Goal: Transaction & Acquisition: Book appointment/travel/reservation

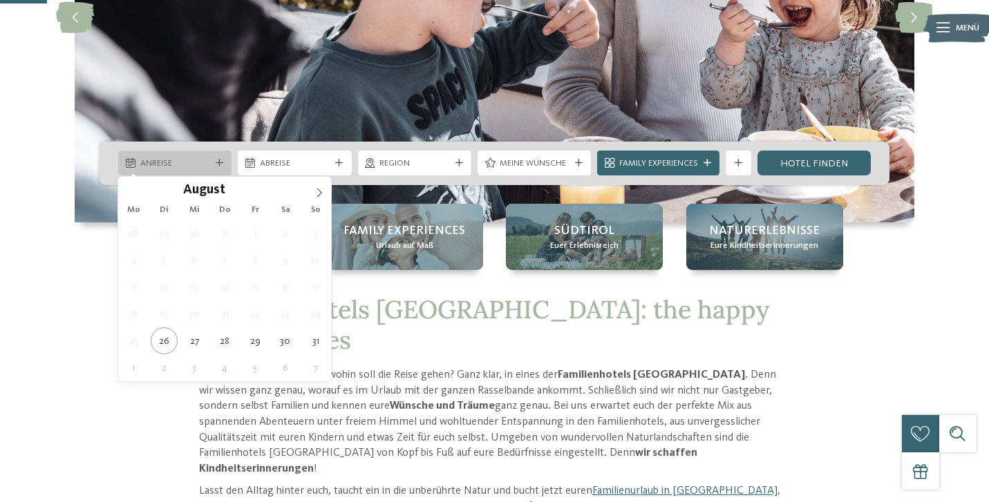
click at [191, 162] on span "Anreise" at bounding box center [175, 164] width 70 height 12
click at [319, 190] on icon at bounding box center [319, 193] width 10 height 10
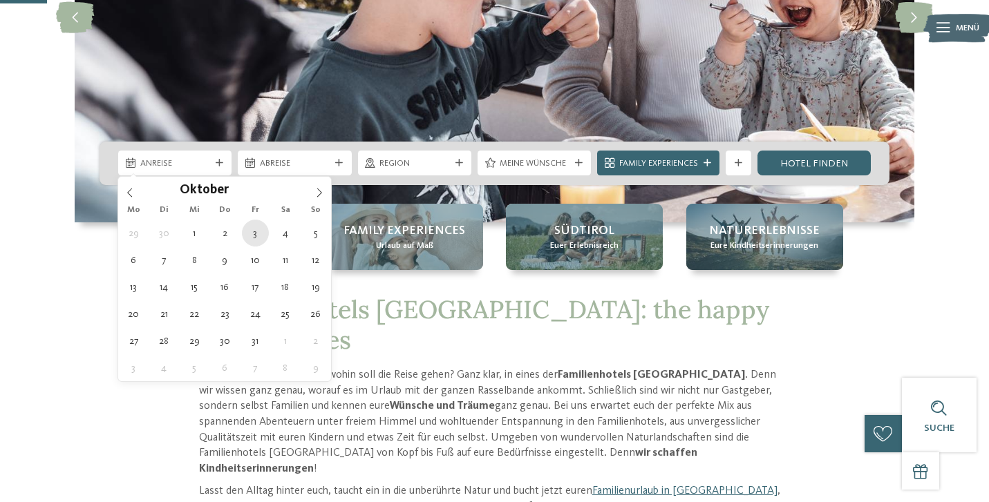
type div "03.10.2025"
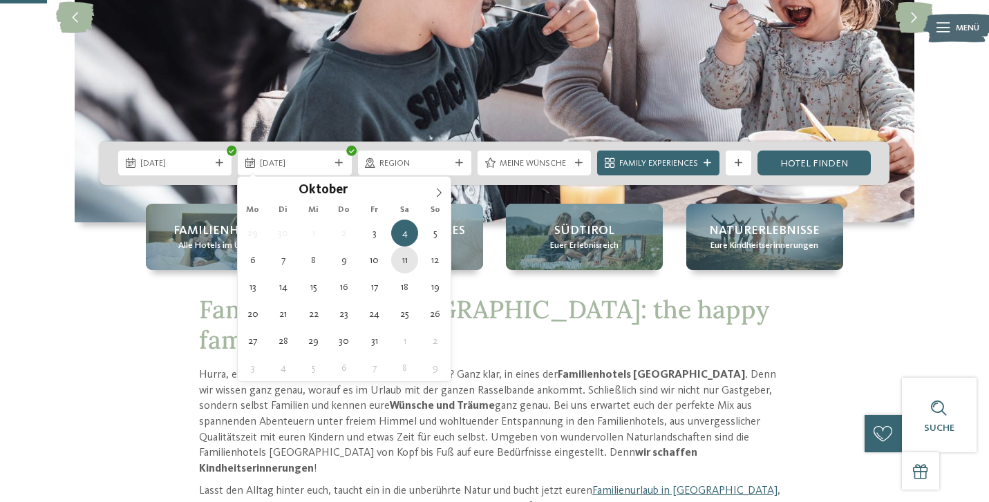
type div "11.10.2025"
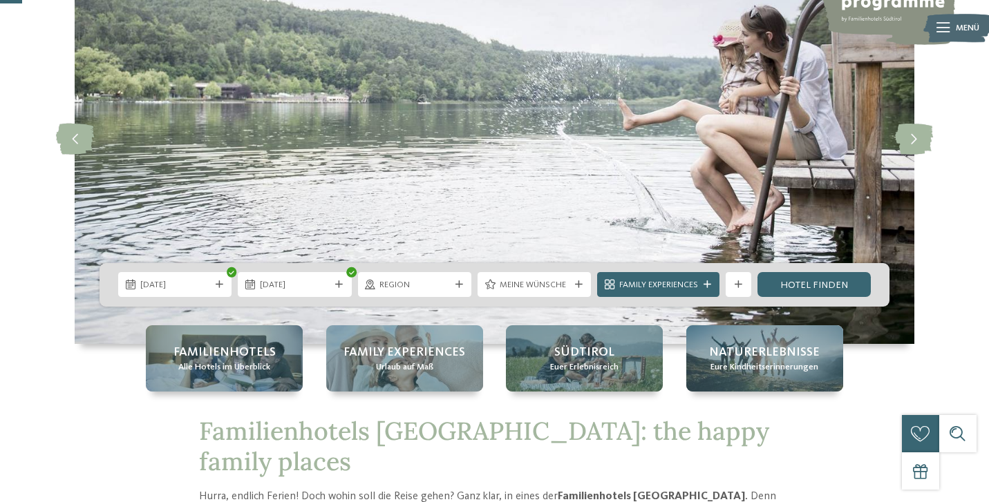
scroll to position [144, 0]
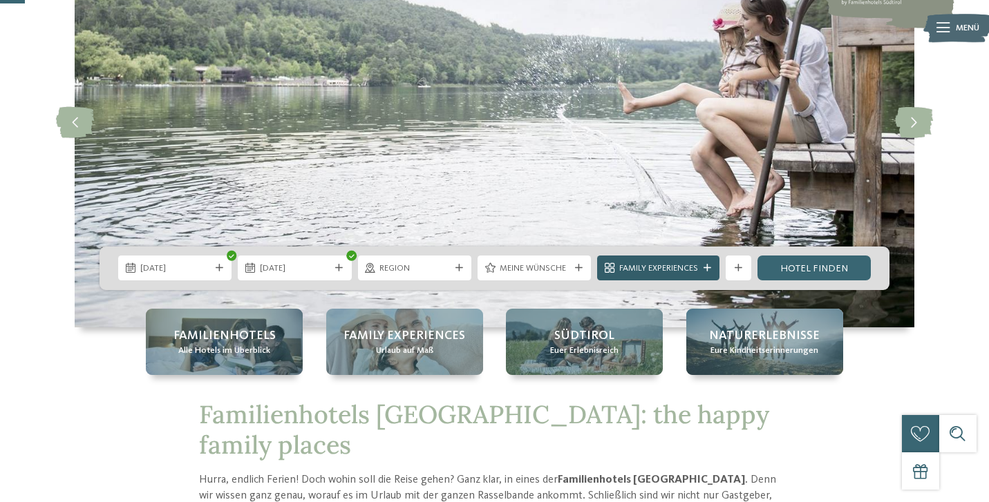
click at [699, 276] on div "Family Experiences" at bounding box center [658, 268] width 122 height 25
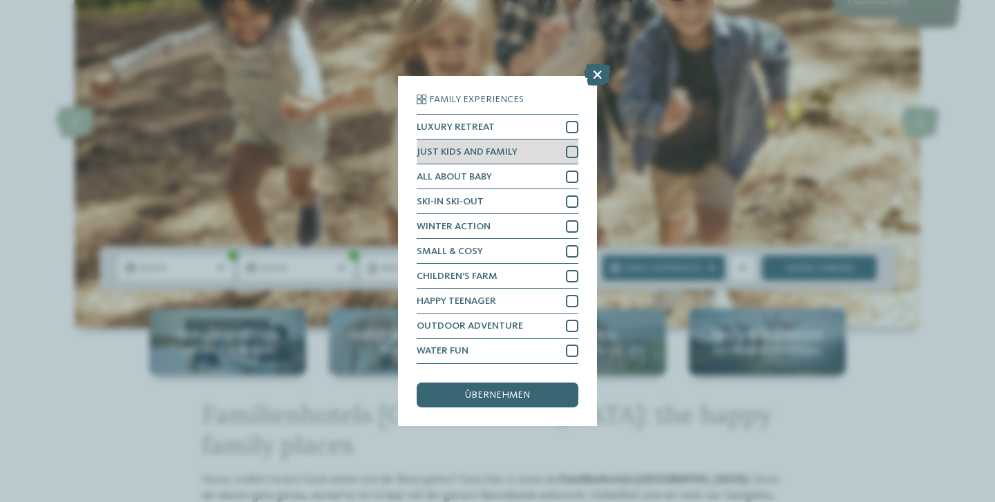
click at [571, 146] on div at bounding box center [572, 152] width 12 height 12
click at [499, 390] on span "übernehmen" at bounding box center [497, 395] width 65 height 10
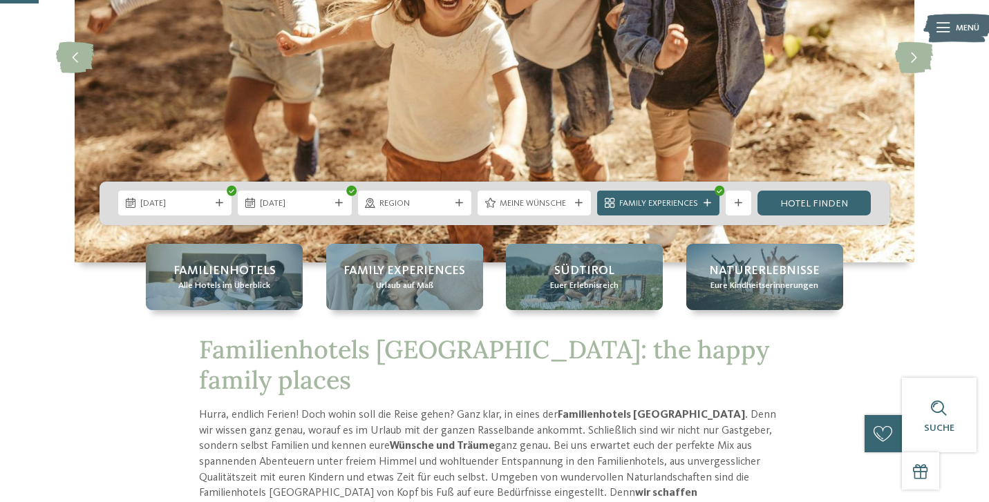
scroll to position [219, 0]
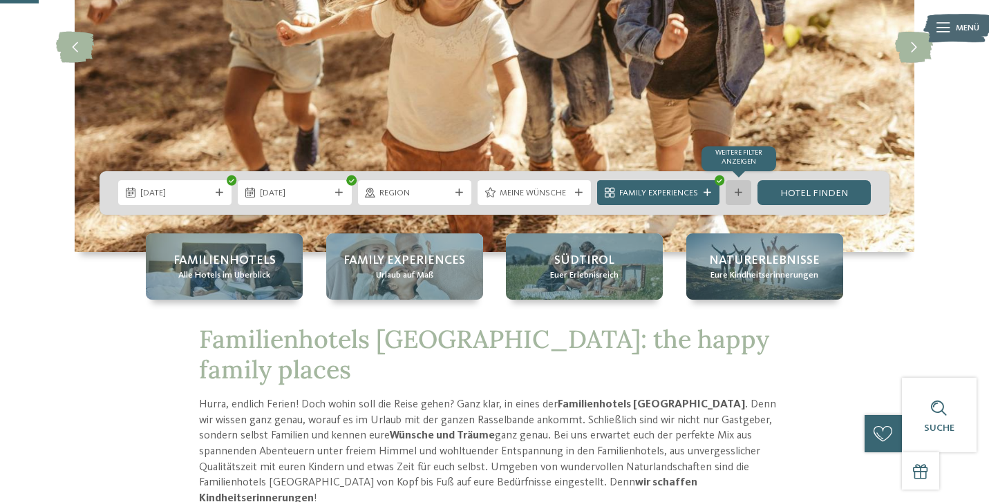
click at [734, 197] on div "Weitere Filter anzeigen" at bounding box center [737, 192] width 25 height 25
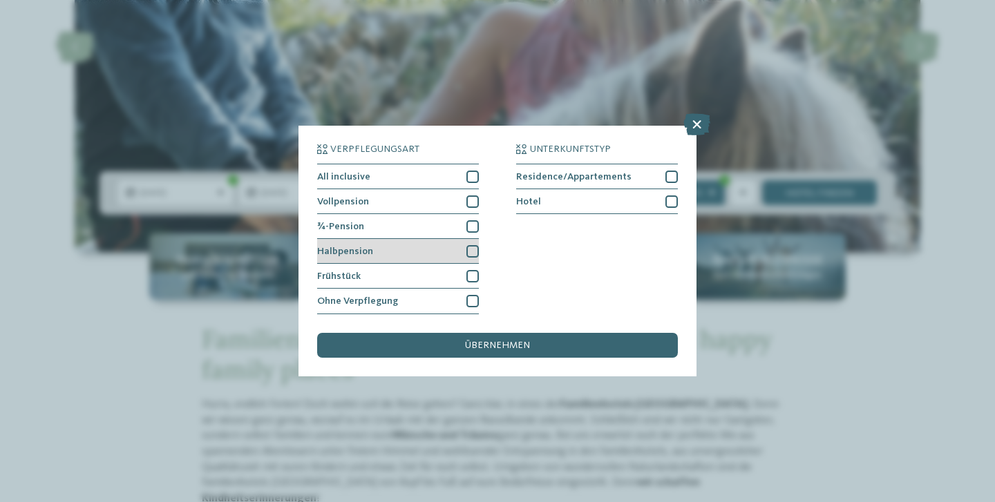
click at [470, 245] on div at bounding box center [472, 251] width 12 height 12
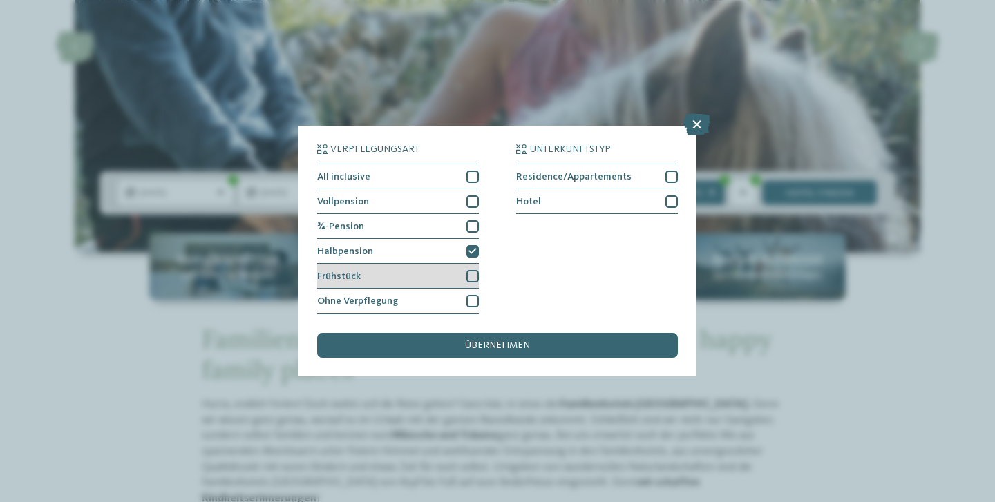
click at [473, 270] on div at bounding box center [472, 276] width 12 height 12
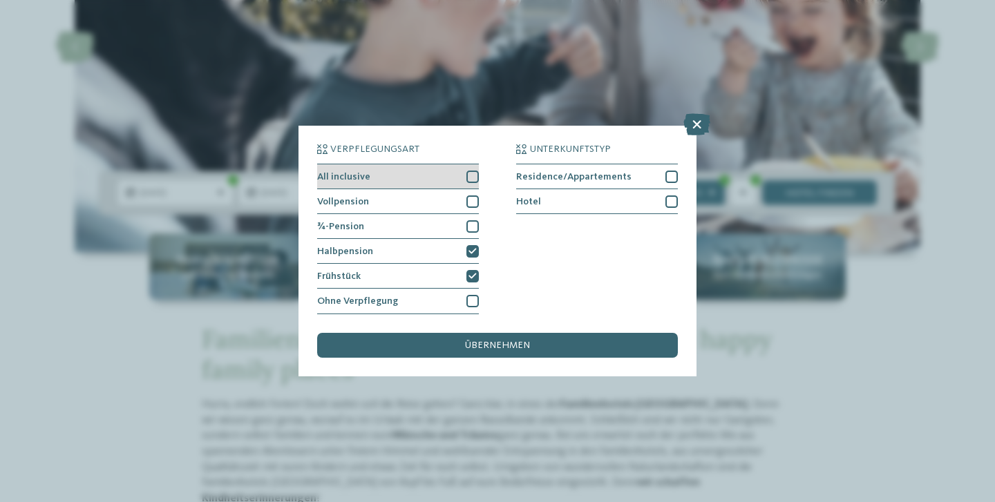
click at [472, 171] on div at bounding box center [472, 177] width 12 height 12
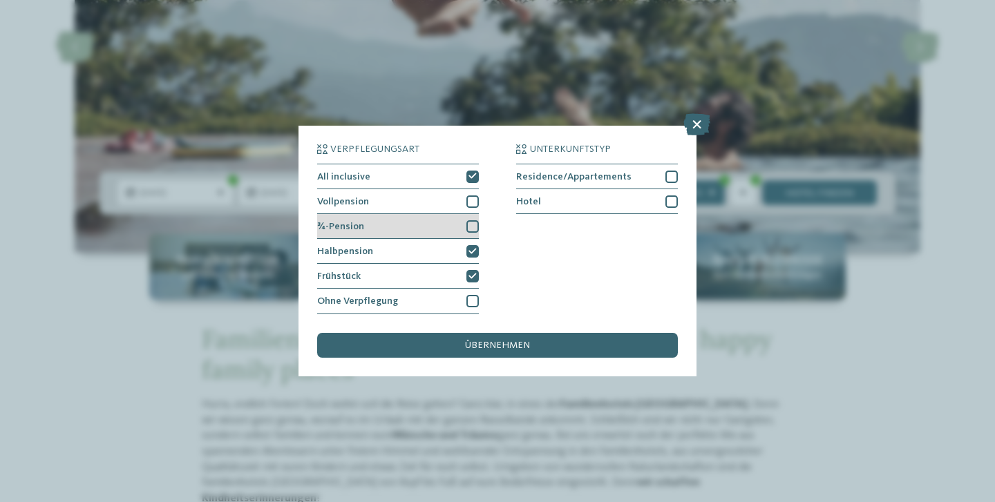
click at [474, 220] on div at bounding box center [472, 226] width 12 height 12
click at [474, 195] on div at bounding box center [472, 201] width 12 height 12
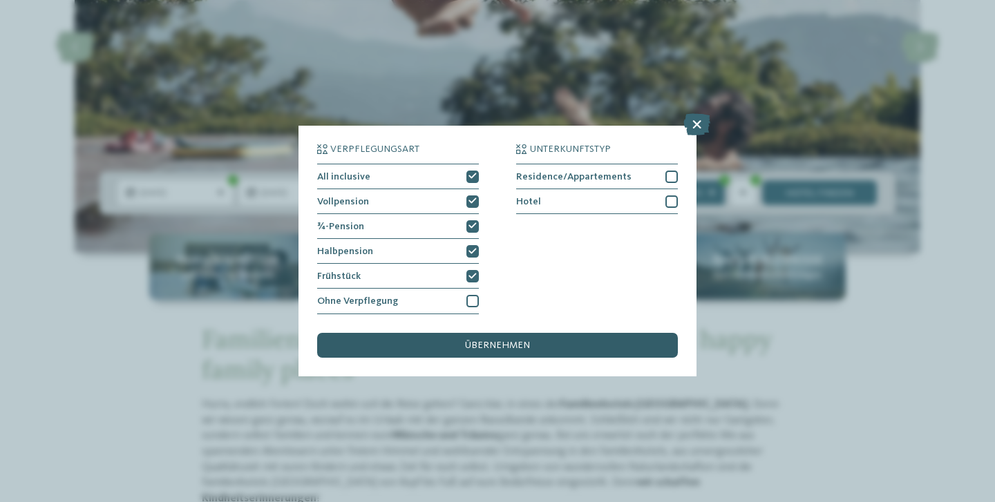
click at [475, 341] on span "übernehmen" at bounding box center [497, 346] width 65 height 10
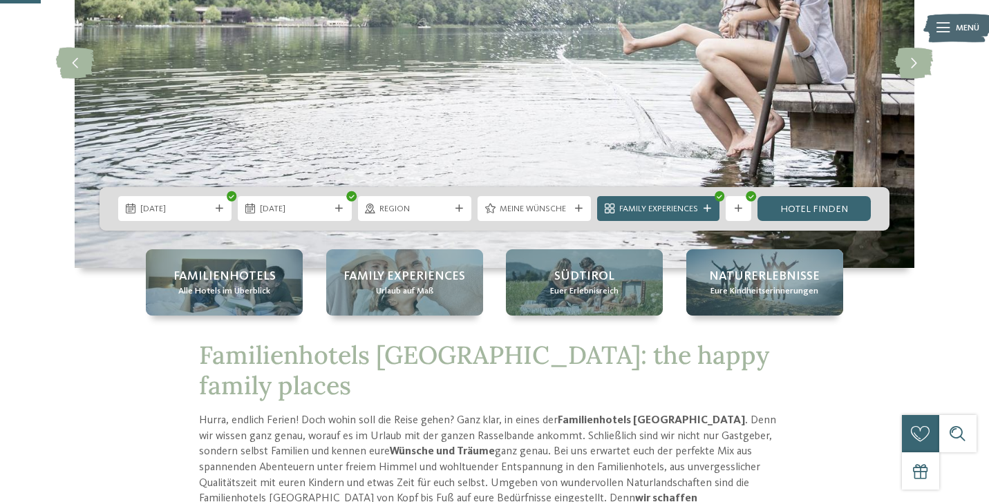
scroll to position [193, 0]
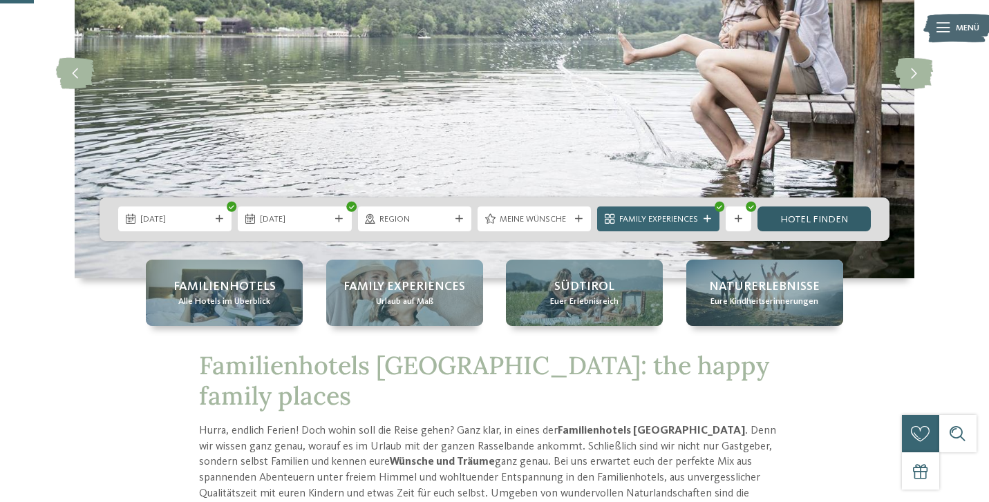
click at [794, 217] on link "Hotel finden" at bounding box center [813, 219] width 113 height 25
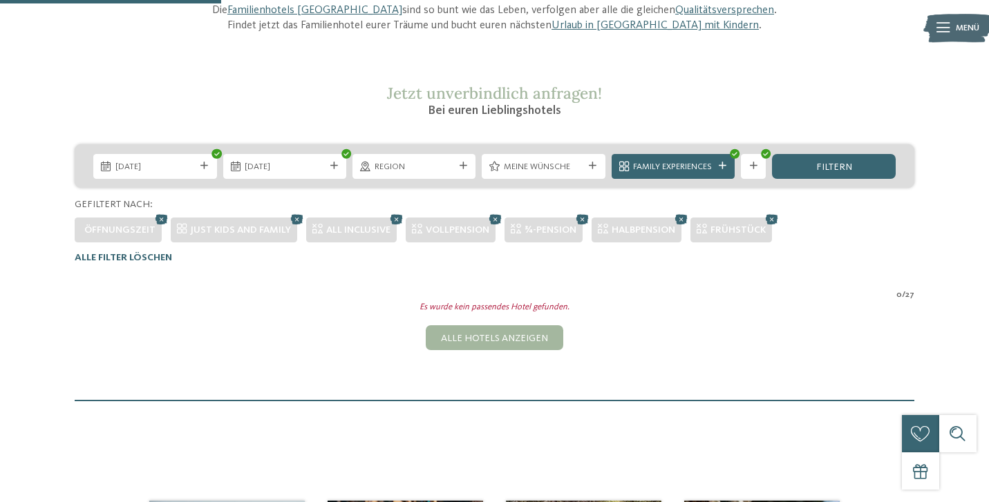
scroll to position [166, 0]
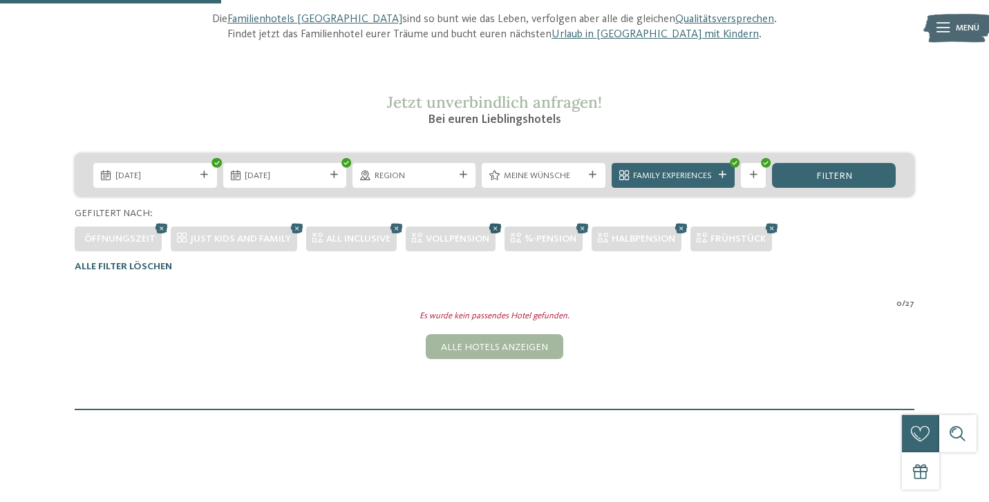
click at [503, 224] on icon at bounding box center [495, 228] width 19 height 17
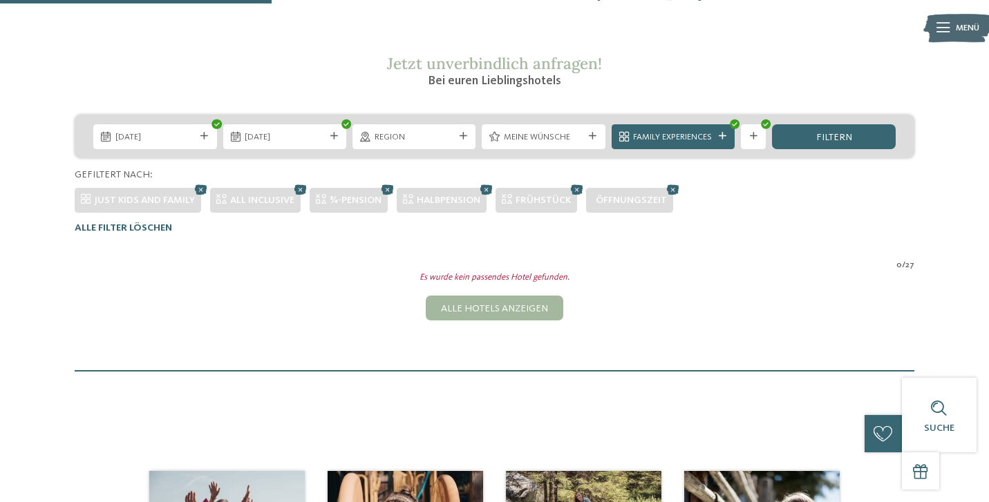
scroll to position [204, 0]
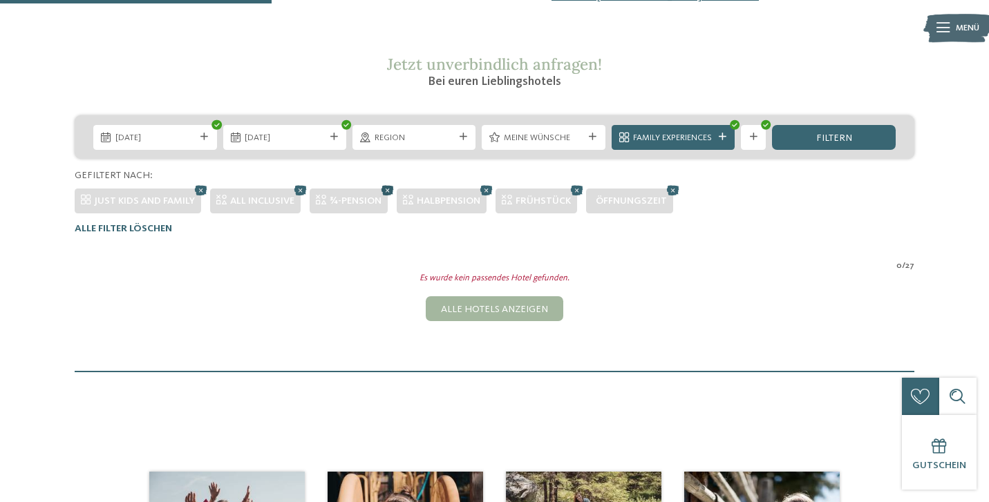
click at [388, 189] on icon at bounding box center [387, 190] width 19 height 17
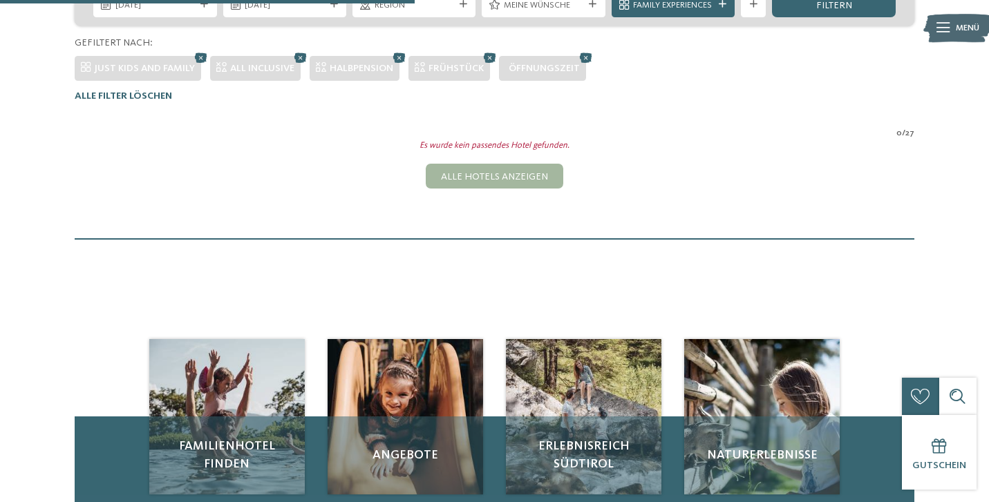
scroll to position [302, 0]
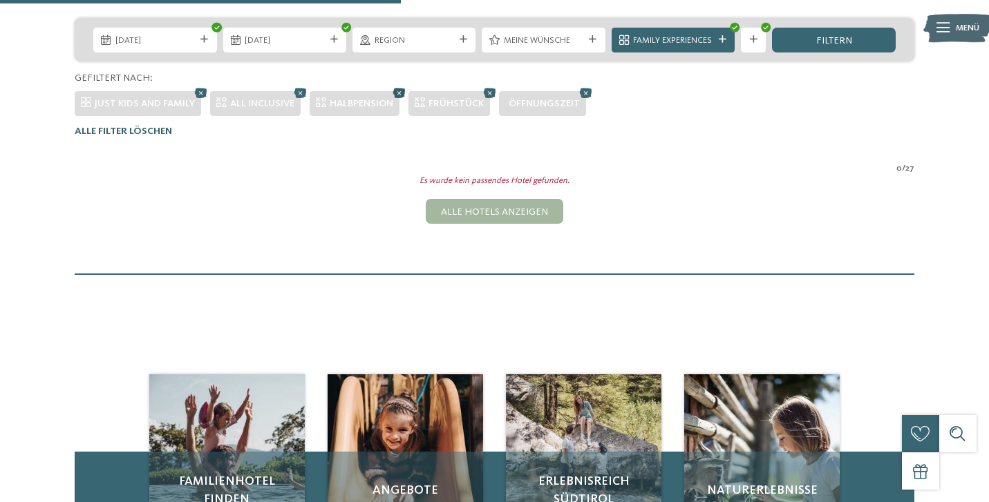
click at [408, 88] on icon at bounding box center [399, 92] width 19 height 17
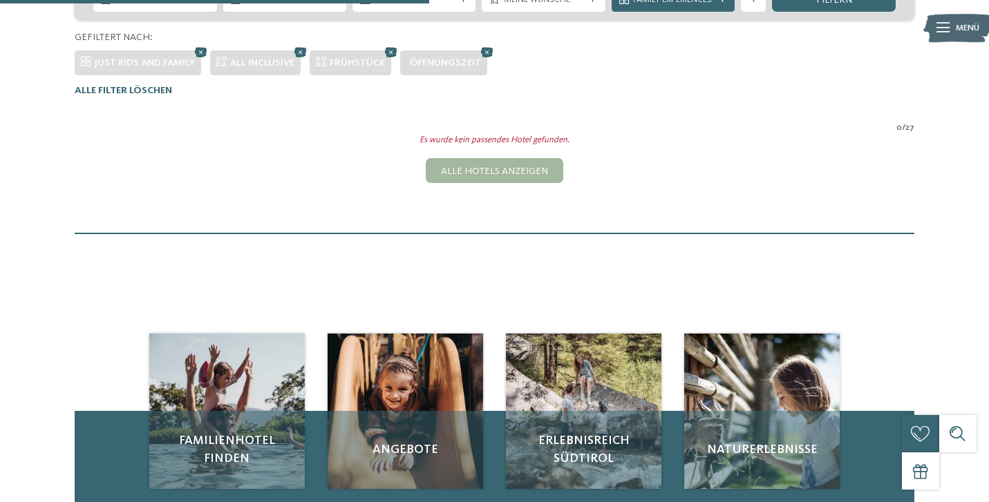
scroll to position [304, 0]
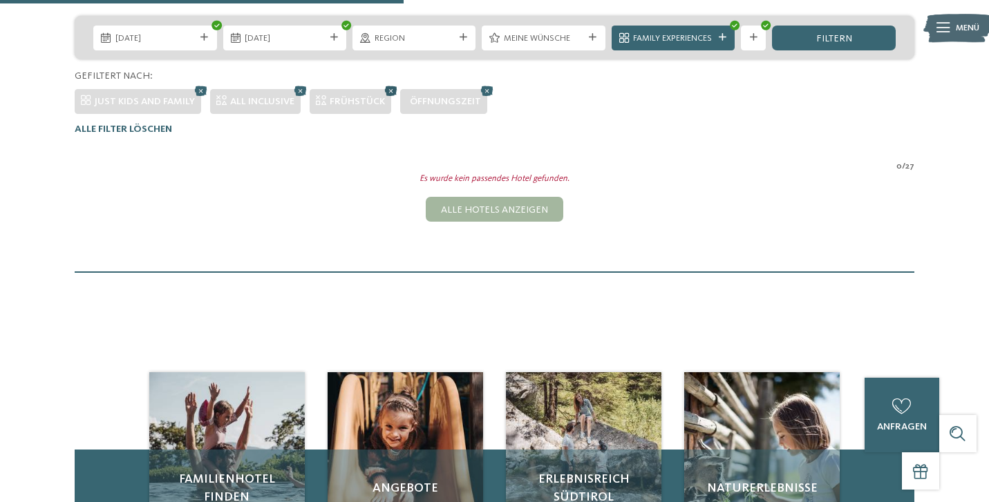
click at [394, 87] on icon at bounding box center [390, 90] width 19 height 17
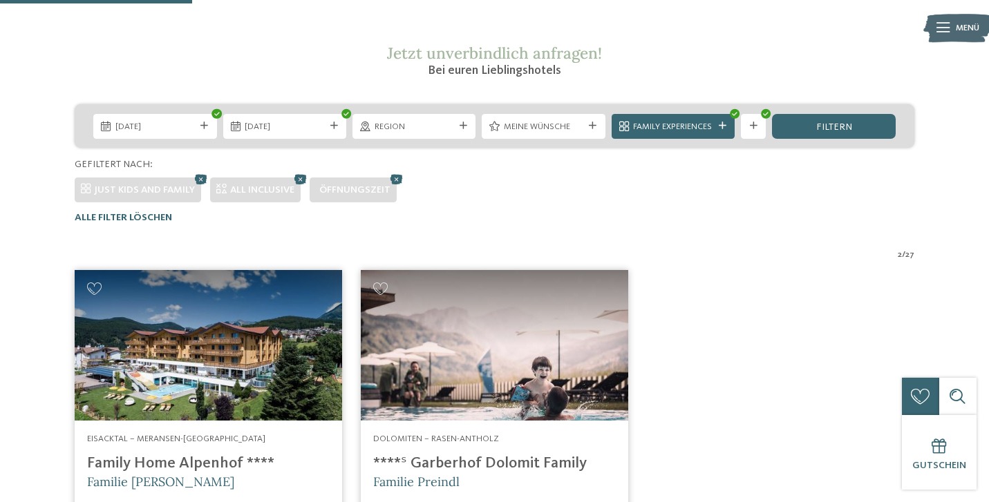
scroll to position [208, 0]
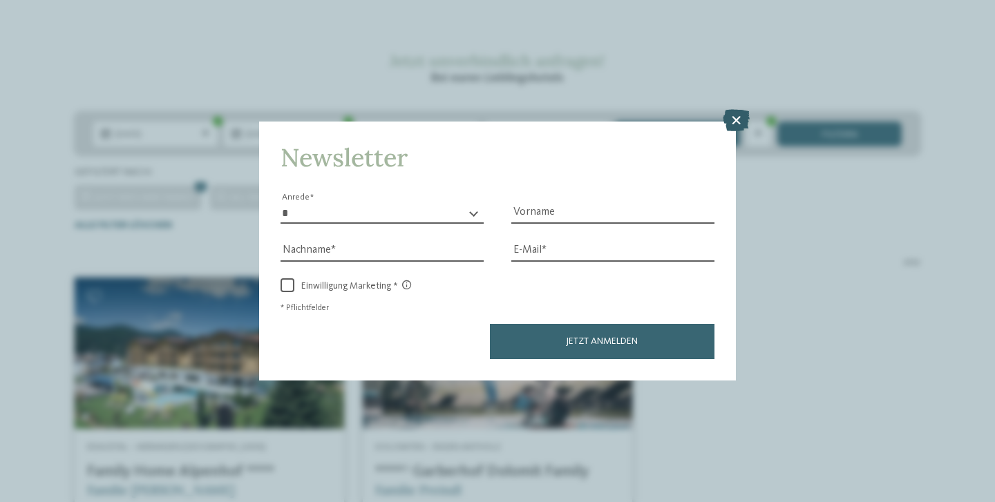
click at [736, 109] on icon at bounding box center [736, 120] width 27 height 22
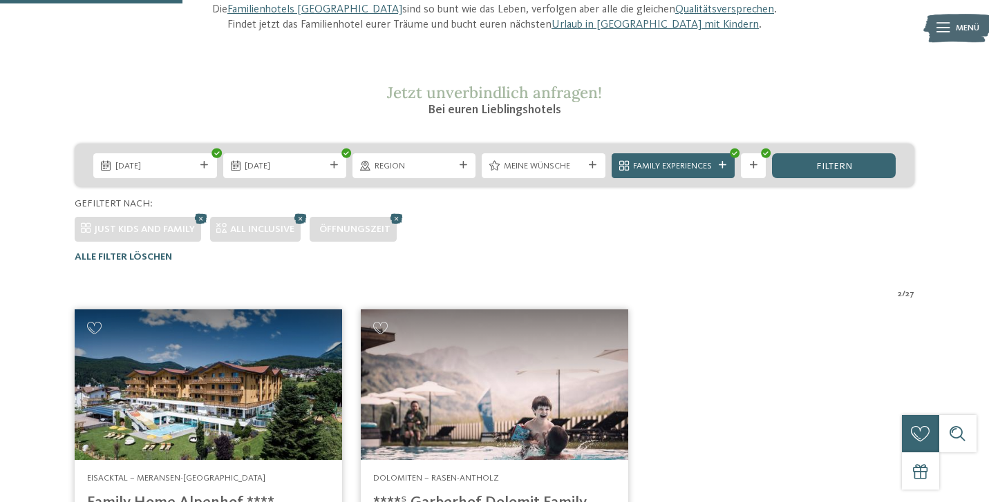
scroll to position [167, 0]
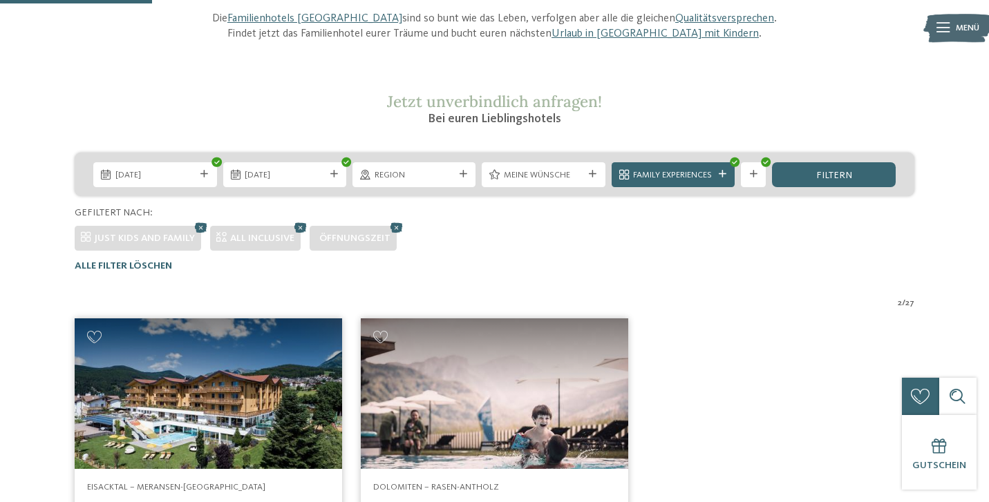
click at [269, 240] on span "All inclusive" at bounding box center [262, 238] width 64 height 10
click at [309, 225] on icon at bounding box center [300, 227] width 19 height 17
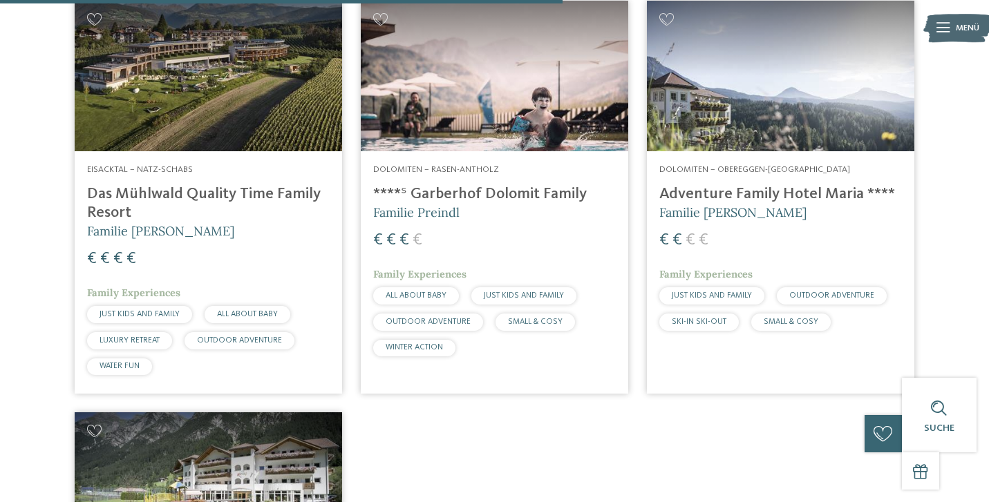
scroll to position [1325, 0]
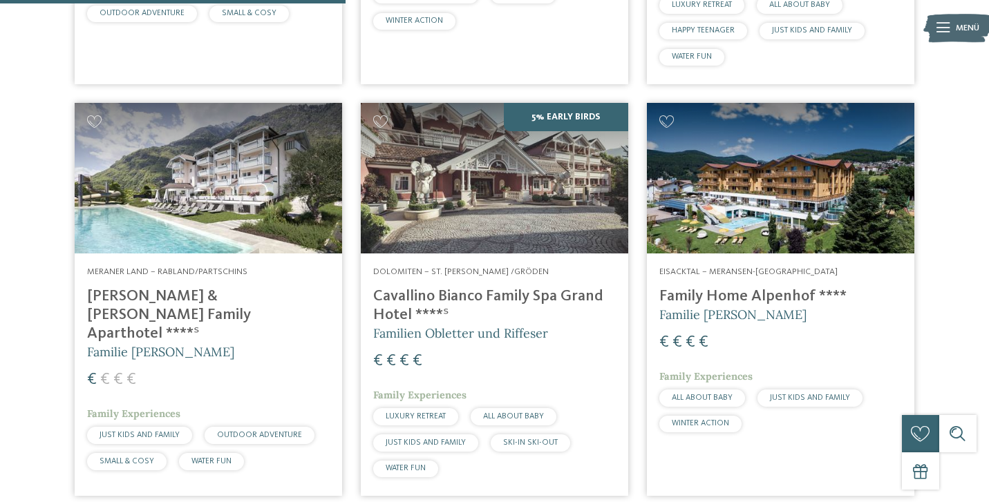
scroll to position [811, 0]
click at [187, 236] on img at bounding box center [208, 179] width 267 height 151
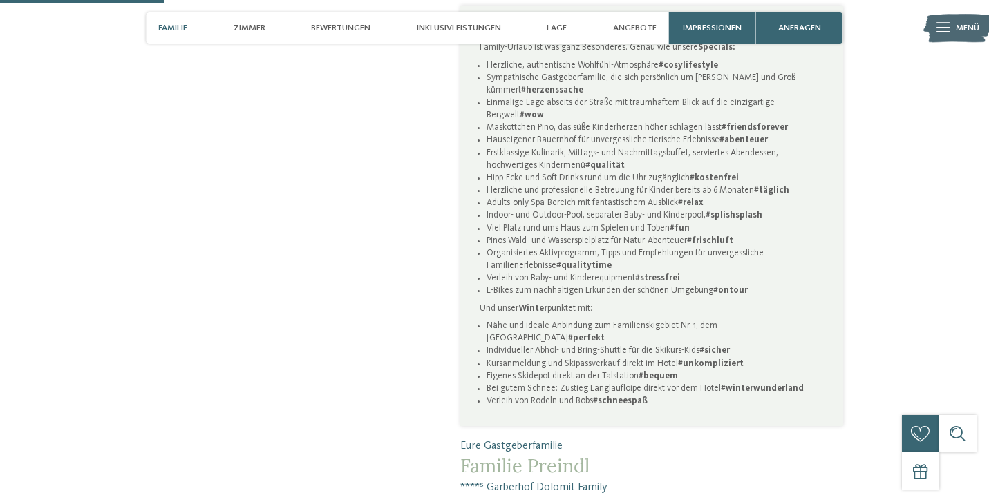
scroll to position [871, 0]
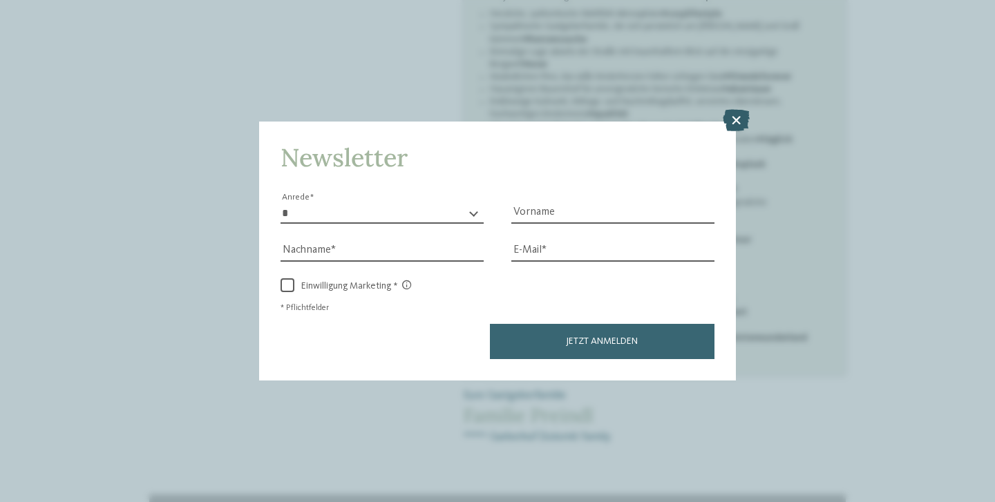
click at [735, 109] on icon at bounding box center [736, 120] width 27 height 22
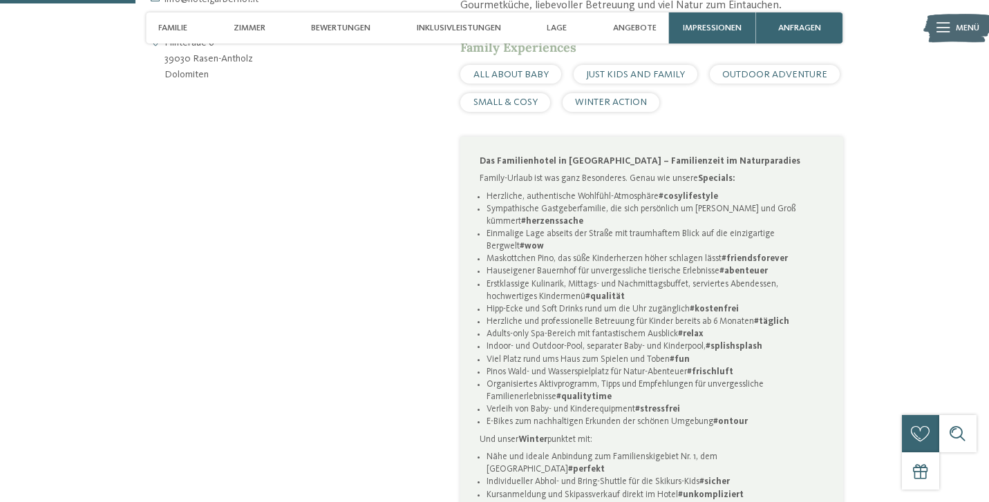
scroll to position [600, 0]
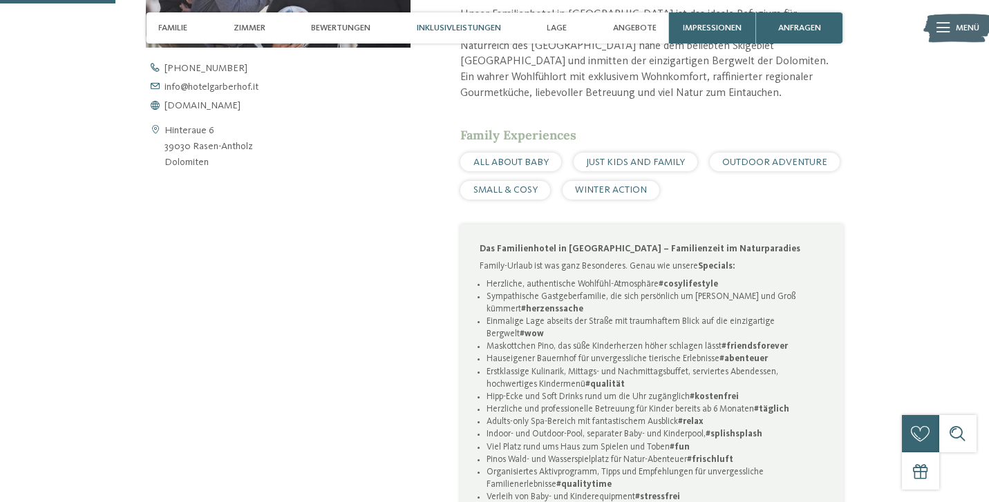
click at [451, 30] on span "Inklusivleistungen" at bounding box center [459, 28] width 84 height 10
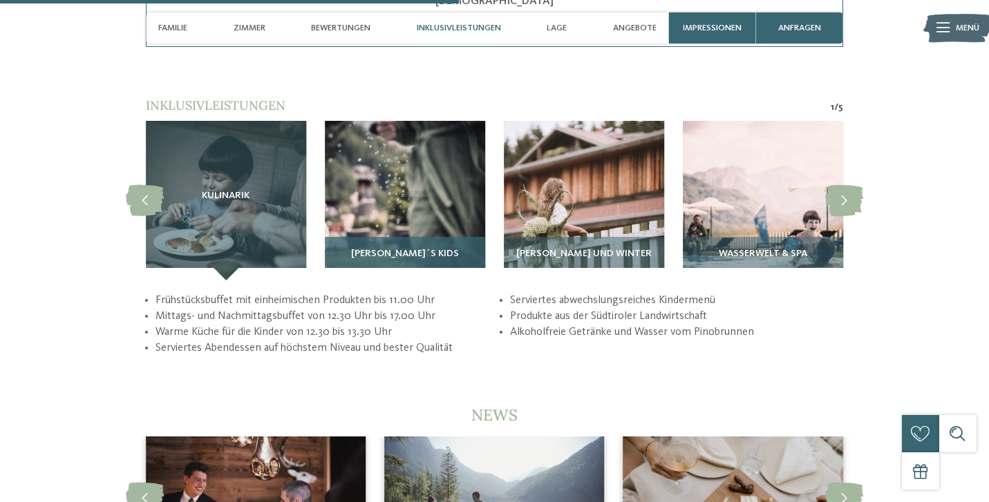
scroll to position [2385, 0]
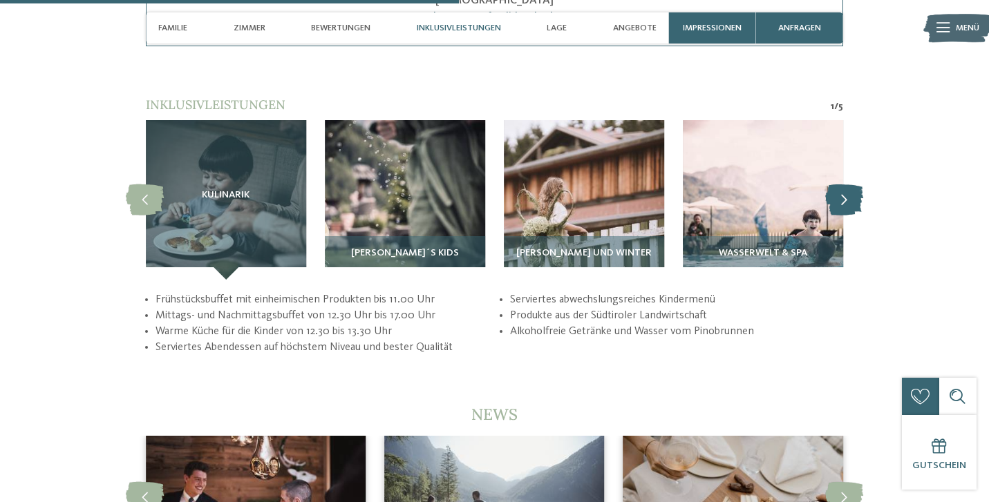
click at [844, 184] on icon at bounding box center [844, 199] width 38 height 31
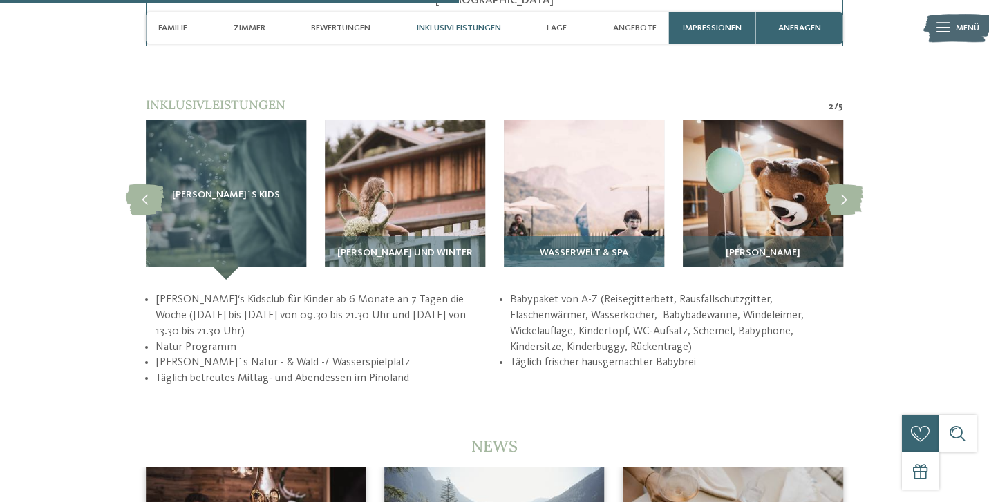
click at [617, 201] on img at bounding box center [584, 200] width 160 height 160
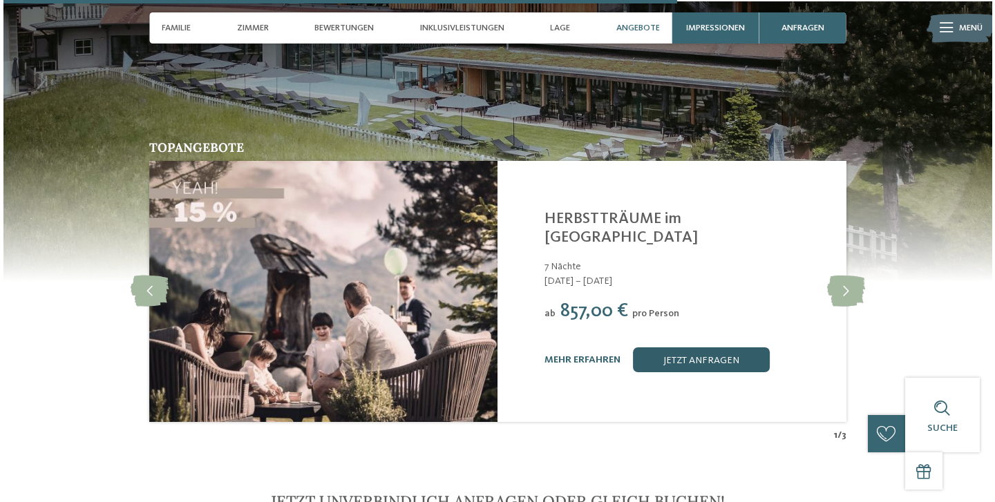
scroll to position [3522, 0]
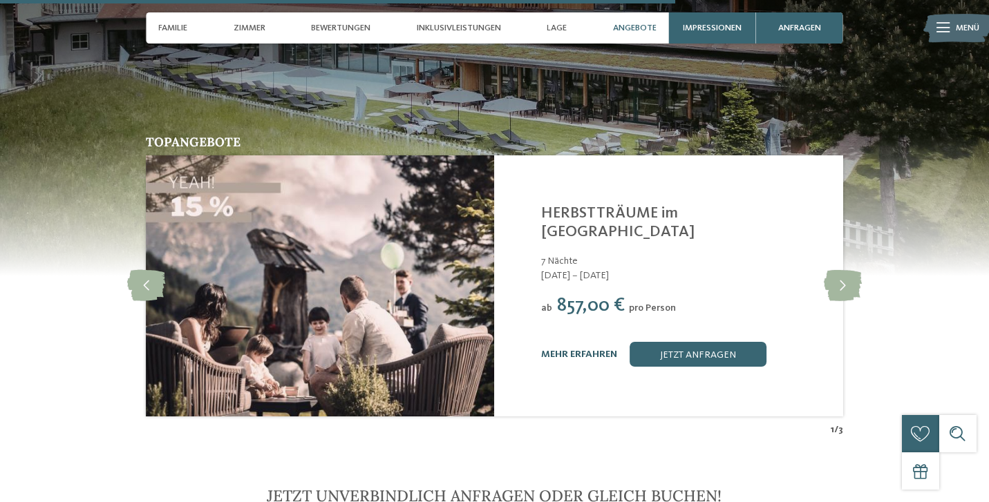
click at [576, 350] on link "mehr erfahren" at bounding box center [579, 355] width 76 height 10
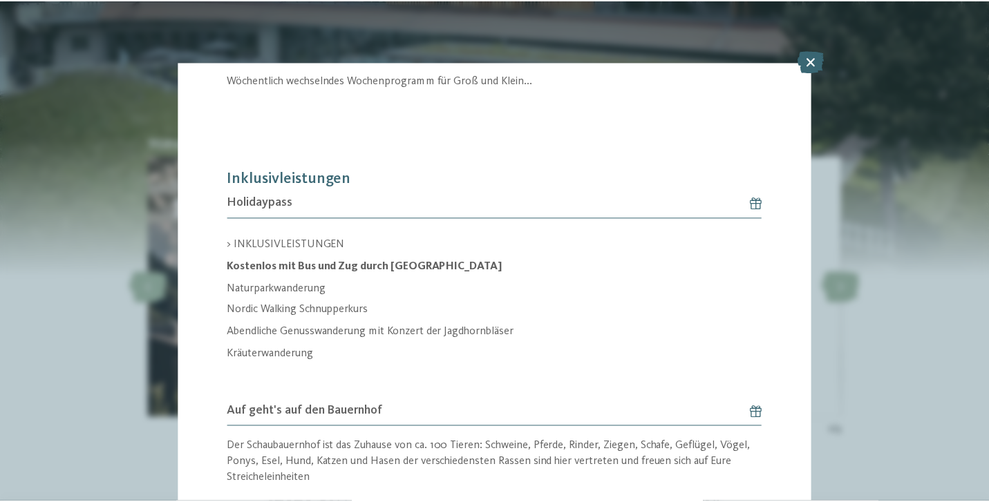
scroll to position [2193, 0]
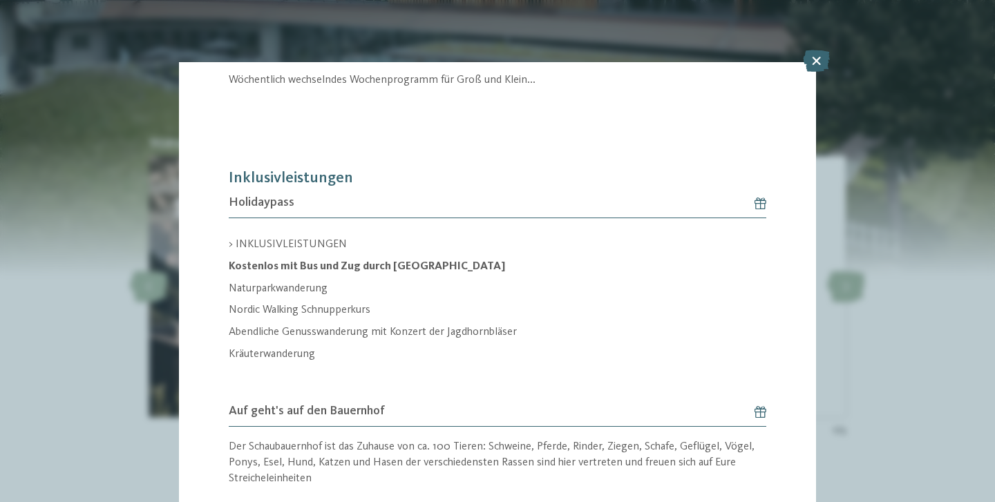
click at [635, 487] on span "Jetzt unverbindlich anfragen oder gleich buchen!" at bounding box center [497, 497] width 455 height 20
click at [490, 487] on span "Jetzt unverbindlich anfragen oder gleich buchen!" at bounding box center [497, 497] width 455 height 20
click at [812, 67] on icon at bounding box center [816, 61] width 27 height 22
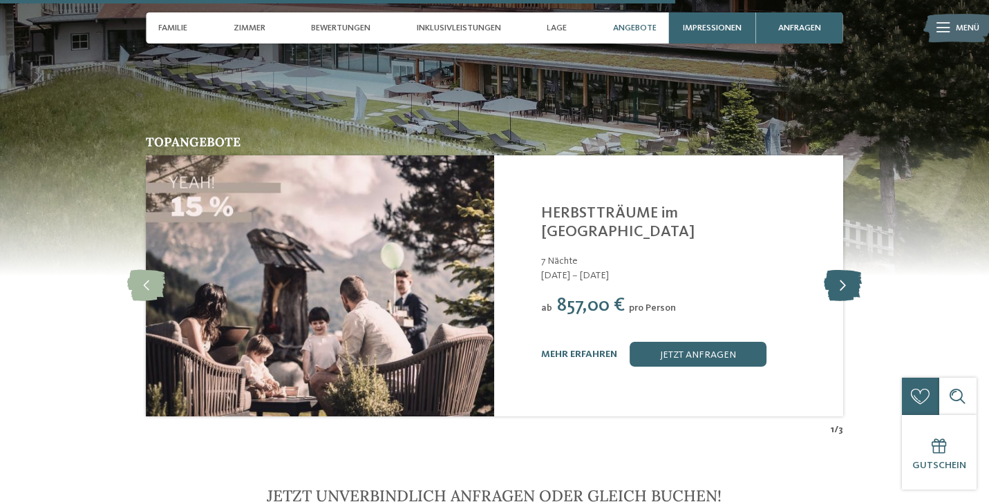
click at [847, 270] on icon at bounding box center [842, 285] width 38 height 31
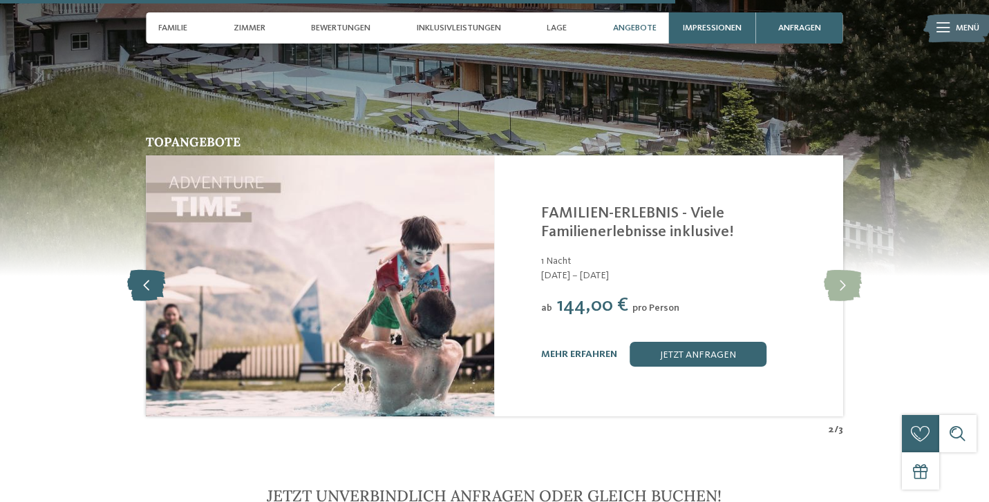
click at [147, 270] on icon at bounding box center [146, 285] width 38 height 31
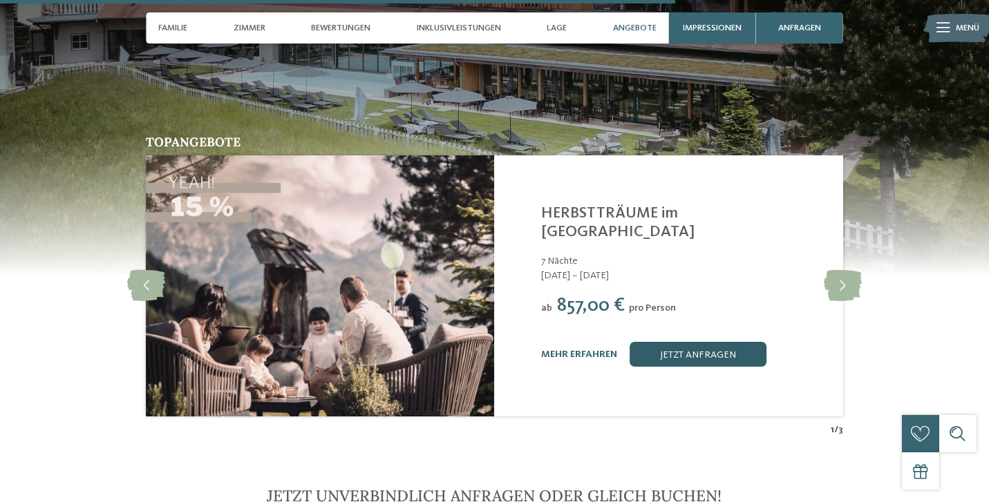
click at [687, 342] on link "jetzt anfragen" at bounding box center [697, 354] width 137 height 25
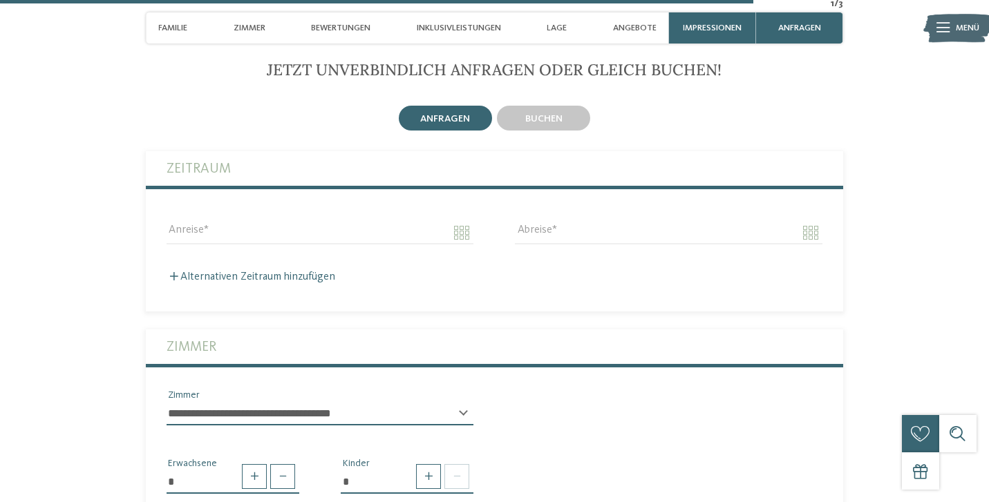
scroll to position [3947, 0]
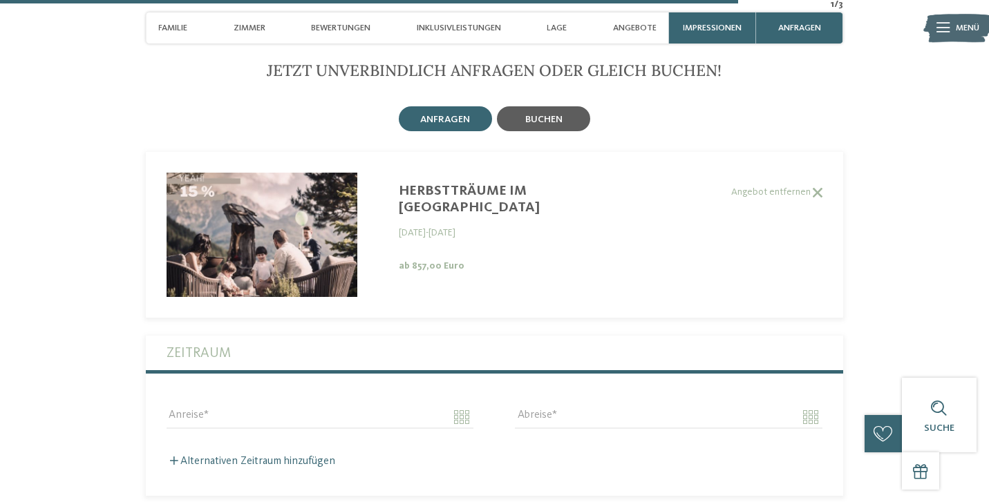
click at [539, 106] on div "buchen" at bounding box center [543, 118] width 93 height 25
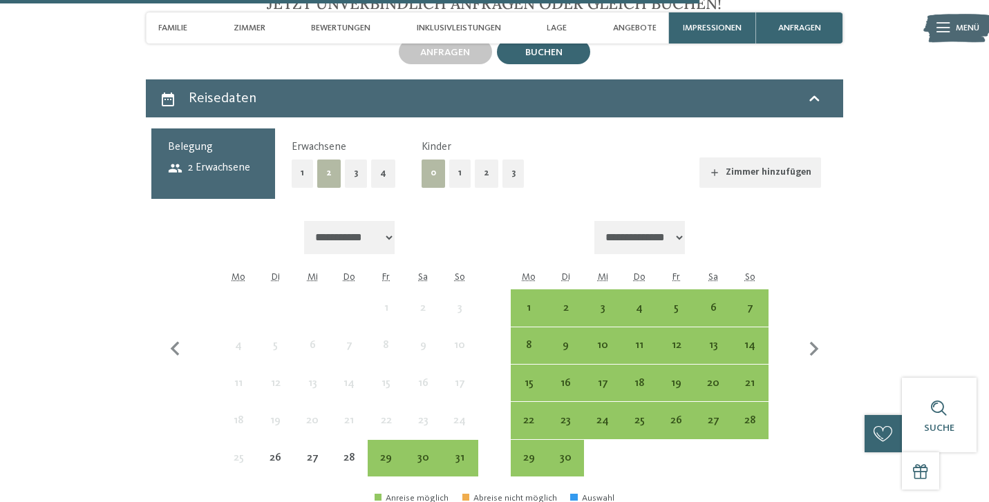
scroll to position [4019, 0]
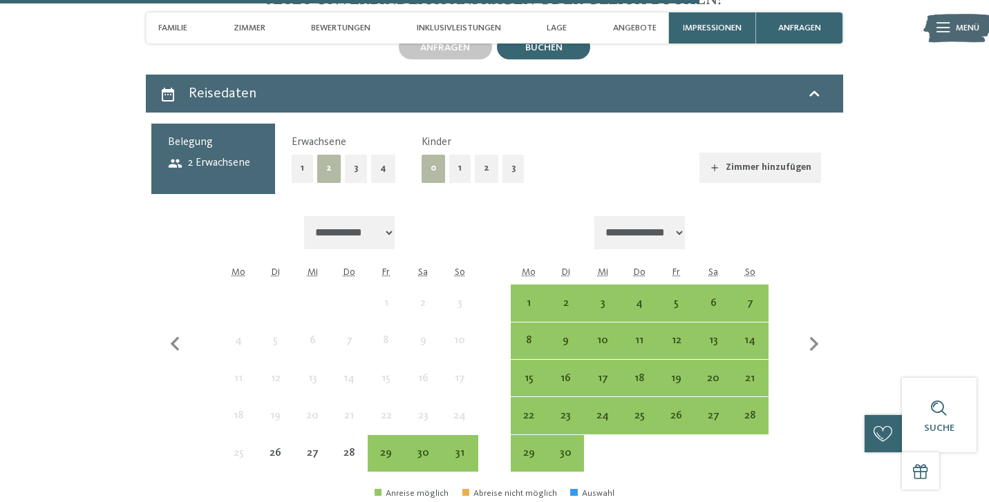
click at [483, 155] on button "2" at bounding box center [486, 169] width 23 height 28
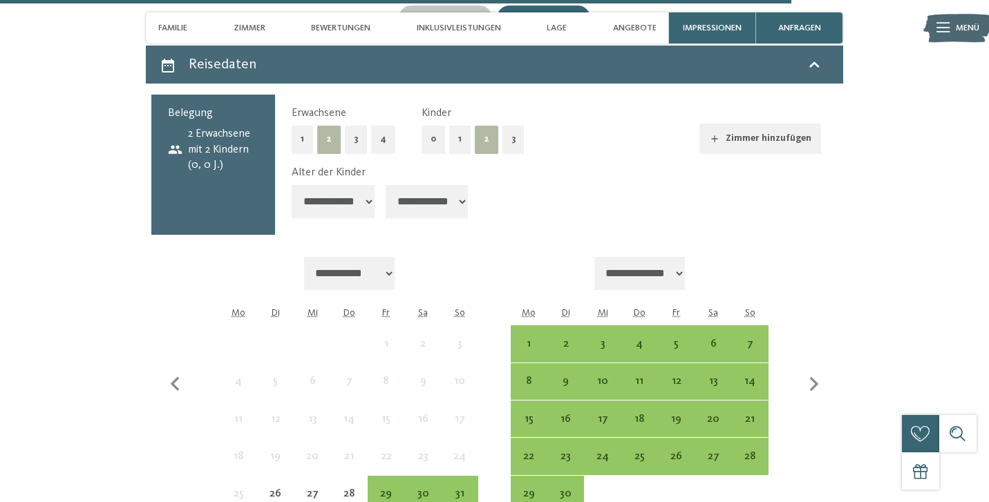
scroll to position [4065, 0]
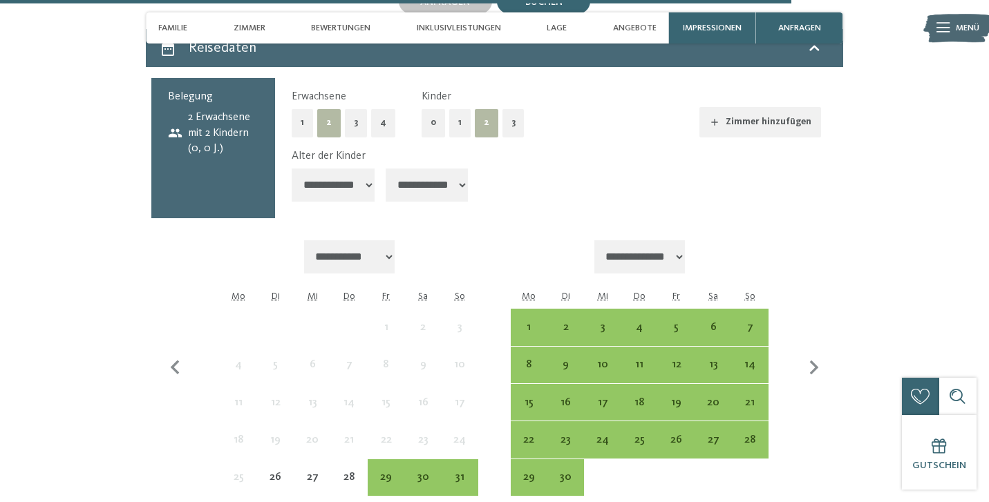
select select "*"
click at [818, 354] on icon "button" at bounding box center [813, 368] width 29 height 29
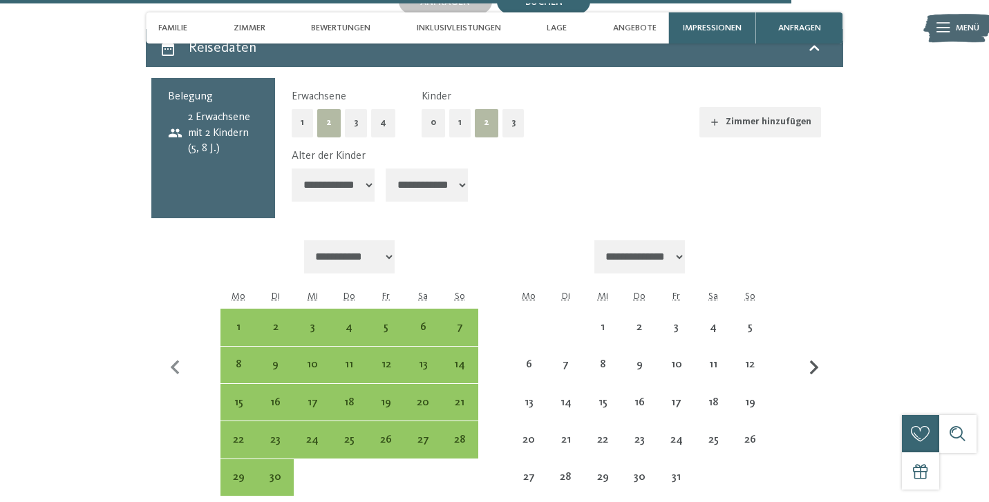
select select "**********"
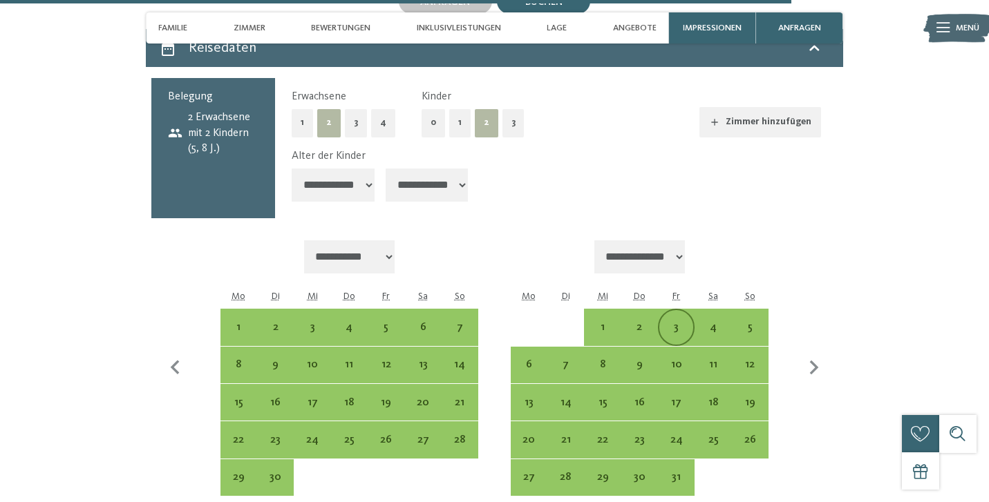
click at [680, 322] on div "3" at bounding box center [676, 339] width 34 height 34
select select "**********"
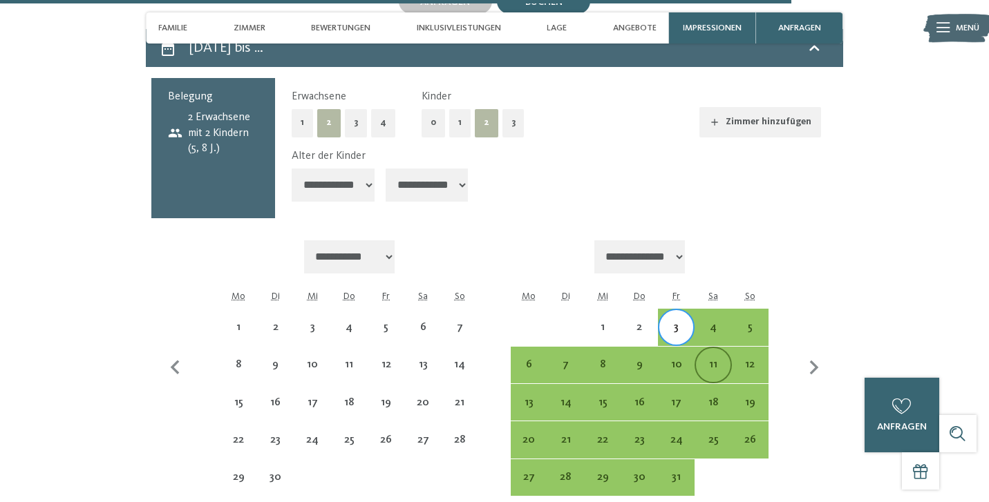
click at [697, 359] on div "11" at bounding box center [713, 376] width 34 height 34
select select "**********"
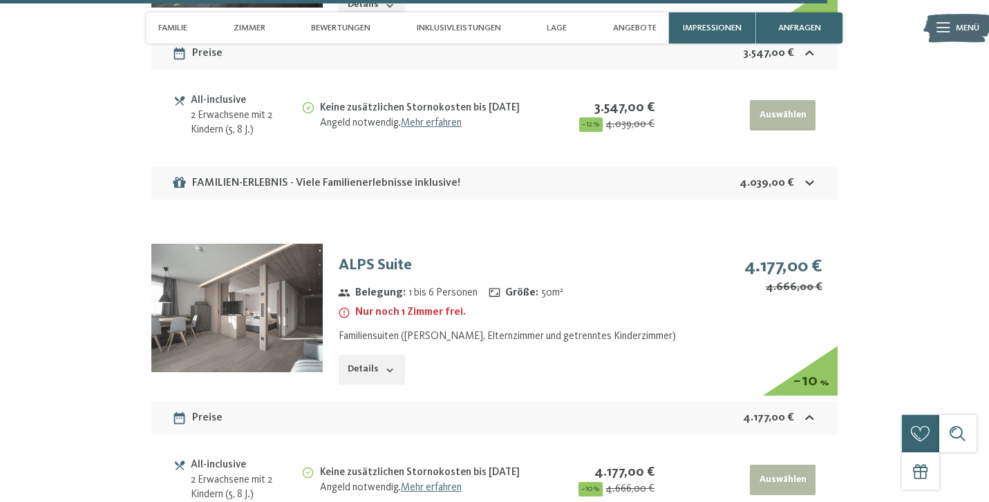
scroll to position [4867, 0]
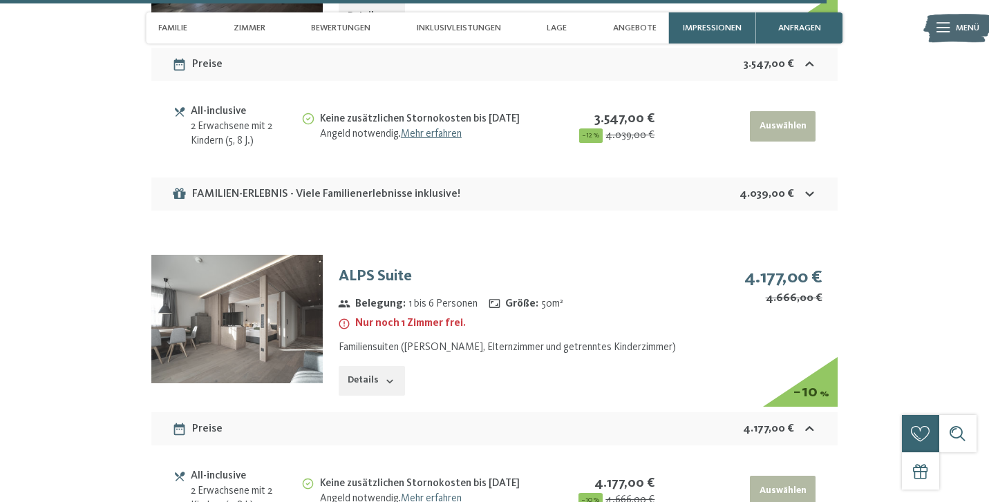
click at [363, 366] on button "Details" at bounding box center [371, 381] width 66 height 30
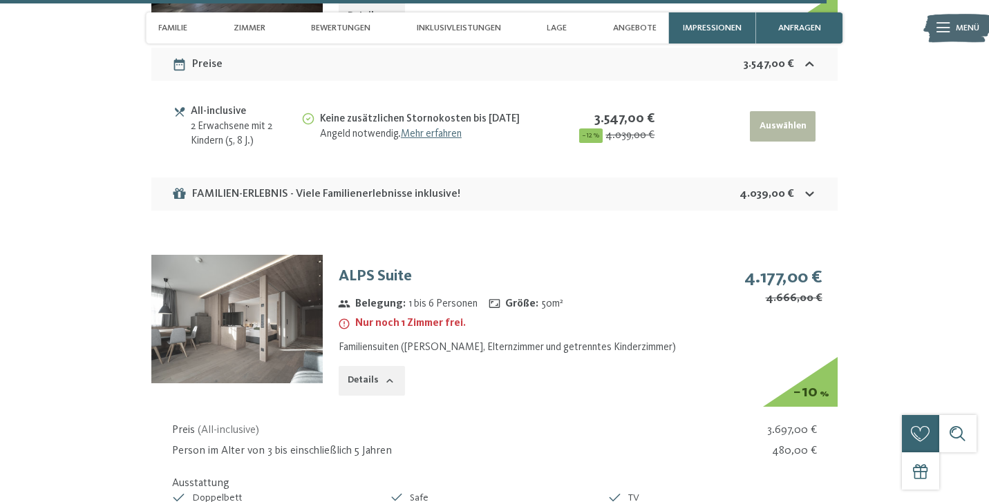
click at [503, 366] on div "Details" at bounding box center [510, 381] width 345 height 30
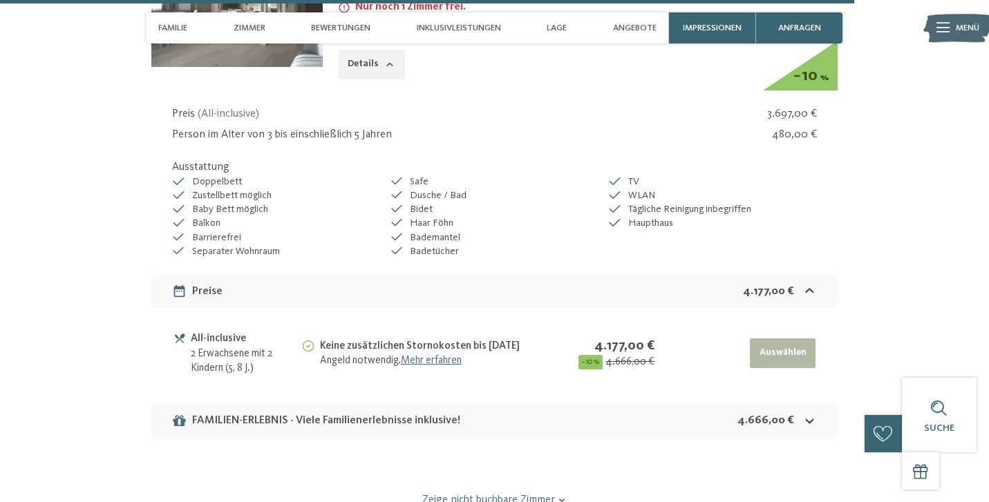
scroll to position [5184, 0]
click at [435, 412] on div "FAMILIEN-ERLEBNIS - Viele Familienerlebnisse inklusive!" at bounding box center [316, 420] width 288 height 17
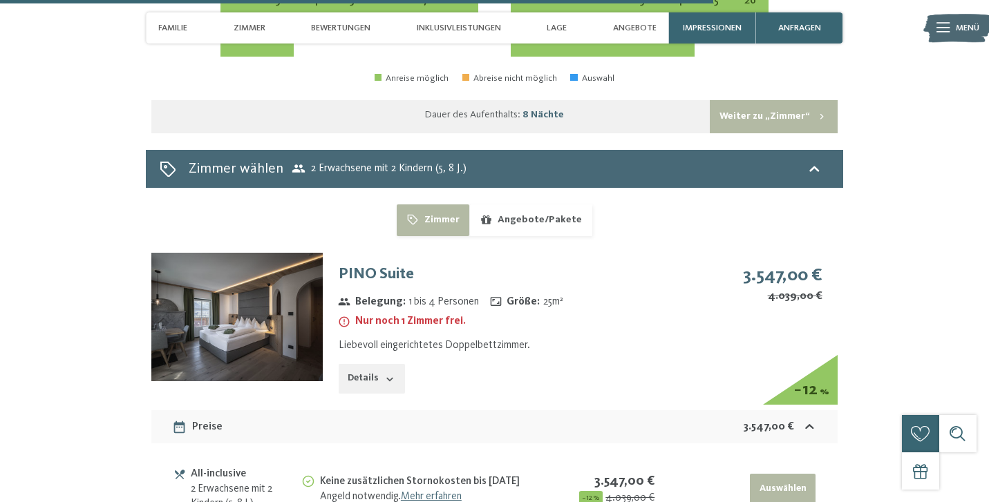
scroll to position [4483, 0]
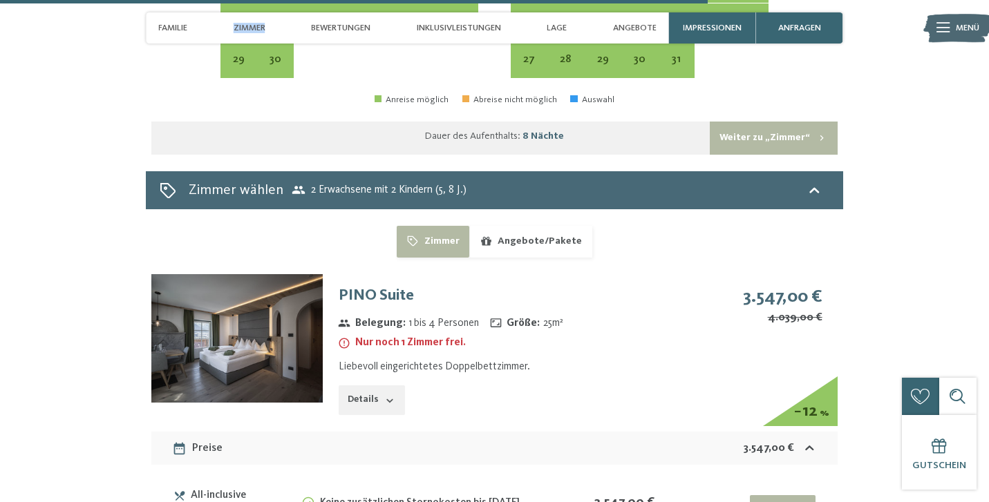
click at [258, 26] on span "Zimmer" at bounding box center [249, 28] width 32 height 10
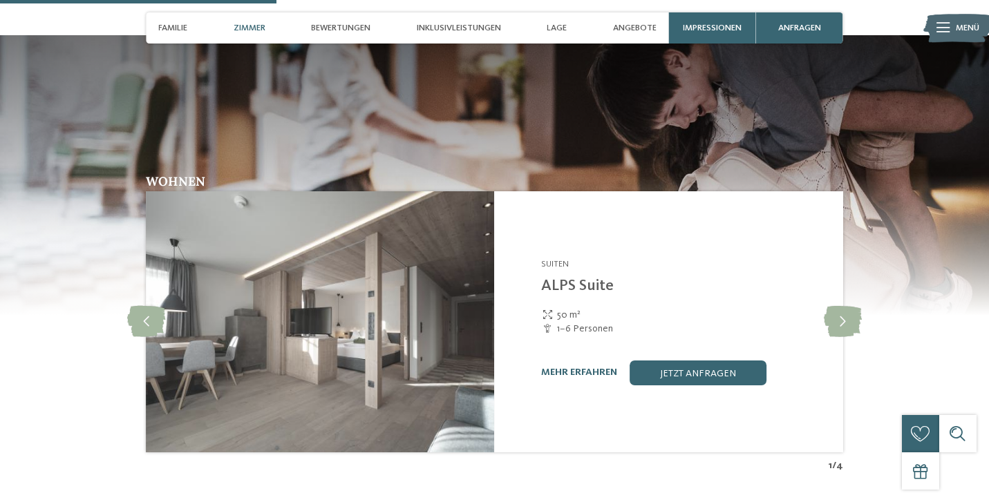
scroll to position [1774, 0]
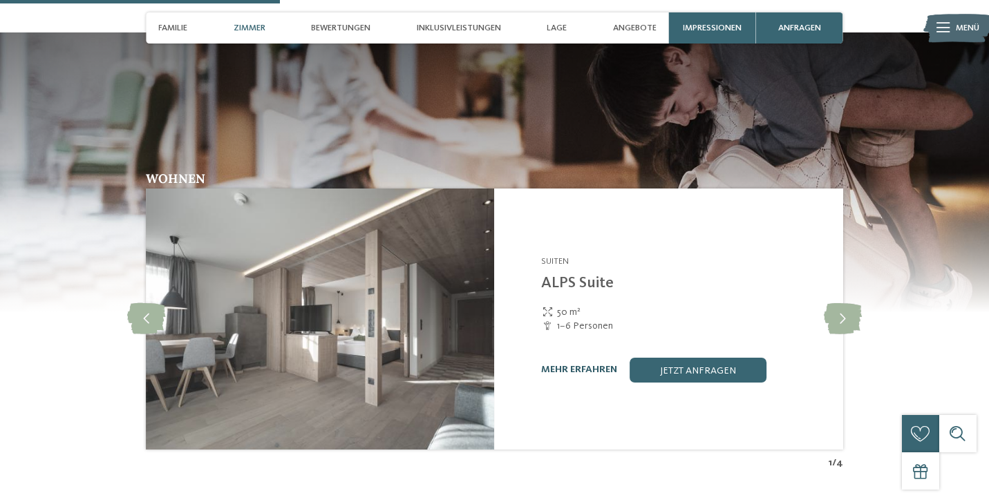
click at [598, 365] on link "mehr erfahren" at bounding box center [579, 370] width 76 height 10
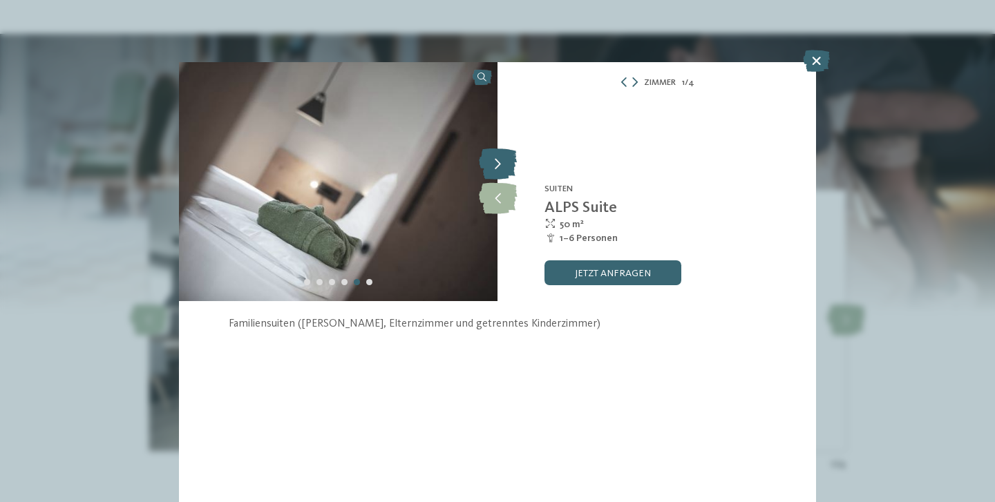
click at [499, 166] on icon at bounding box center [498, 164] width 38 height 31
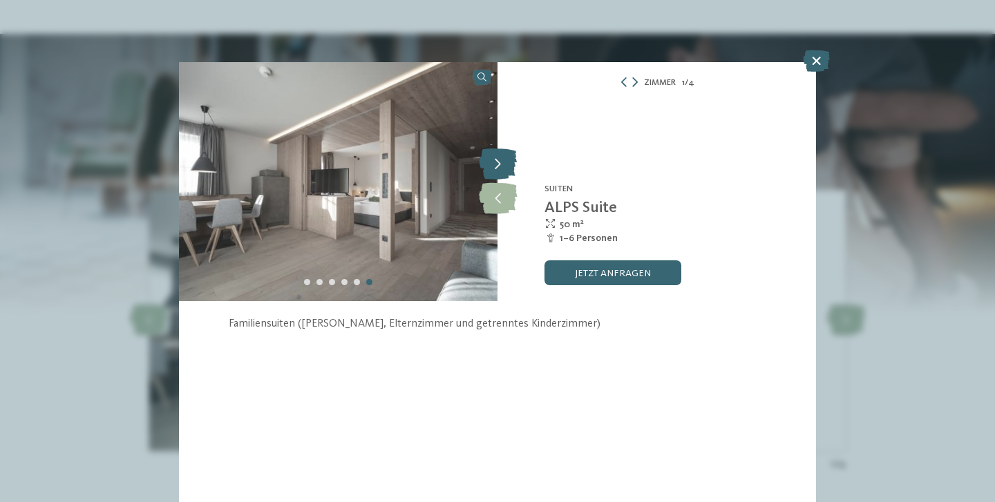
click at [499, 166] on icon at bounding box center [498, 164] width 38 height 31
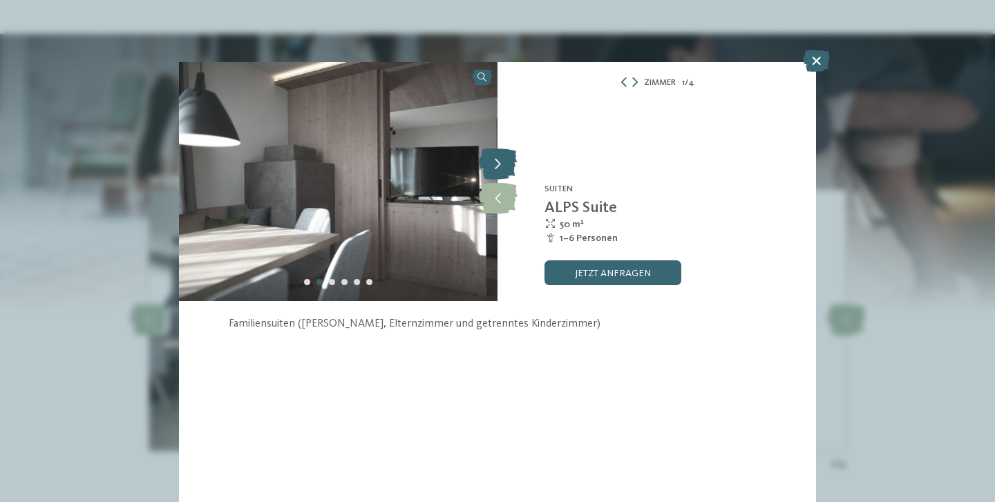
click at [499, 166] on icon at bounding box center [498, 164] width 38 height 31
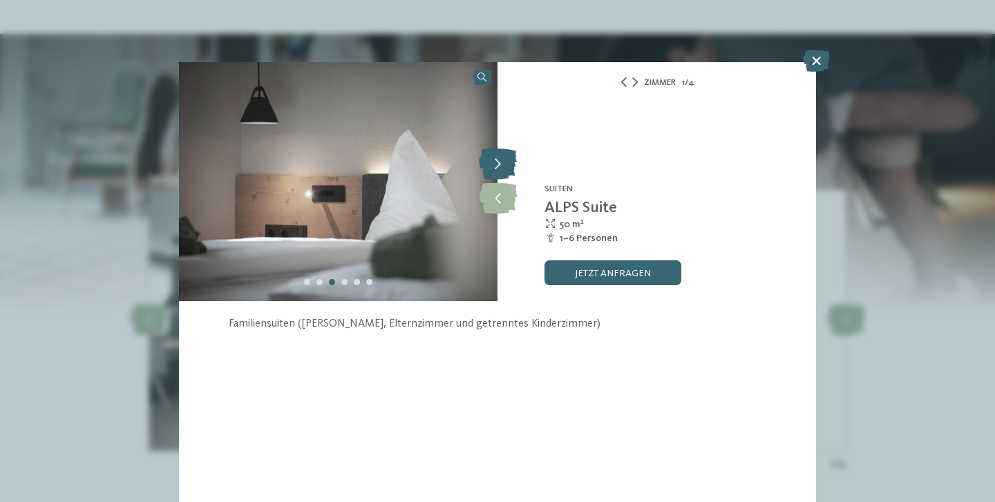
click at [499, 166] on icon at bounding box center [498, 164] width 38 height 31
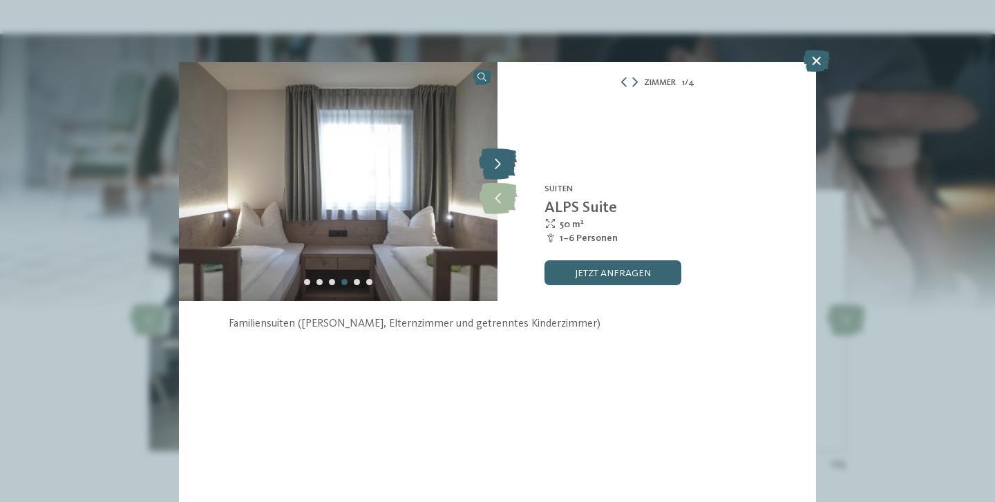
click at [499, 166] on icon at bounding box center [498, 164] width 38 height 31
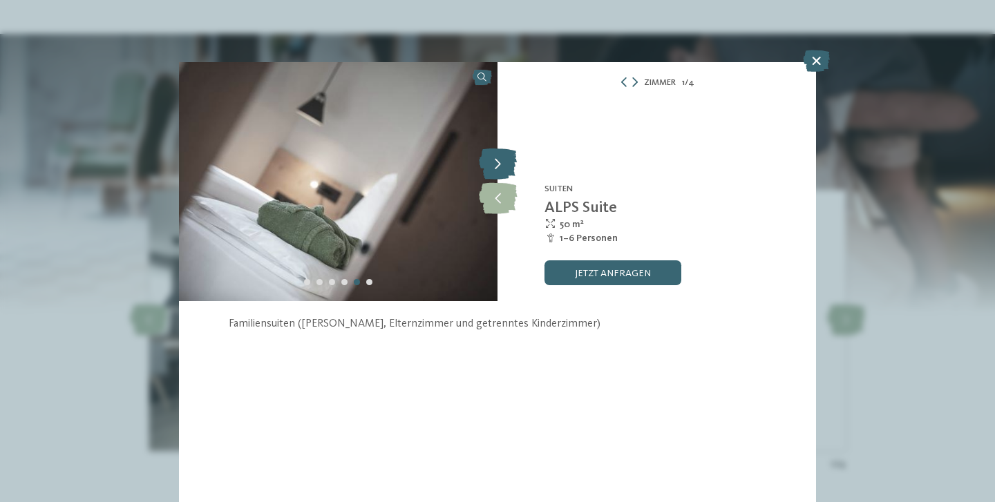
click at [499, 166] on icon at bounding box center [498, 164] width 38 height 31
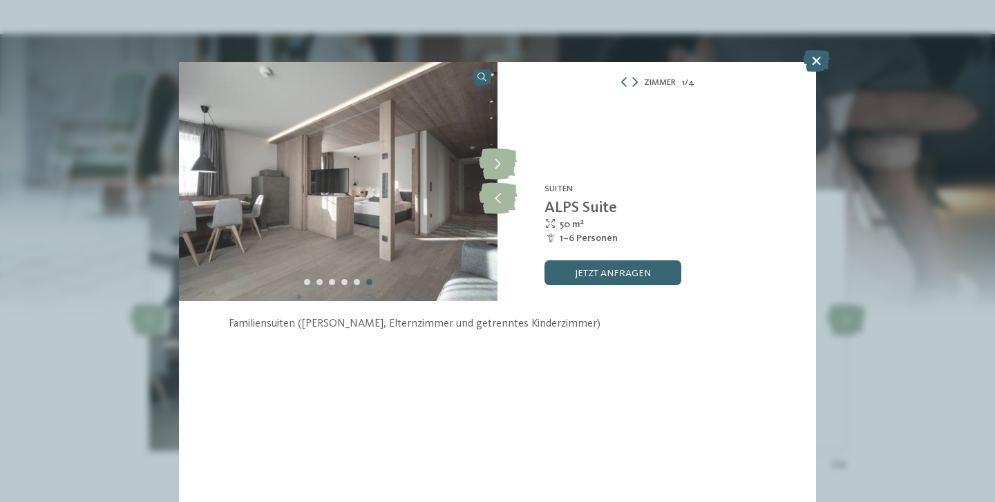
click at [500, 358] on section "slide 6 of 6" at bounding box center [497, 220] width 637 height 317
click at [636, 82] on icon at bounding box center [635, 82] width 6 height 10
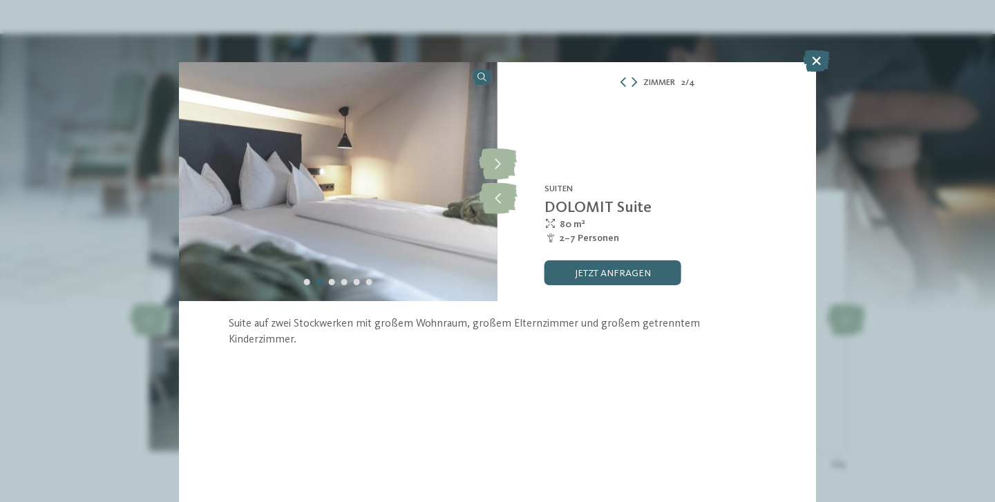
click at [638, 82] on div "Zimmer 2 / 4" at bounding box center [656, 83] width 318 height 16
click at [633, 82] on icon at bounding box center [634, 82] width 6 height 10
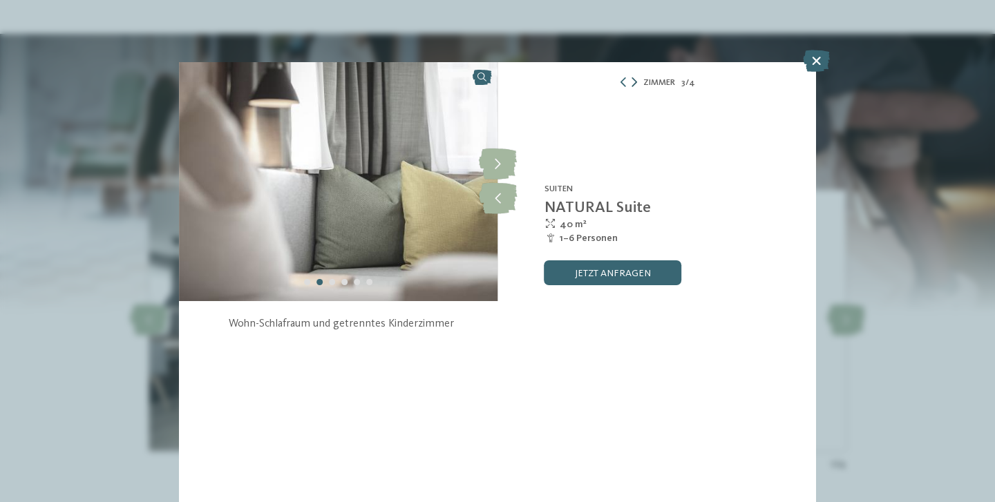
click at [633, 82] on icon at bounding box center [634, 82] width 6 height 10
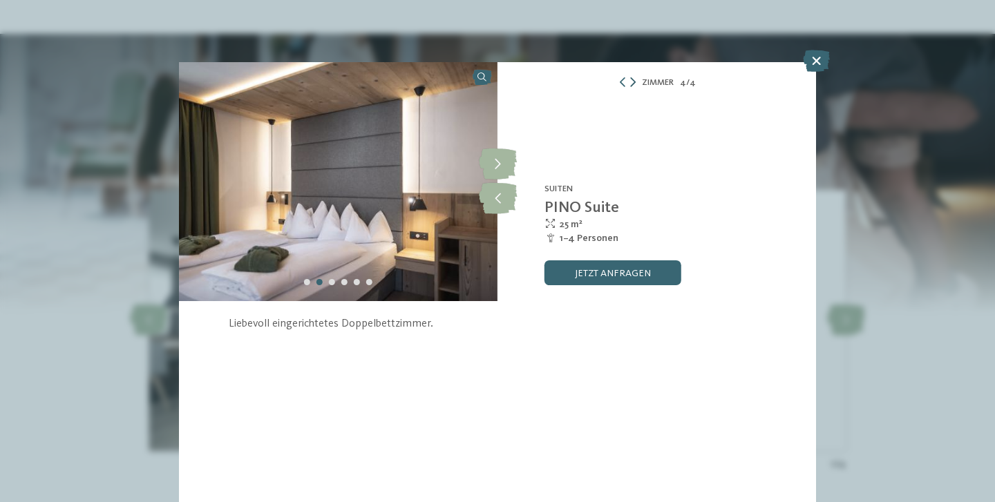
click at [633, 82] on icon at bounding box center [633, 82] width 6 height 10
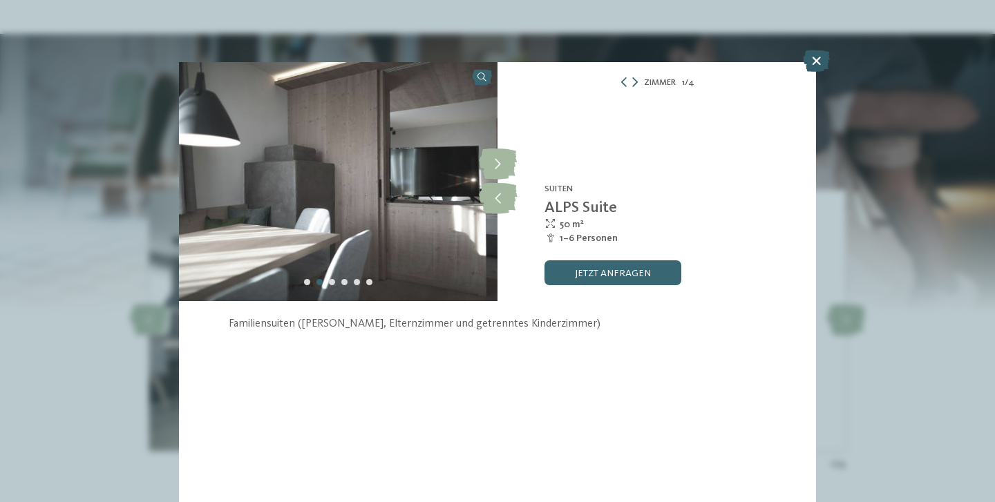
click at [811, 62] on icon at bounding box center [816, 61] width 27 height 22
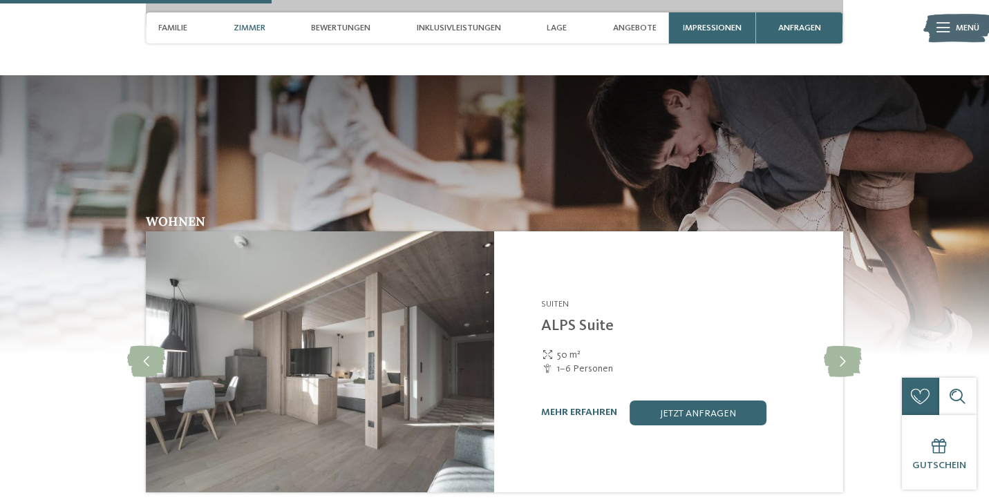
scroll to position [1733, 0]
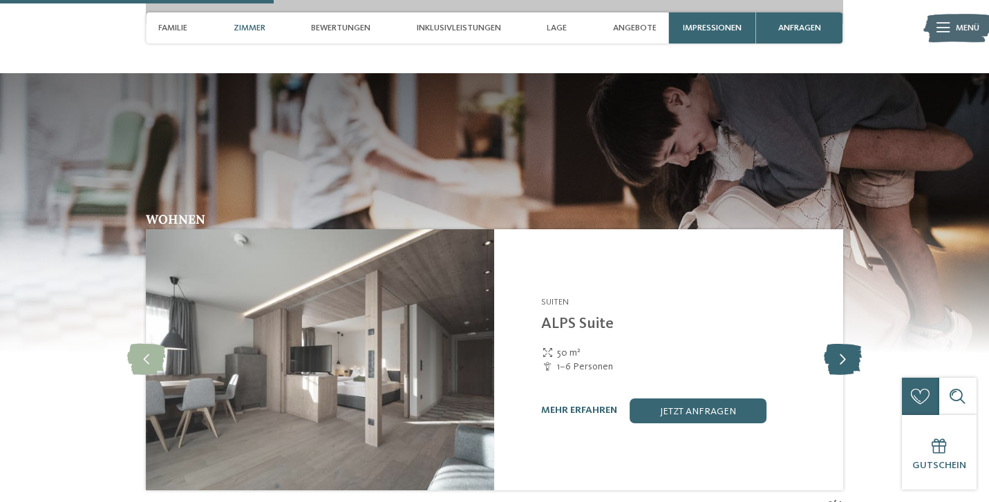
click at [835, 344] on icon at bounding box center [842, 359] width 38 height 31
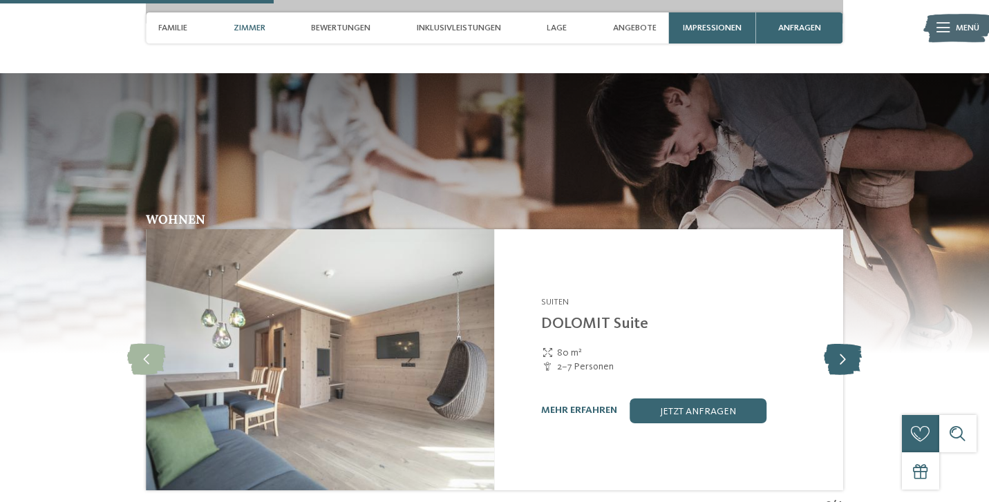
click at [835, 344] on icon at bounding box center [842, 359] width 38 height 31
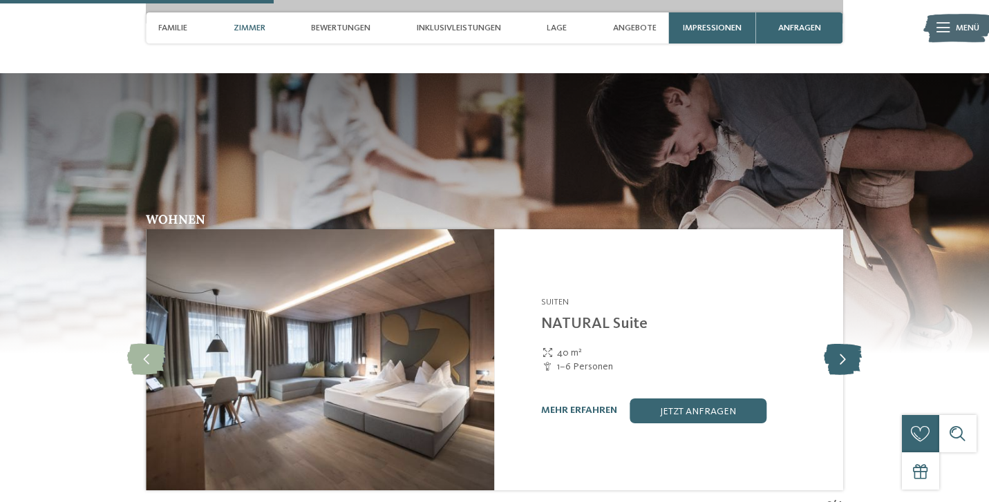
click at [835, 344] on icon at bounding box center [842, 359] width 38 height 31
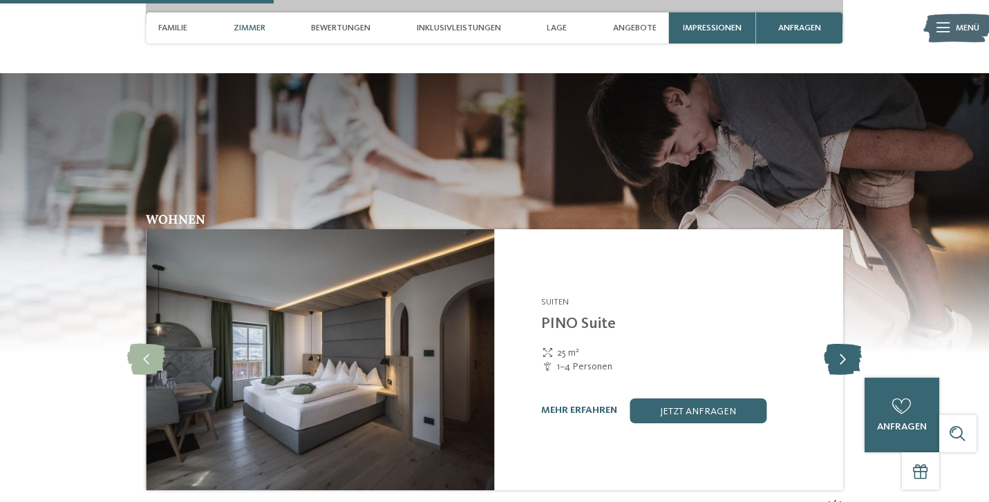
click at [835, 344] on icon at bounding box center [842, 359] width 38 height 31
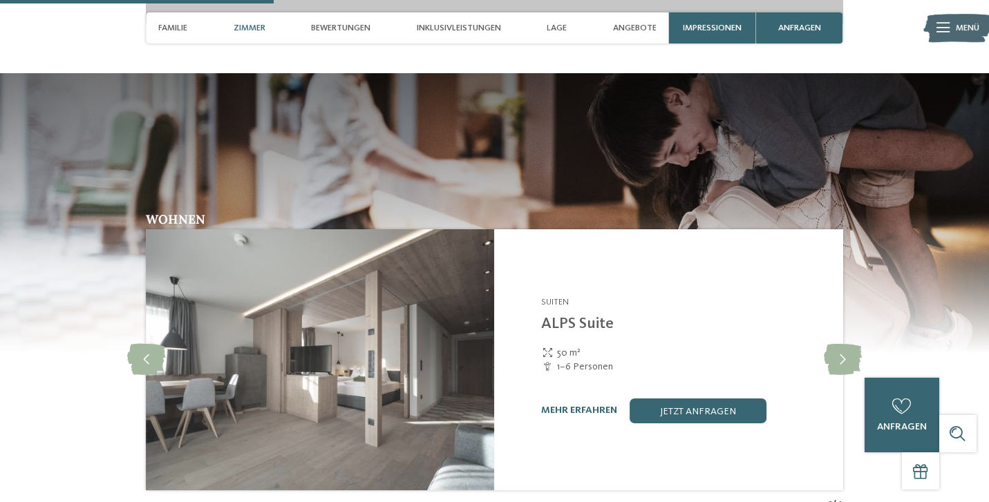
click at [433, 346] on img at bounding box center [320, 359] width 348 height 261
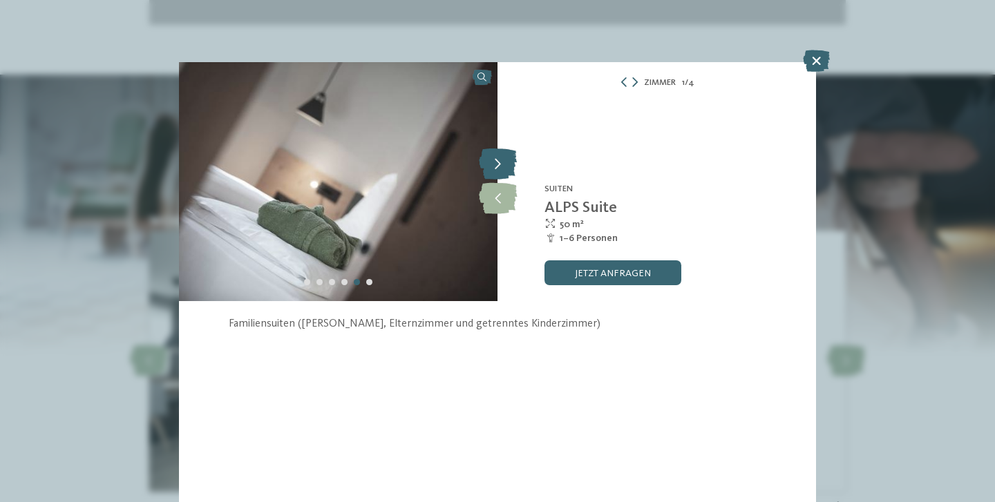
click at [494, 160] on icon at bounding box center [498, 164] width 38 height 31
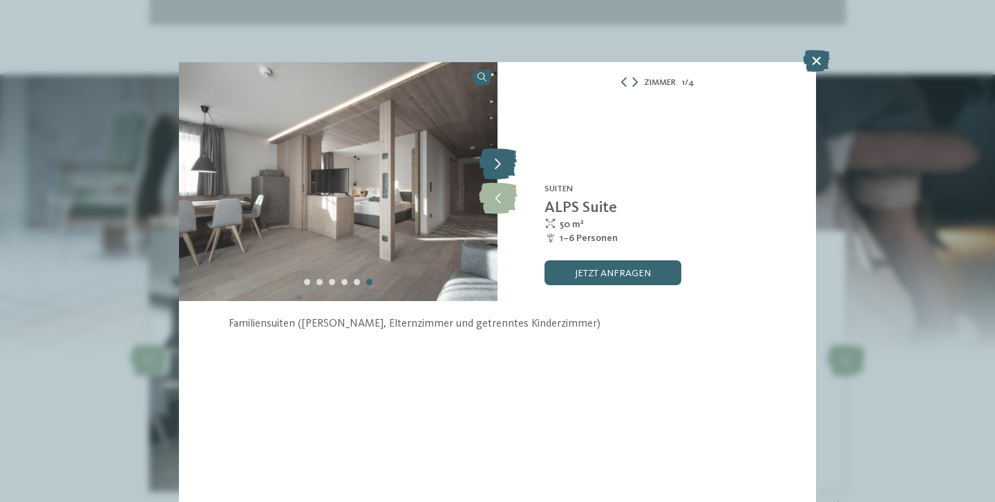
click at [497, 160] on icon at bounding box center [498, 164] width 38 height 31
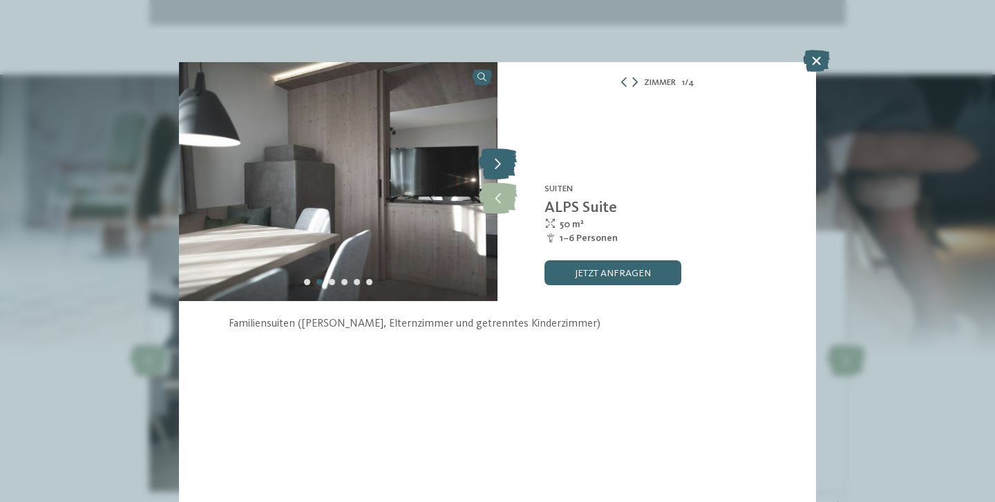
click at [497, 160] on icon at bounding box center [498, 164] width 38 height 31
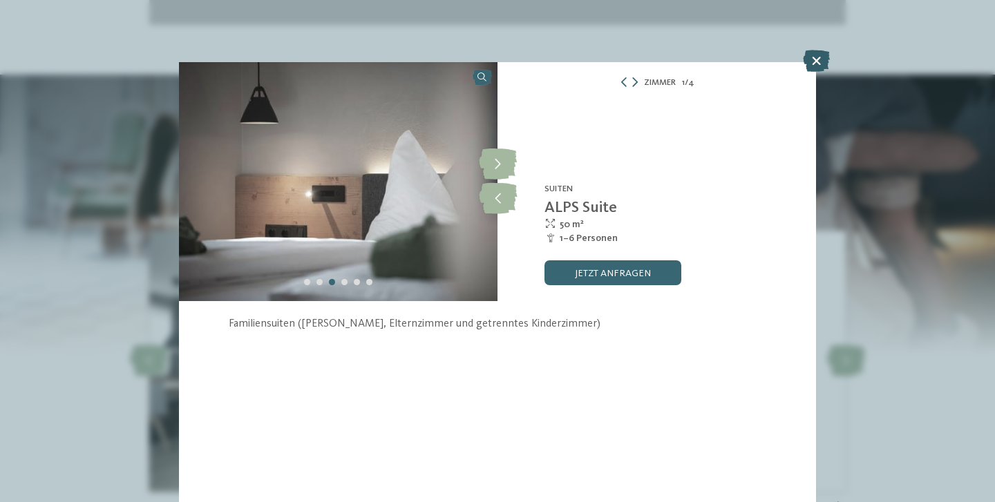
click at [821, 59] on icon at bounding box center [816, 61] width 27 height 22
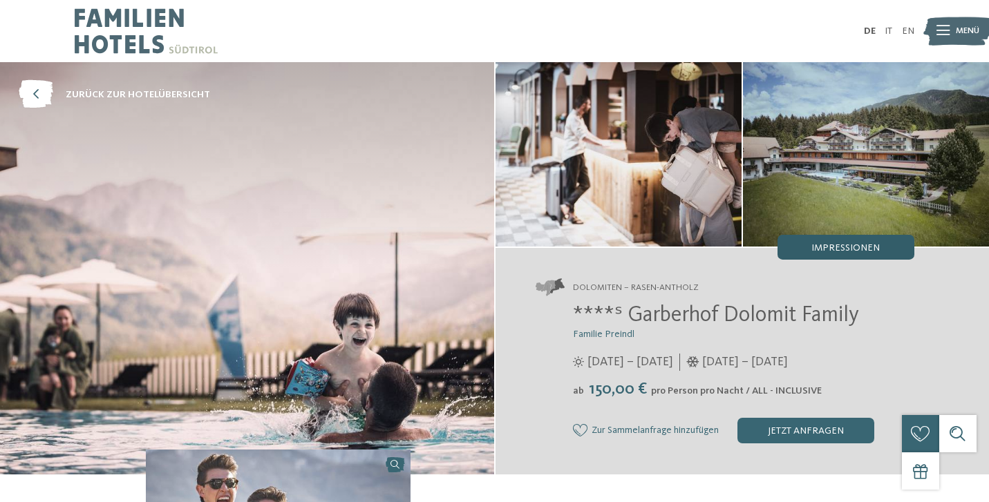
click at [837, 244] on span "Impressionen" at bounding box center [845, 248] width 68 height 10
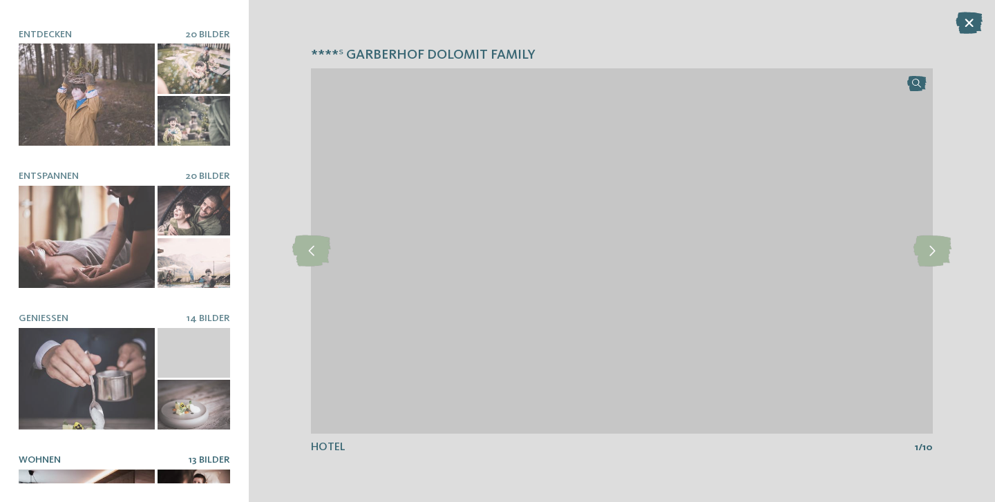
scroll to position [130, 0]
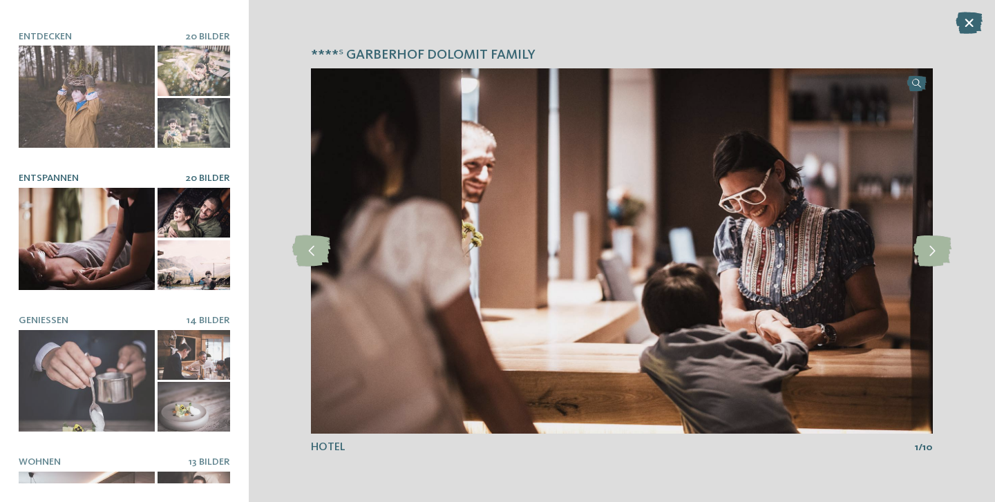
click at [96, 241] on div at bounding box center [87, 239] width 136 height 102
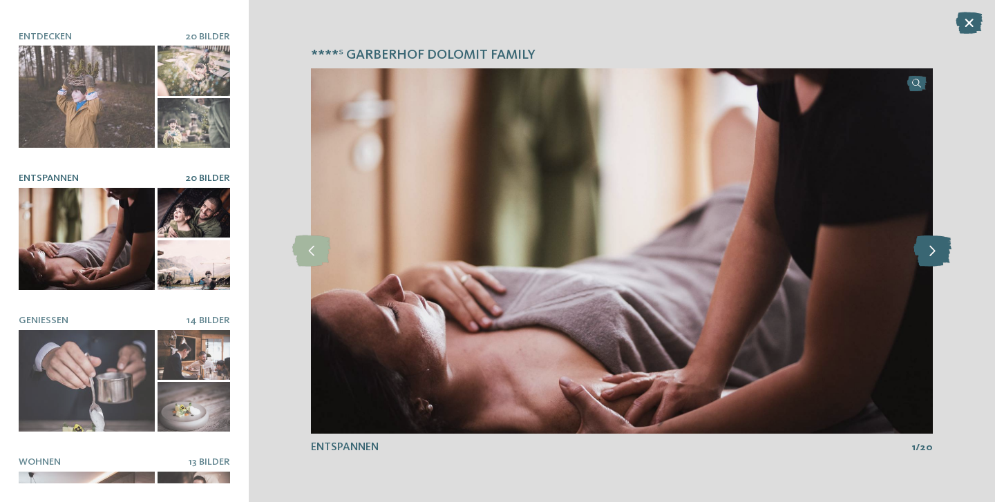
click at [930, 255] on icon at bounding box center [932, 251] width 38 height 31
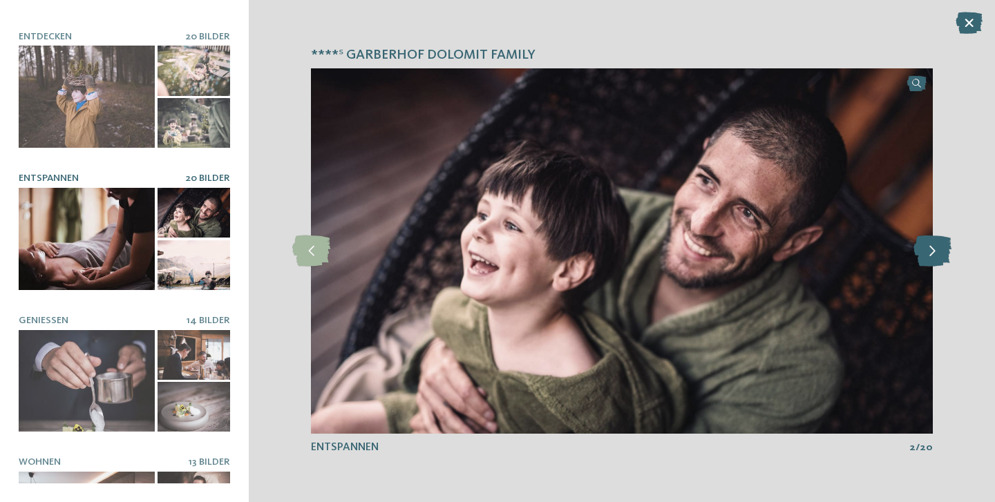
click at [930, 255] on icon at bounding box center [932, 251] width 38 height 31
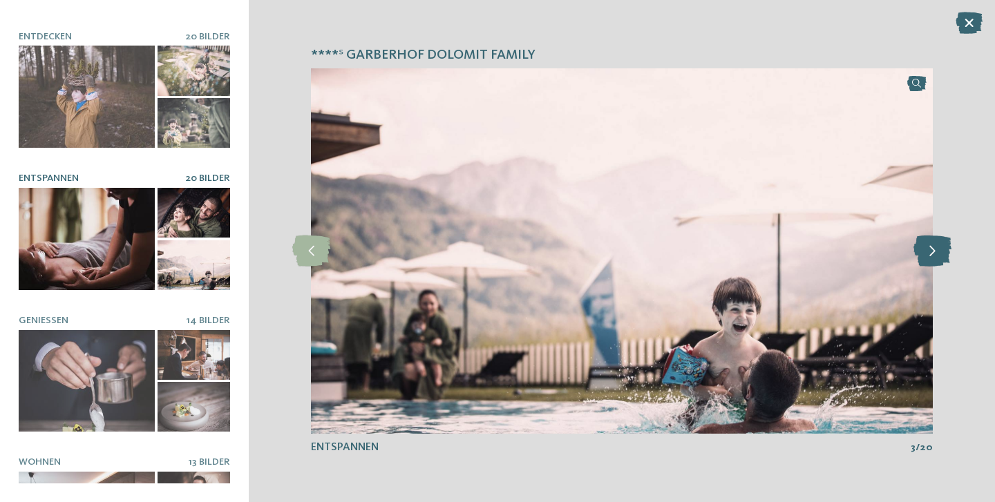
click at [930, 254] on icon at bounding box center [932, 251] width 38 height 31
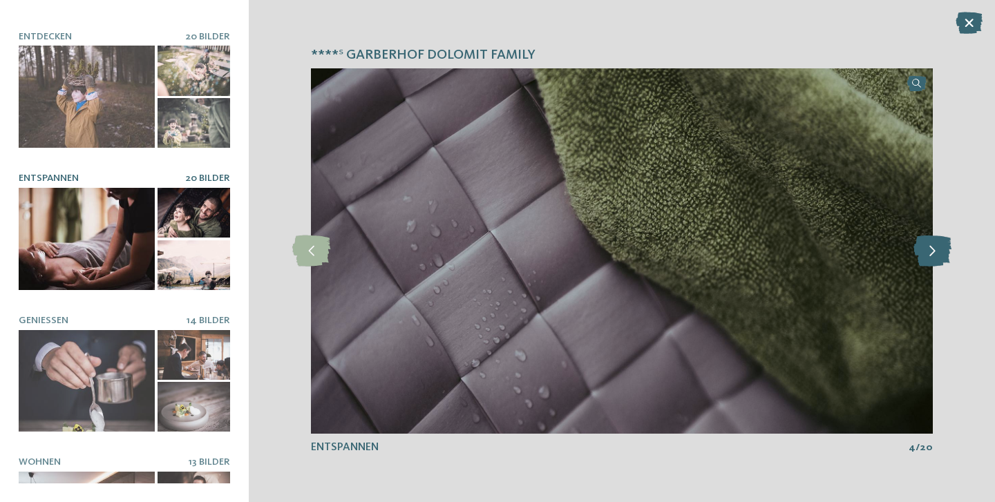
click at [930, 254] on icon at bounding box center [932, 251] width 38 height 31
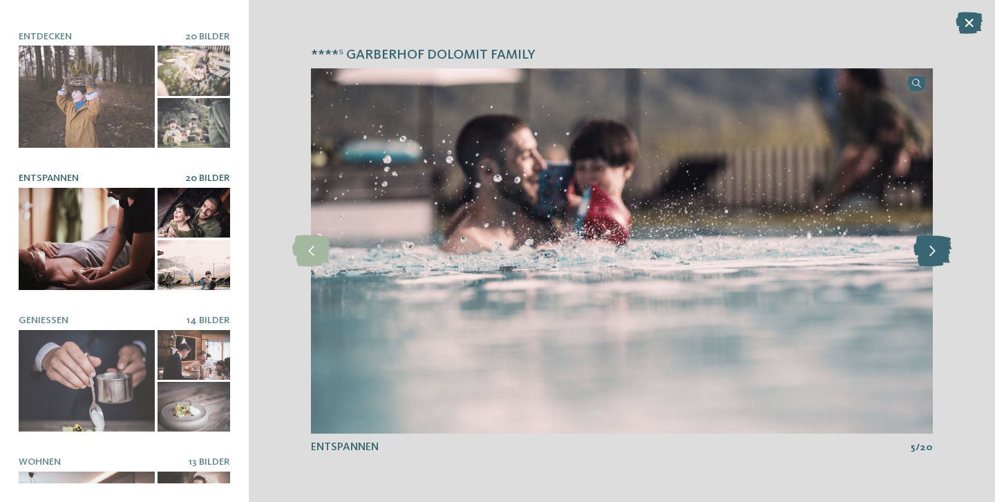
click at [929, 250] on icon at bounding box center [932, 251] width 38 height 31
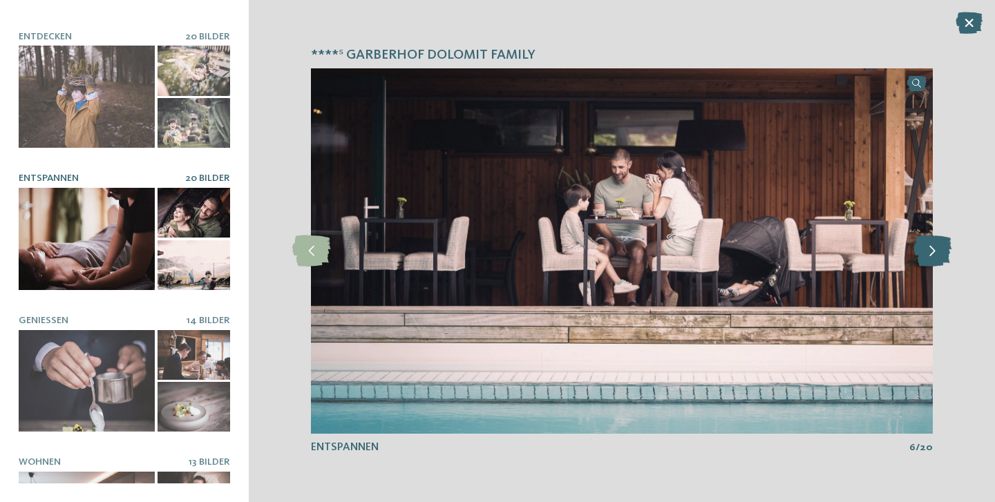
click at [929, 250] on icon at bounding box center [932, 251] width 38 height 31
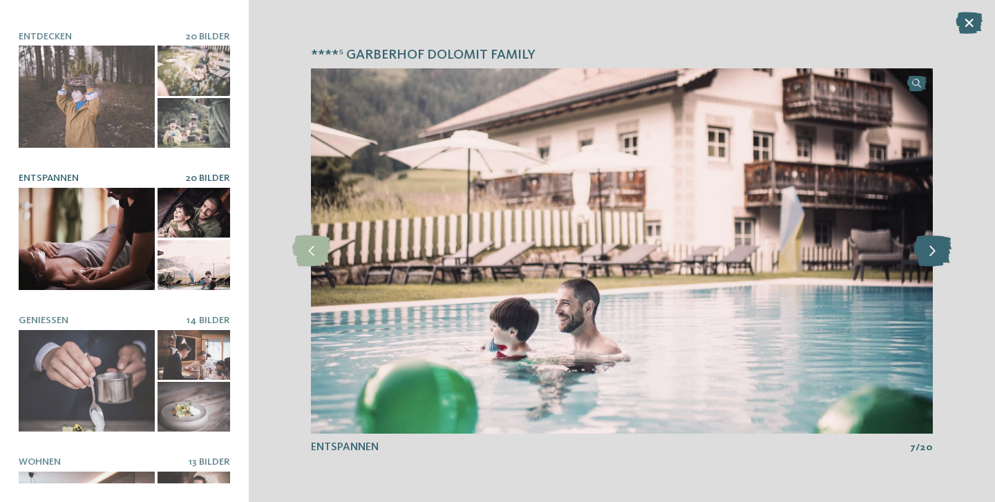
click at [929, 250] on icon at bounding box center [932, 251] width 38 height 31
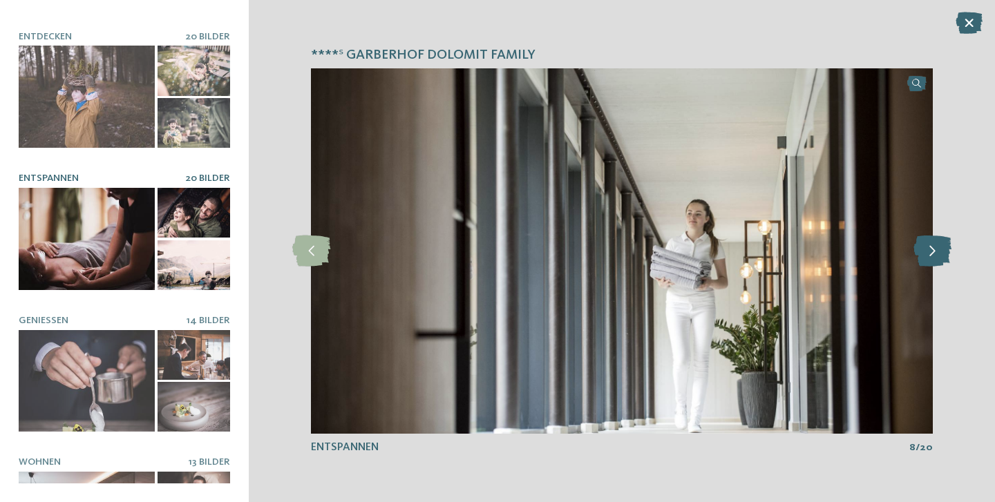
click at [929, 250] on icon at bounding box center [932, 251] width 38 height 31
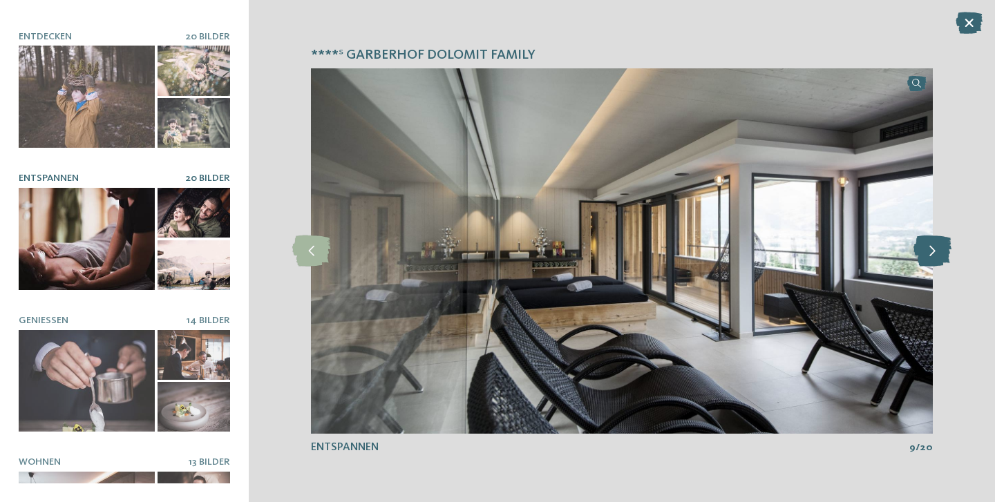
click at [929, 250] on icon at bounding box center [932, 251] width 38 height 31
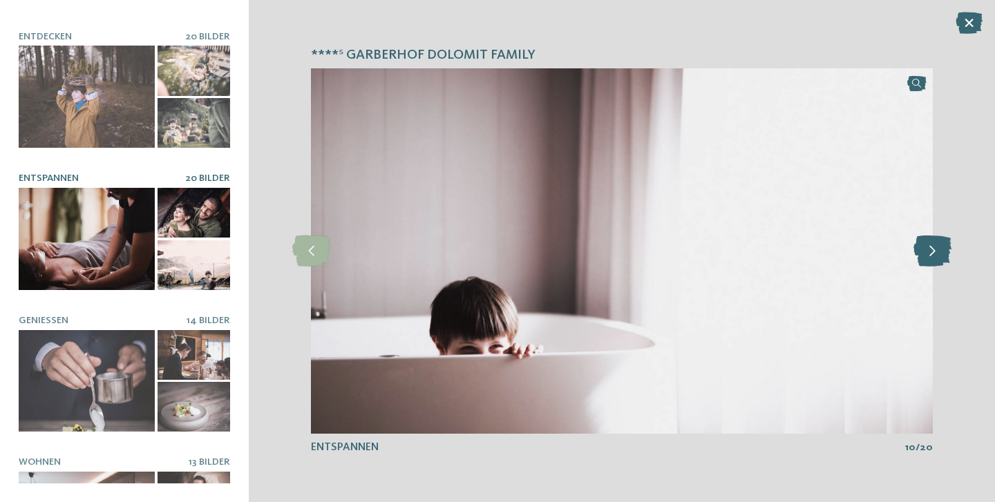
click at [929, 250] on icon at bounding box center [932, 251] width 38 height 31
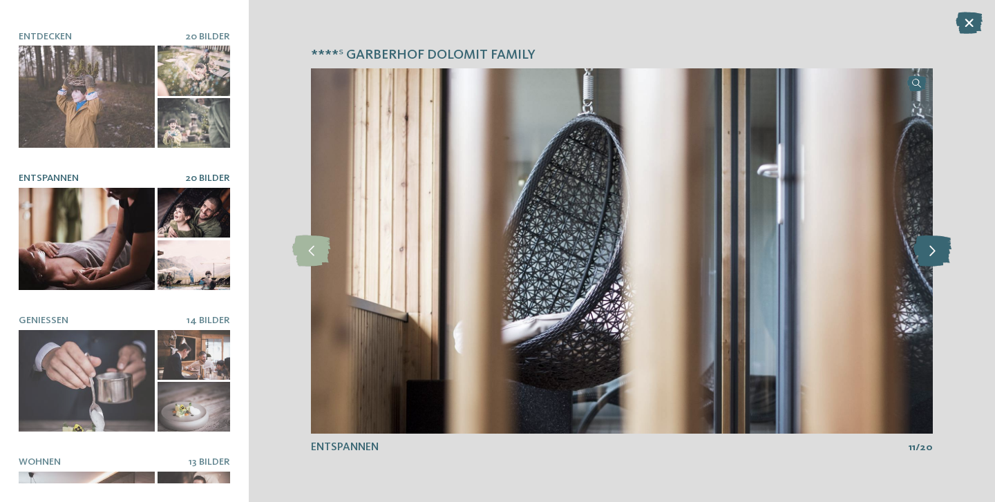
click at [929, 250] on icon at bounding box center [932, 251] width 38 height 31
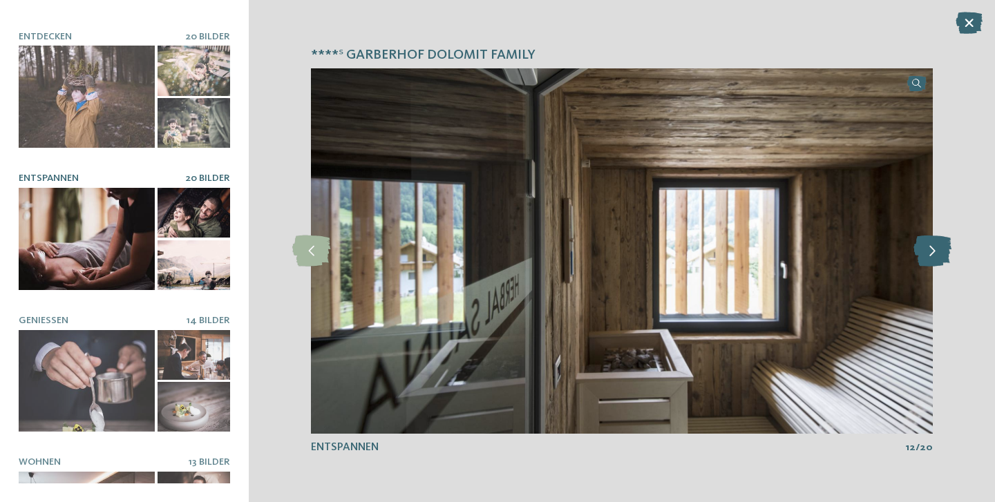
click at [929, 250] on icon at bounding box center [932, 251] width 38 height 31
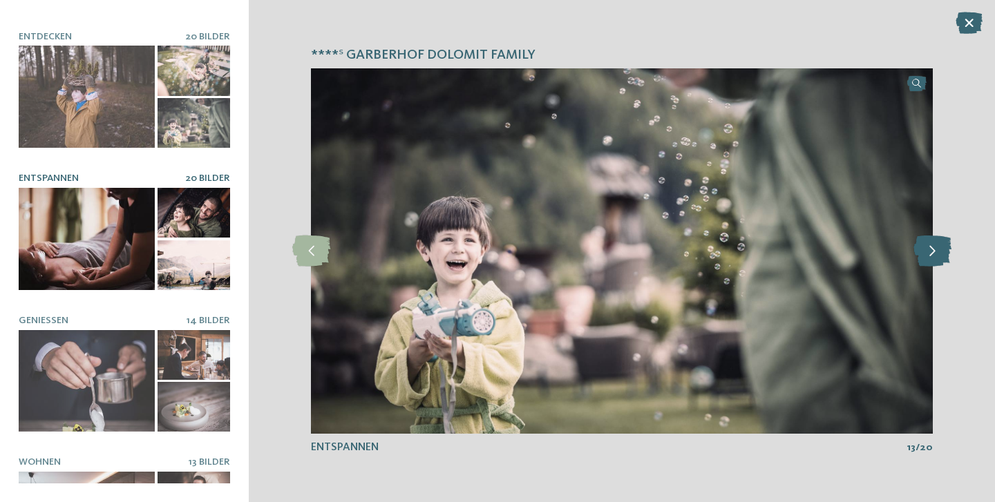
click at [929, 250] on icon at bounding box center [932, 251] width 38 height 31
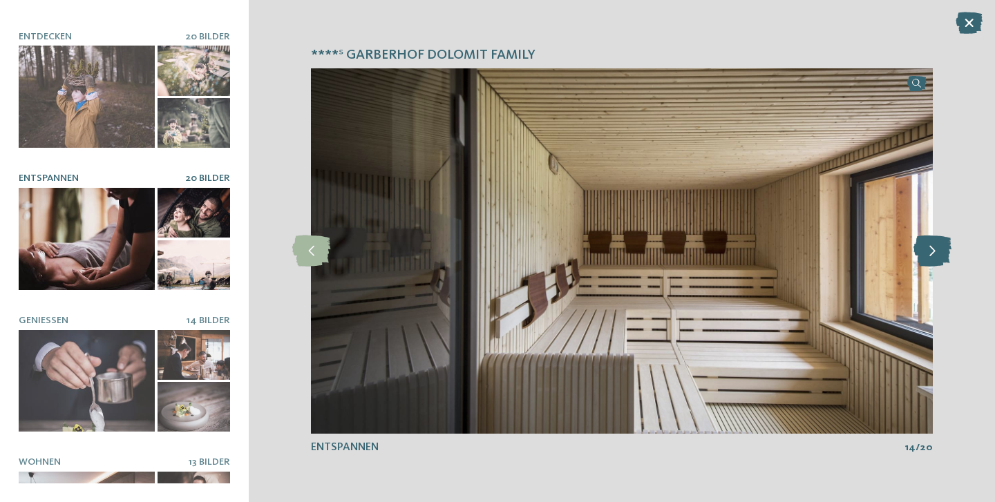
click at [929, 250] on icon at bounding box center [932, 251] width 38 height 31
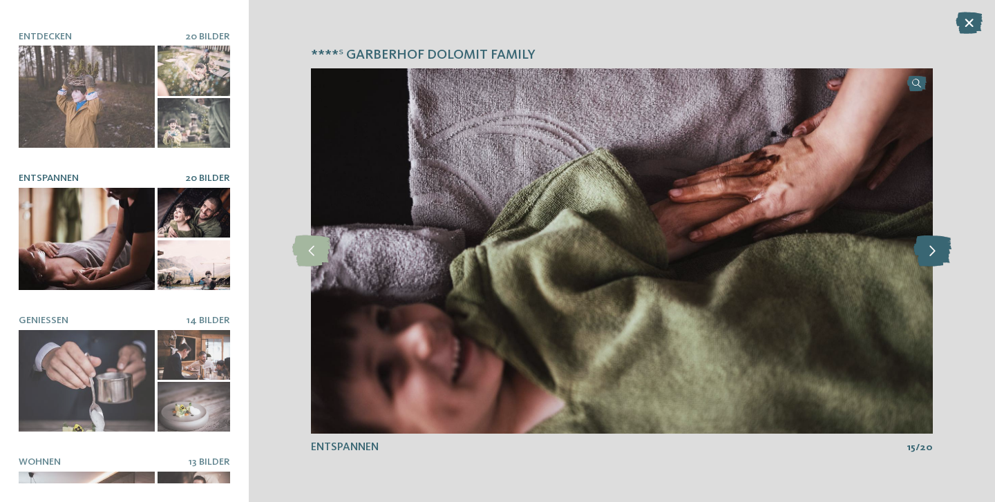
click at [929, 250] on icon at bounding box center [932, 251] width 38 height 31
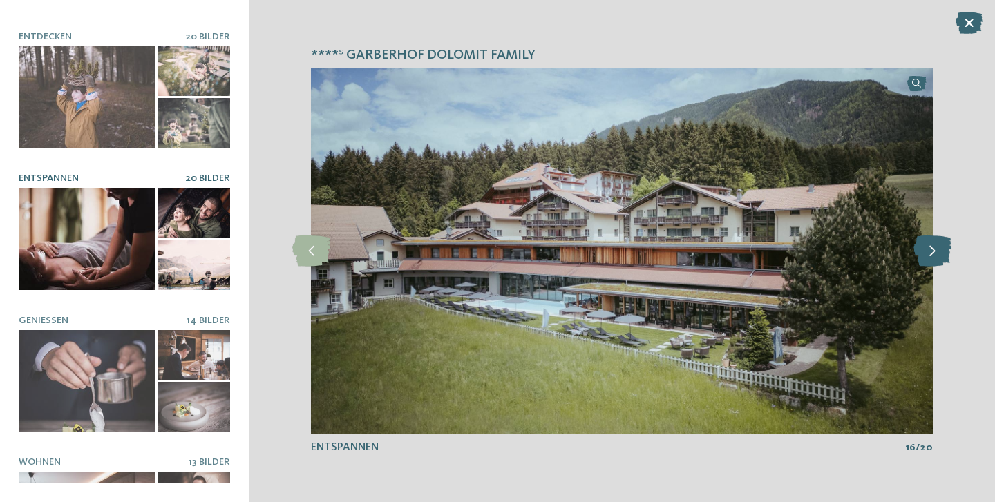
click at [929, 249] on icon at bounding box center [932, 251] width 38 height 31
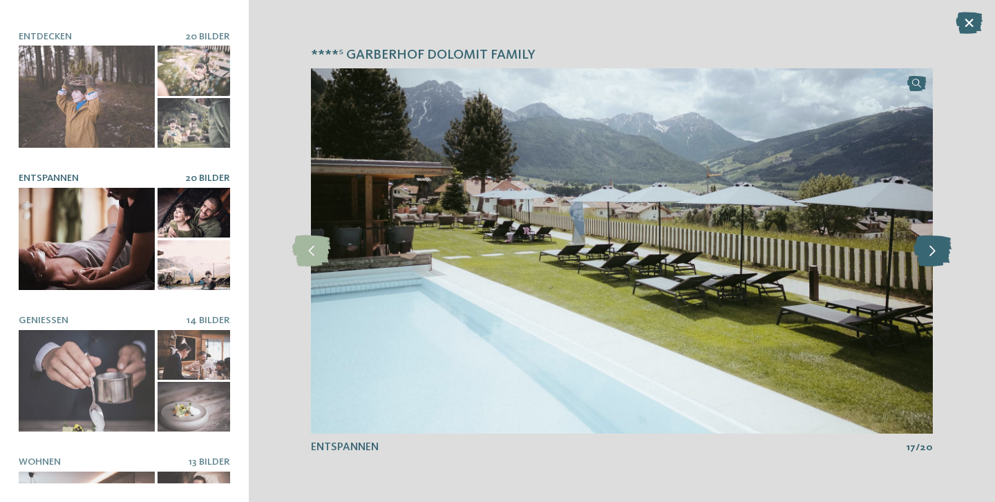
click at [929, 249] on icon at bounding box center [932, 251] width 38 height 31
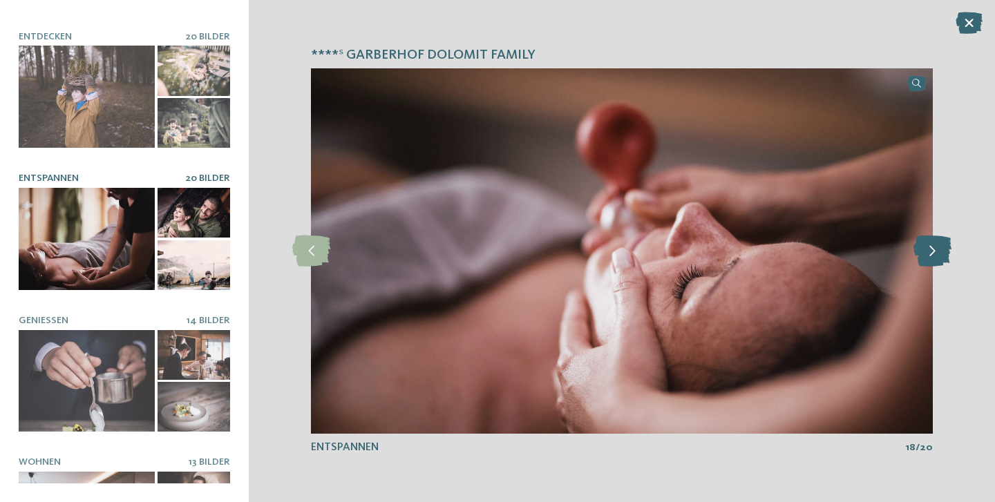
click at [929, 249] on icon at bounding box center [932, 251] width 38 height 31
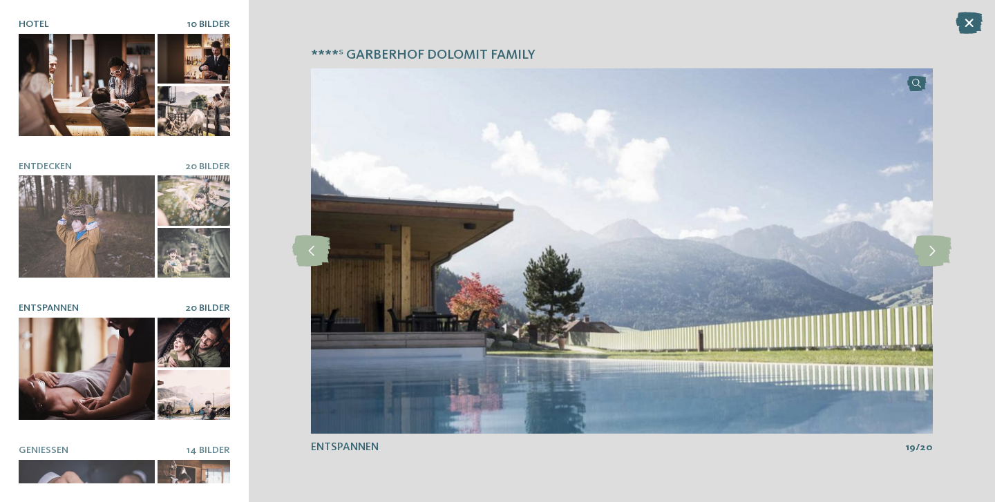
scroll to position [0, 0]
click at [128, 98] on div at bounding box center [87, 85] width 136 height 102
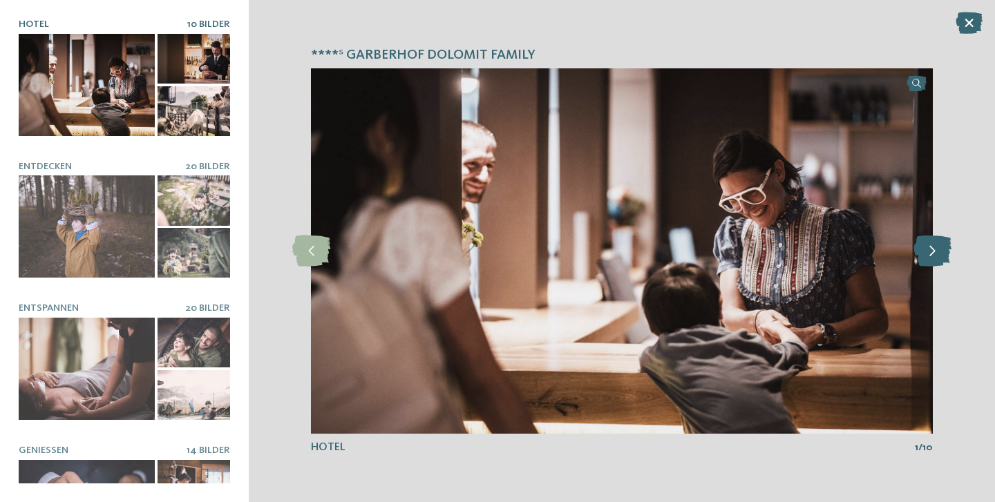
click at [937, 256] on icon at bounding box center [932, 251] width 38 height 31
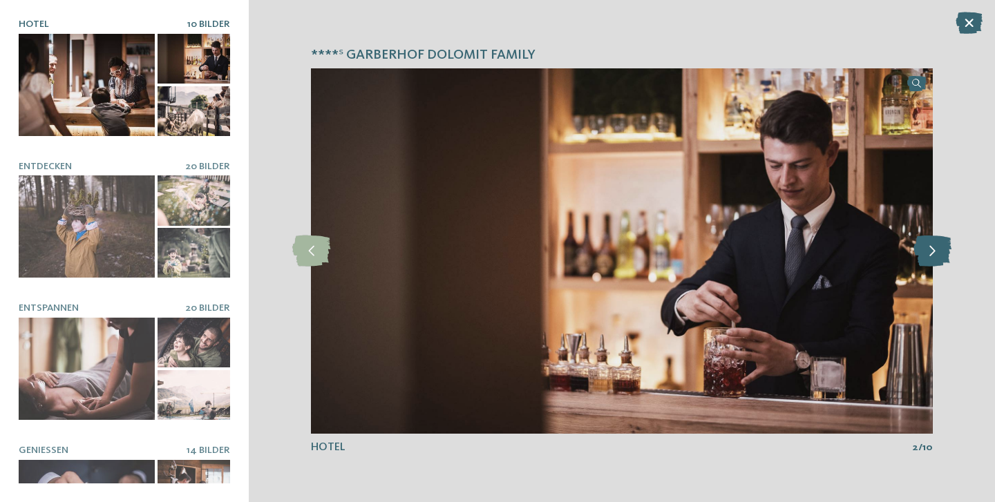
click at [937, 256] on icon at bounding box center [932, 251] width 38 height 31
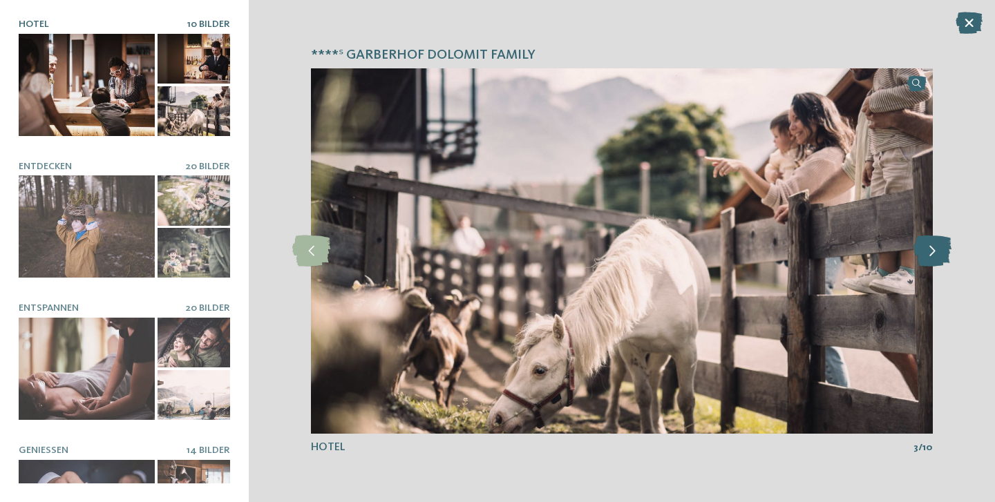
click at [937, 256] on icon at bounding box center [932, 251] width 38 height 31
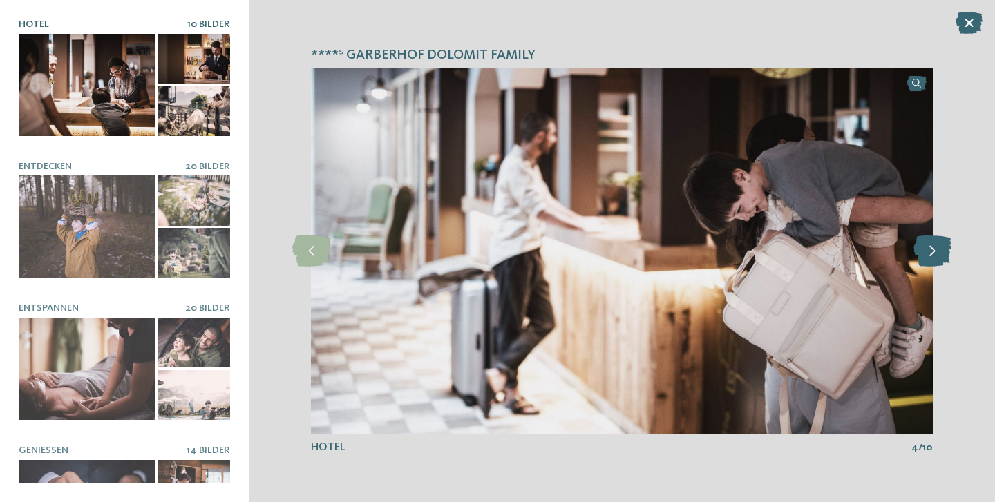
click at [937, 256] on icon at bounding box center [932, 251] width 38 height 31
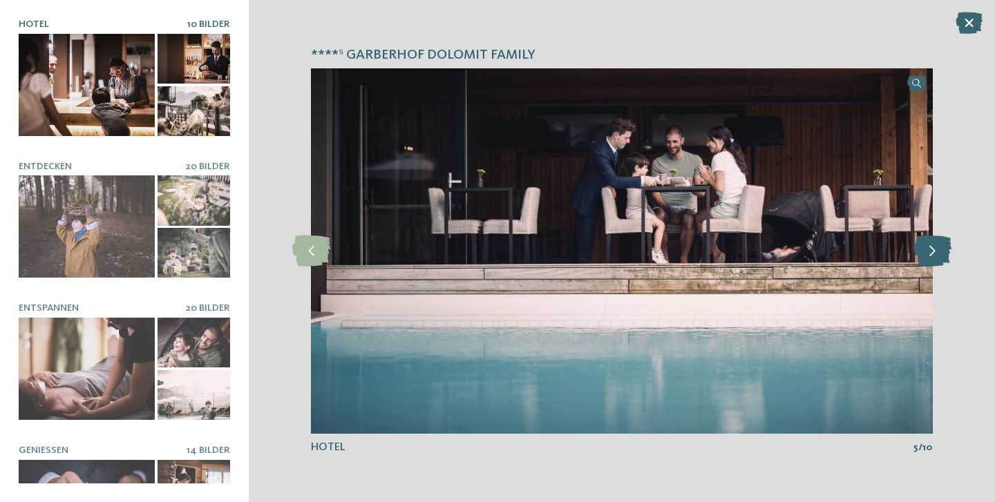
click at [937, 256] on icon at bounding box center [932, 251] width 38 height 31
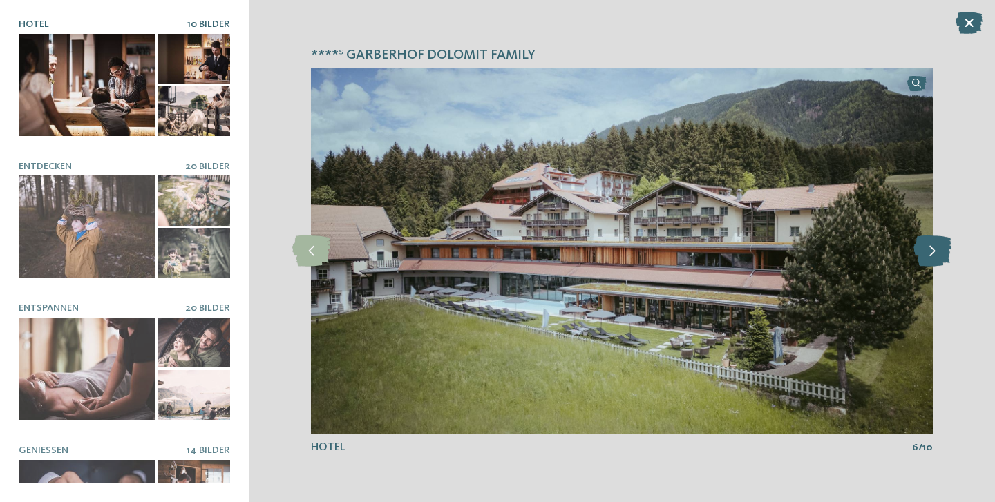
click at [937, 256] on icon at bounding box center [932, 251] width 38 height 31
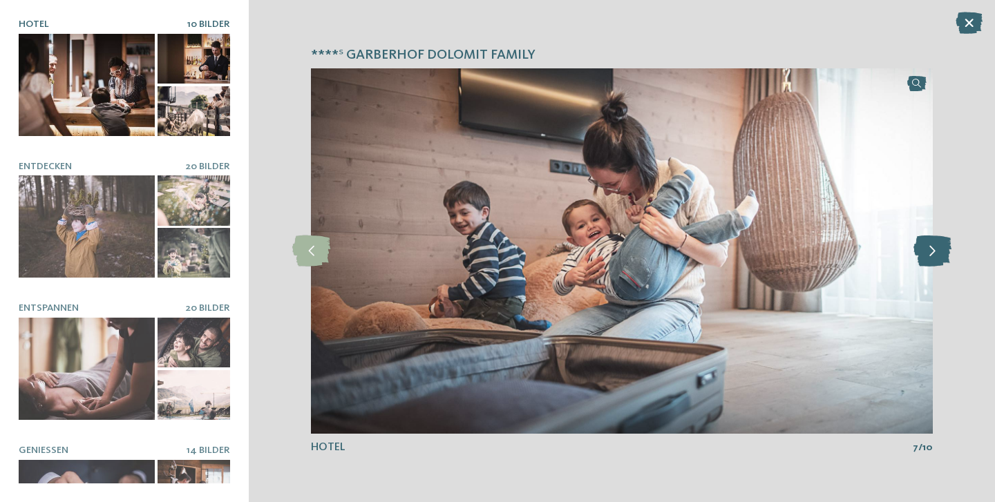
click at [937, 256] on icon at bounding box center [932, 251] width 38 height 31
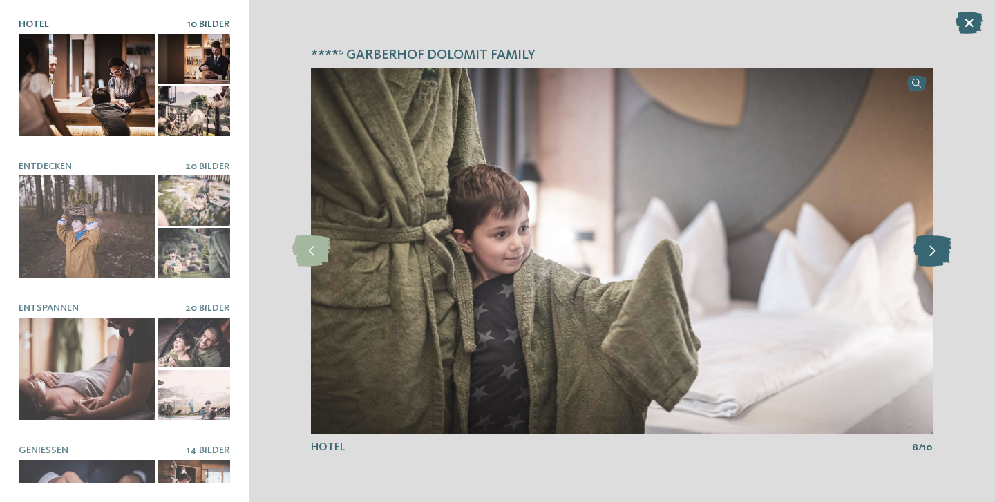
click at [937, 256] on icon at bounding box center [932, 251] width 38 height 31
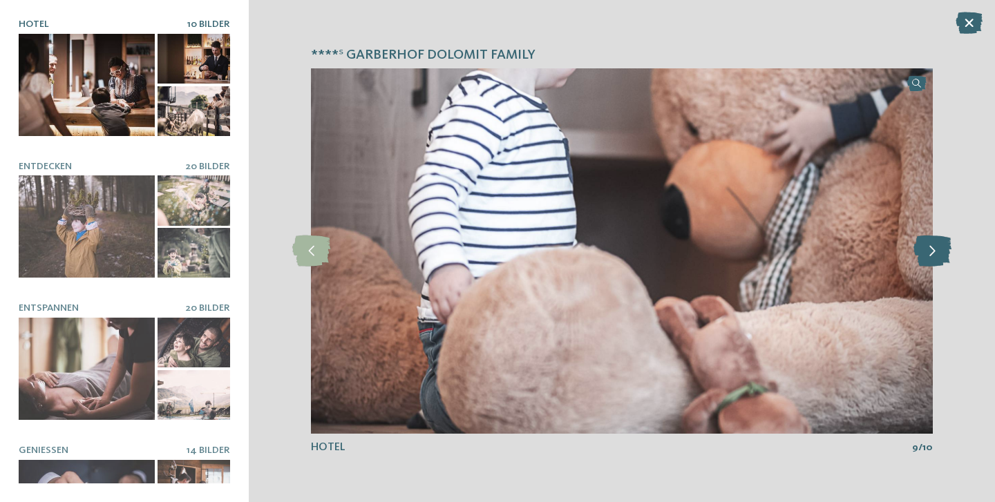
click at [937, 256] on icon at bounding box center [932, 251] width 38 height 31
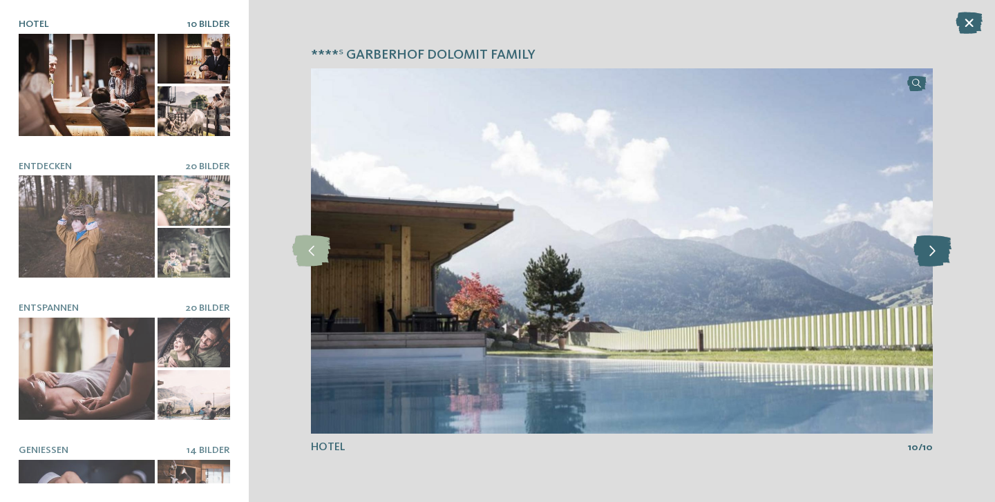
click at [937, 256] on icon at bounding box center [932, 251] width 38 height 31
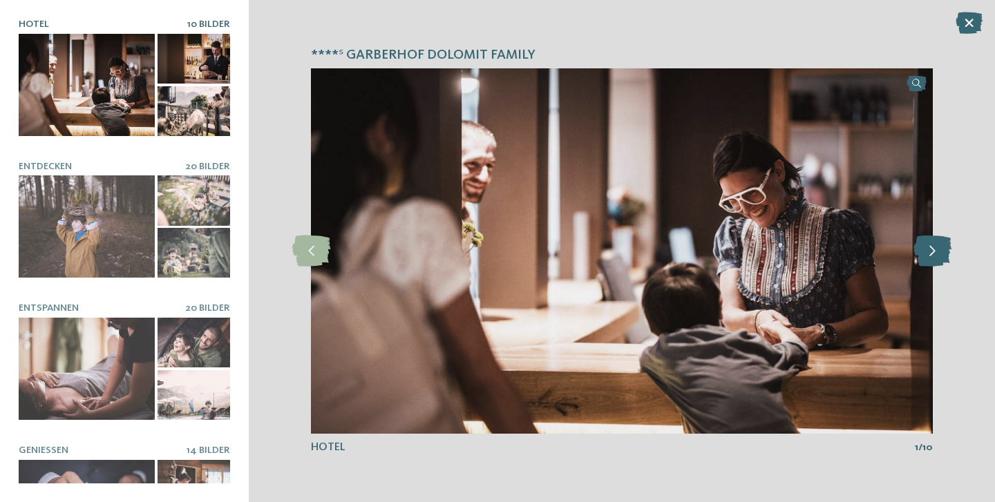
click at [937, 256] on icon at bounding box center [932, 251] width 38 height 31
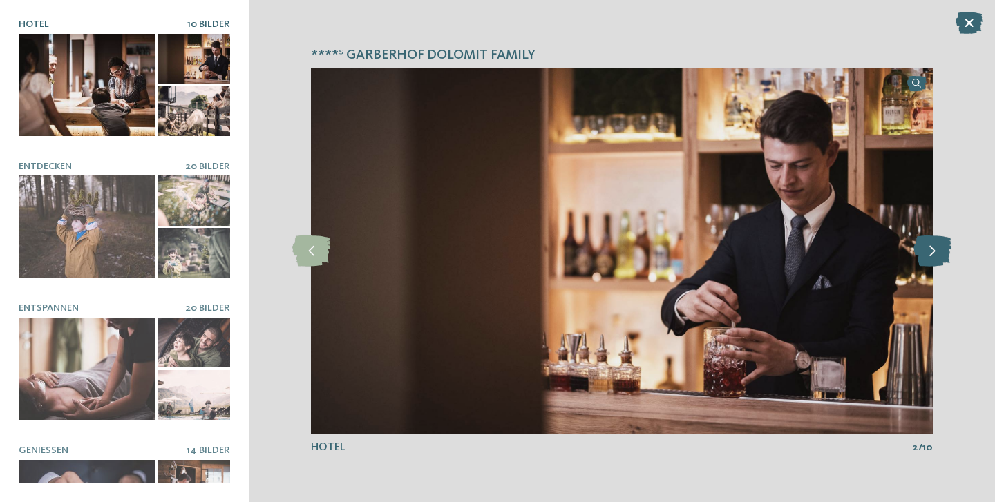
click at [937, 256] on icon at bounding box center [932, 251] width 38 height 31
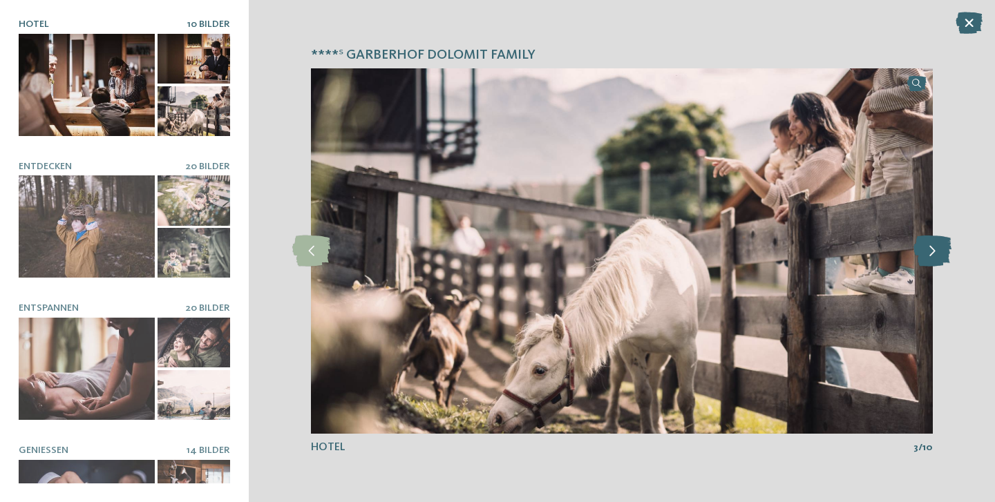
click at [937, 256] on icon at bounding box center [932, 251] width 38 height 31
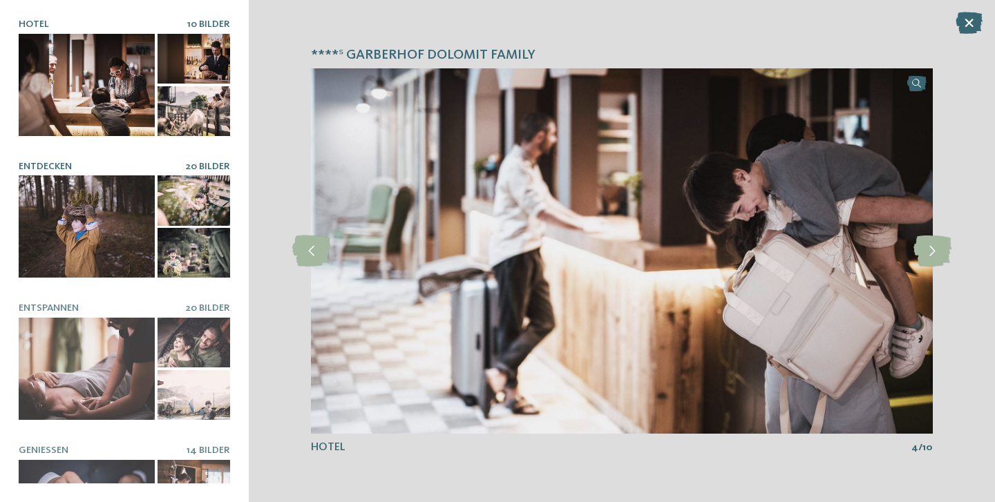
click at [103, 226] on div at bounding box center [87, 226] width 136 height 102
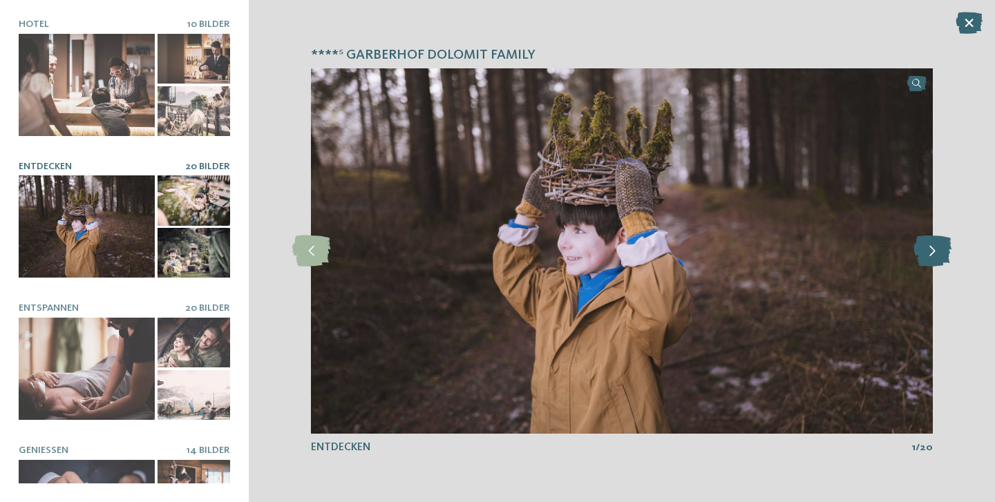
click at [926, 264] on icon at bounding box center [932, 251] width 38 height 31
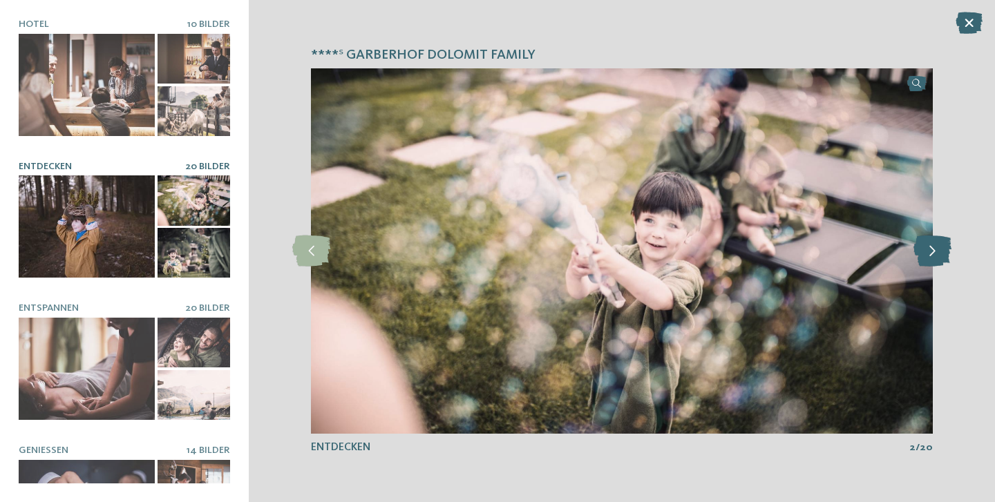
click at [928, 260] on icon at bounding box center [932, 251] width 38 height 31
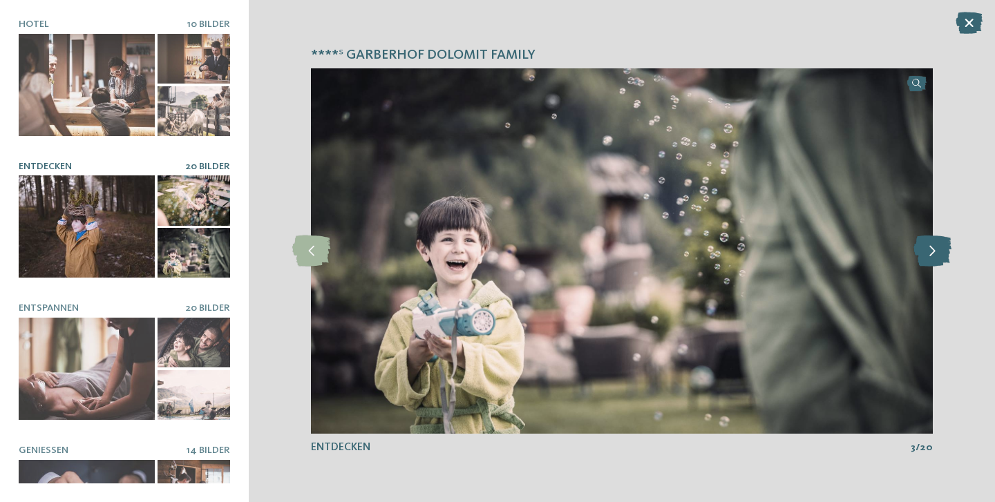
click at [931, 256] on icon at bounding box center [932, 251] width 38 height 31
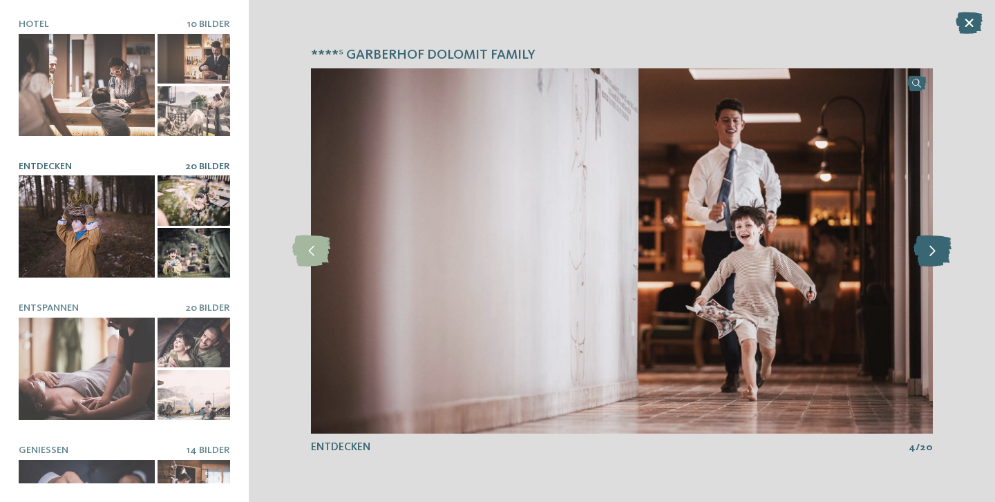
click at [931, 256] on icon at bounding box center [932, 251] width 38 height 31
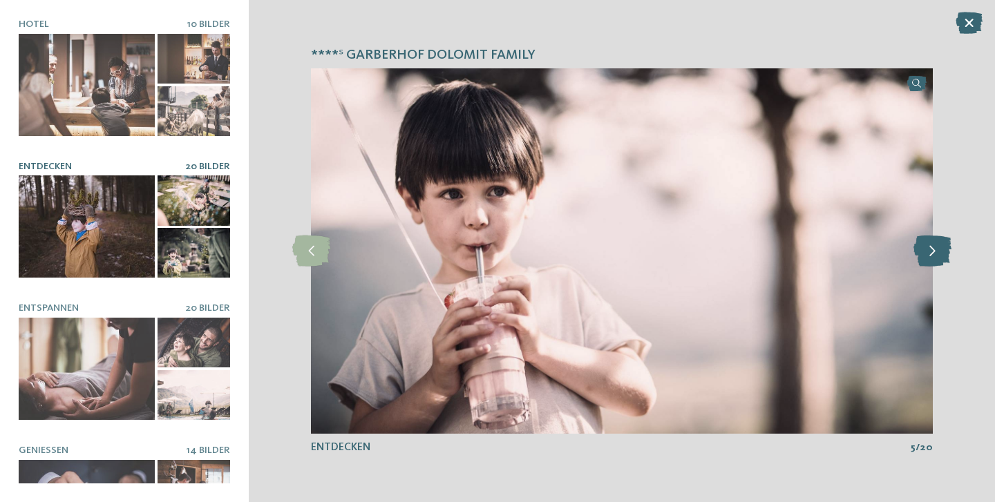
click at [931, 256] on icon at bounding box center [932, 251] width 38 height 31
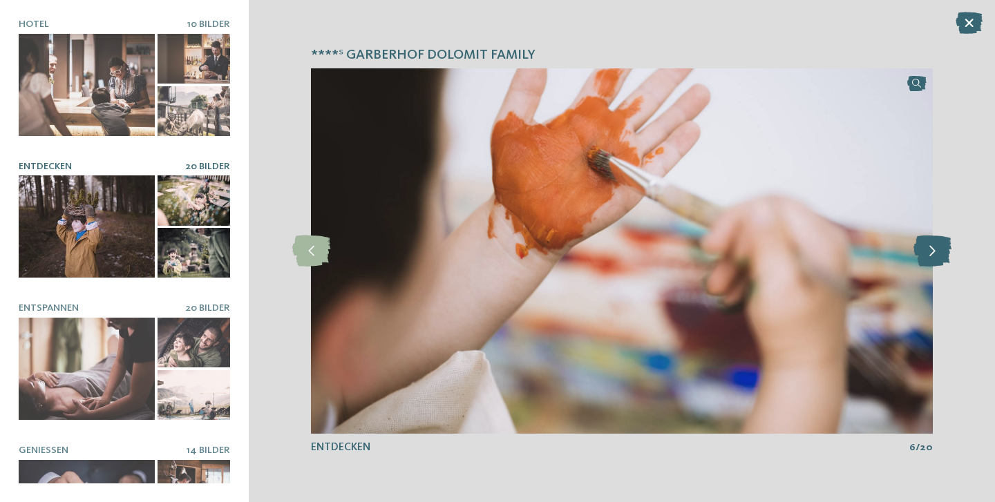
click at [931, 256] on icon at bounding box center [932, 251] width 38 height 31
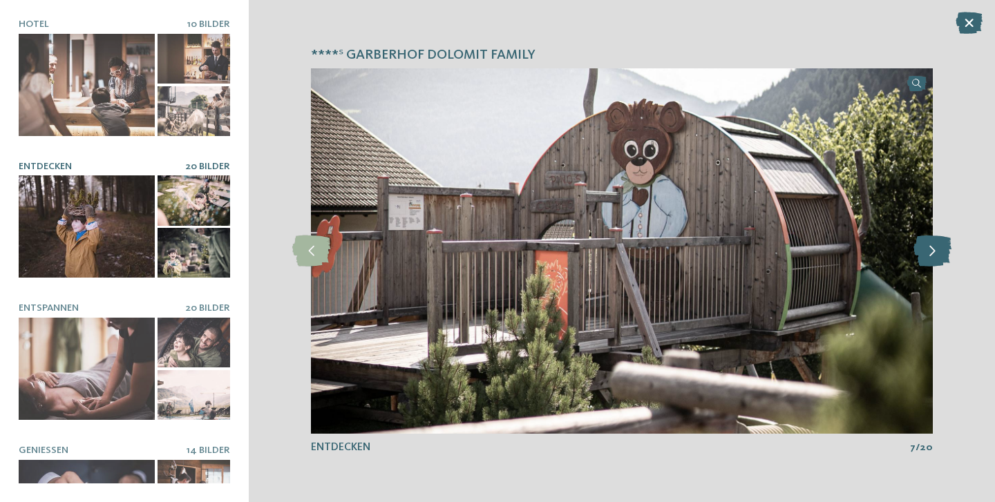
click at [931, 256] on icon at bounding box center [932, 251] width 38 height 31
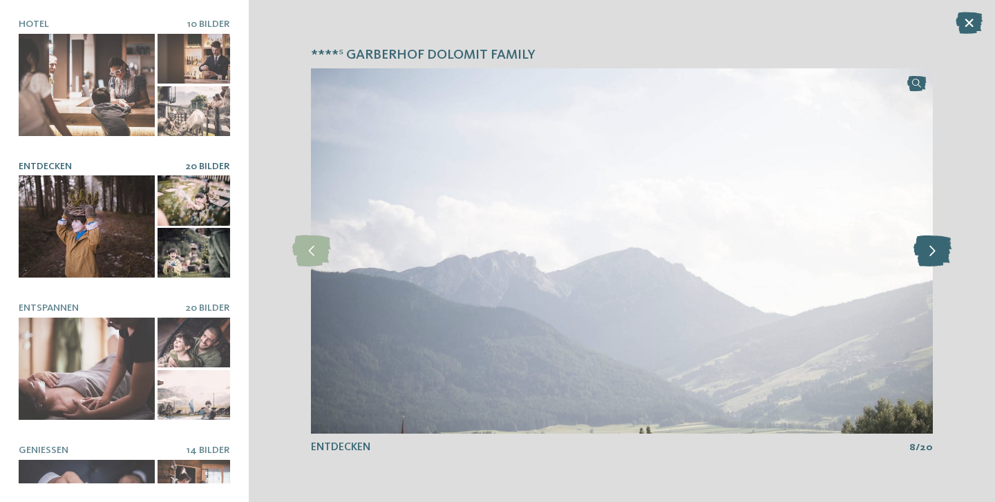
click at [931, 256] on icon at bounding box center [932, 251] width 38 height 31
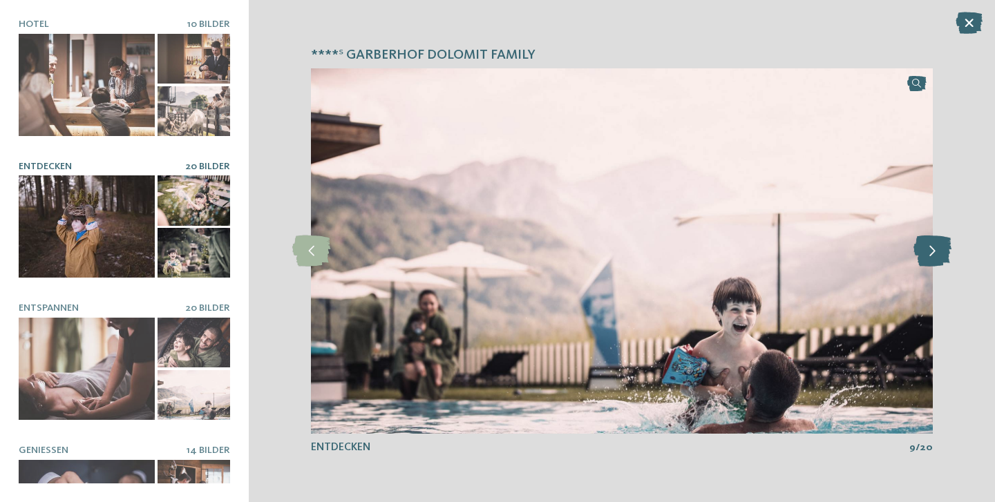
click at [932, 252] on icon at bounding box center [932, 251] width 38 height 31
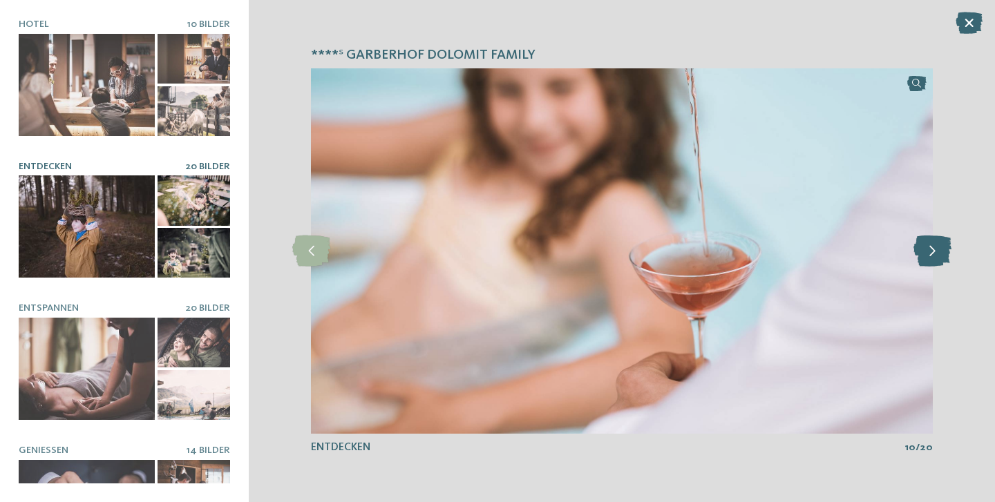
click at [932, 252] on icon at bounding box center [932, 251] width 38 height 31
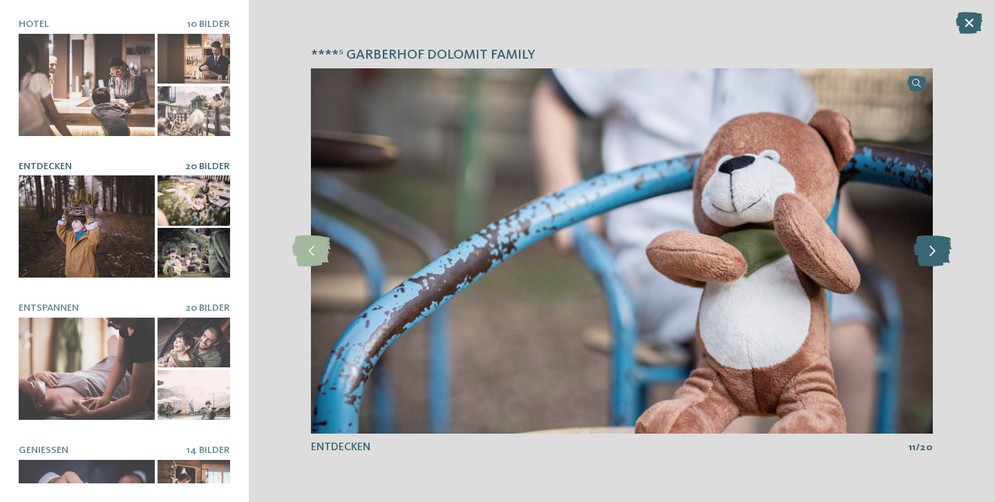
click at [932, 252] on icon at bounding box center [932, 251] width 38 height 31
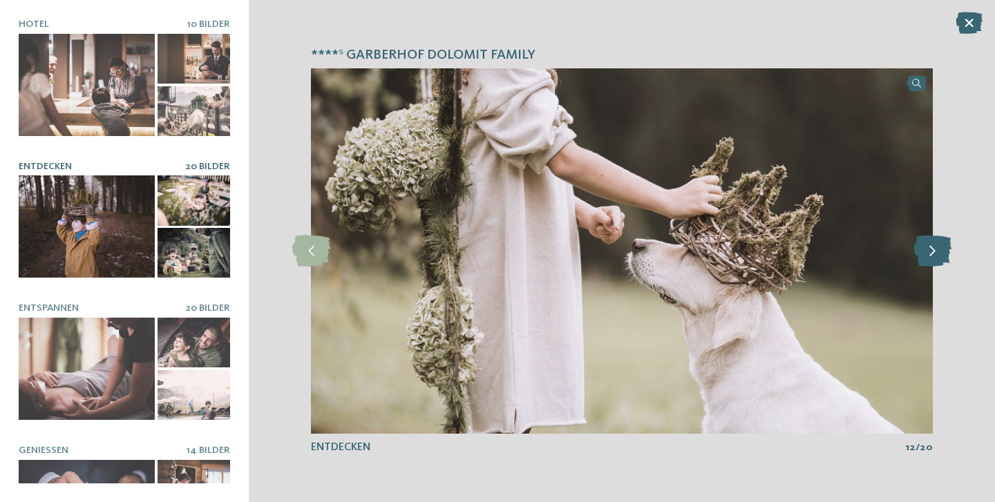
click at [932, 252] on icon at bounding box center [932, 251] width 38 height 31
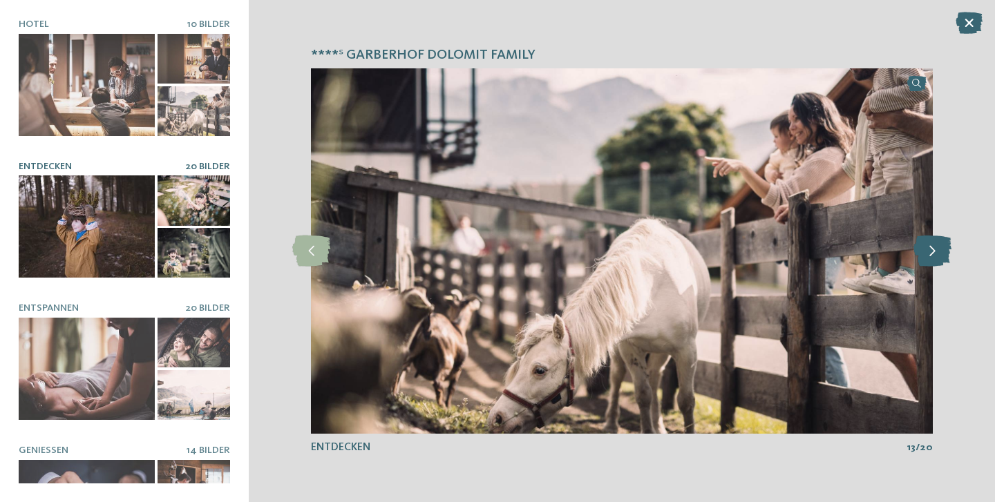
click at [932, 252] on icon at bounding box center [932, 251] width 38 height 31
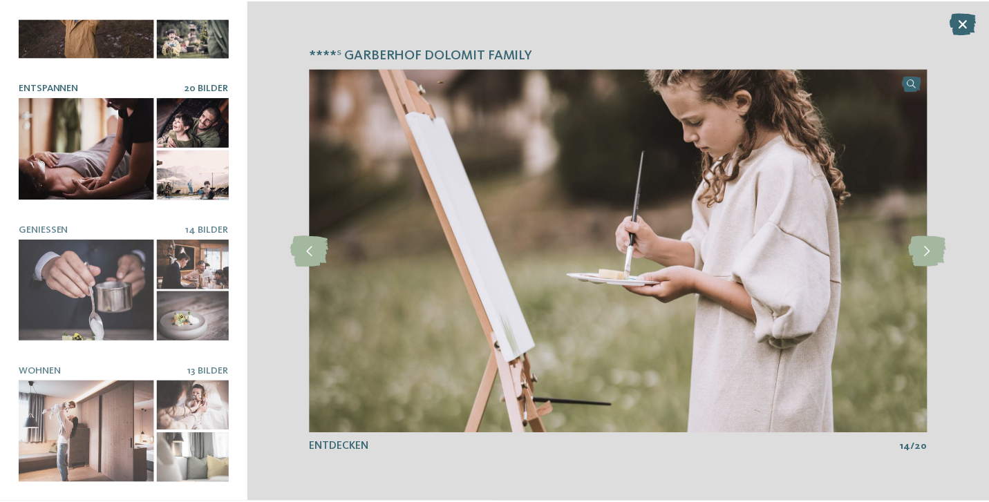
scroll to position [220, 0]
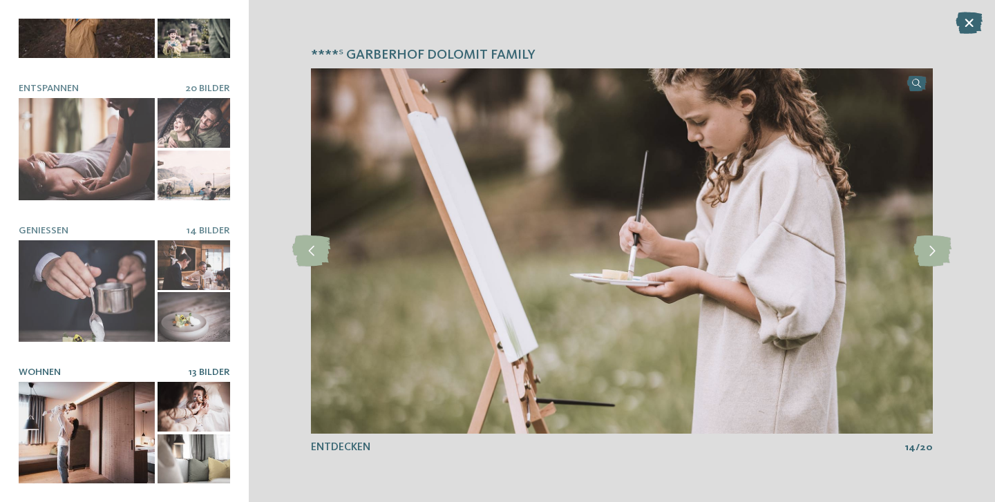
click at [126, 423] on div at bounding box center [87, 433] width 136 height 102
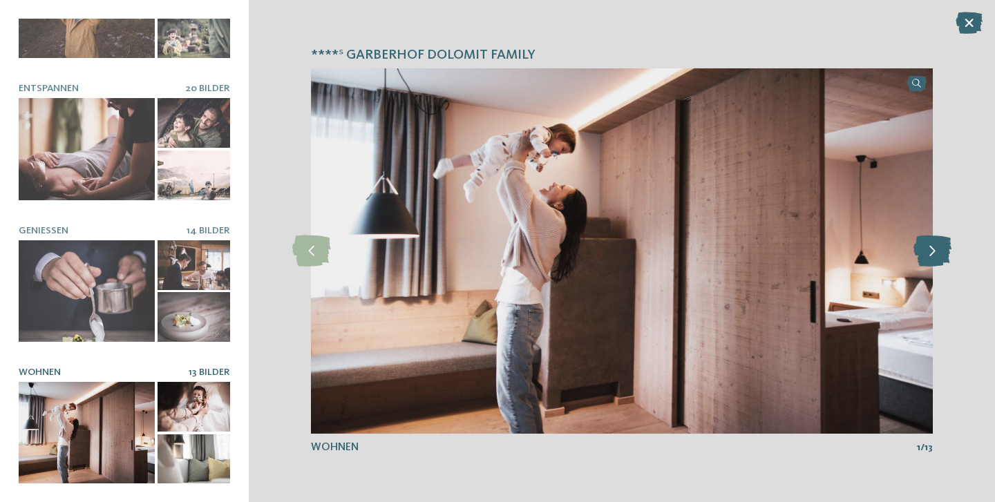
click at [941, 257] on icon at bounding box center [932, 251] width 38 height 31
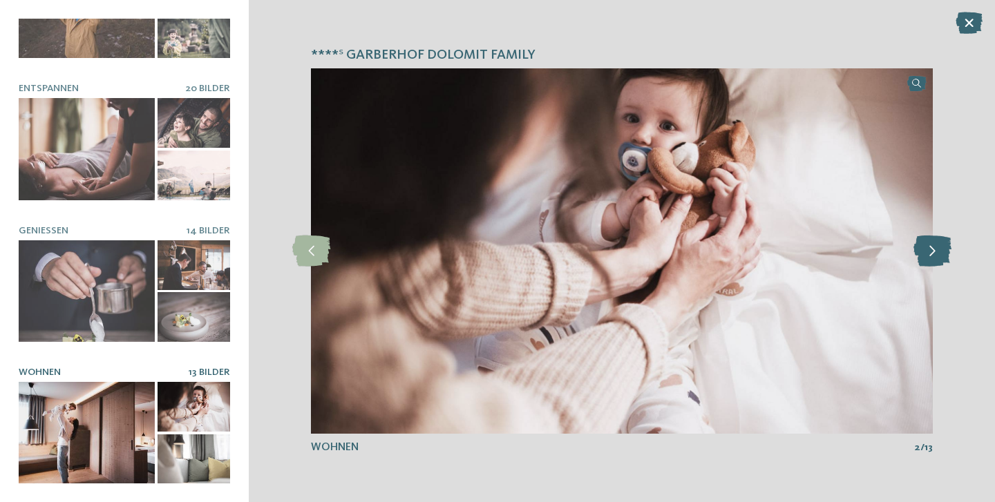
click at [930, 252] on icon at bounding box center [932, 251] width 38 height 31
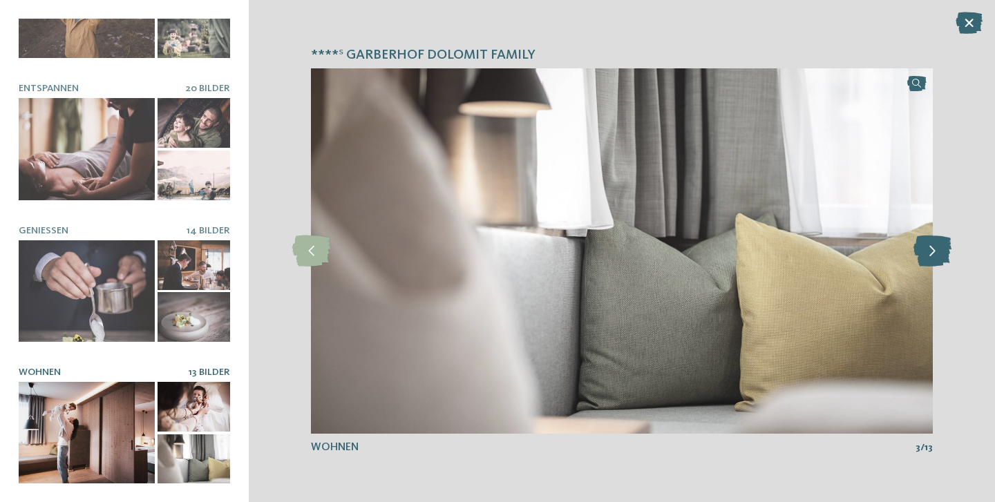
click at [930, 252] on icon at bounding box center [932, 251] width 38 height 31
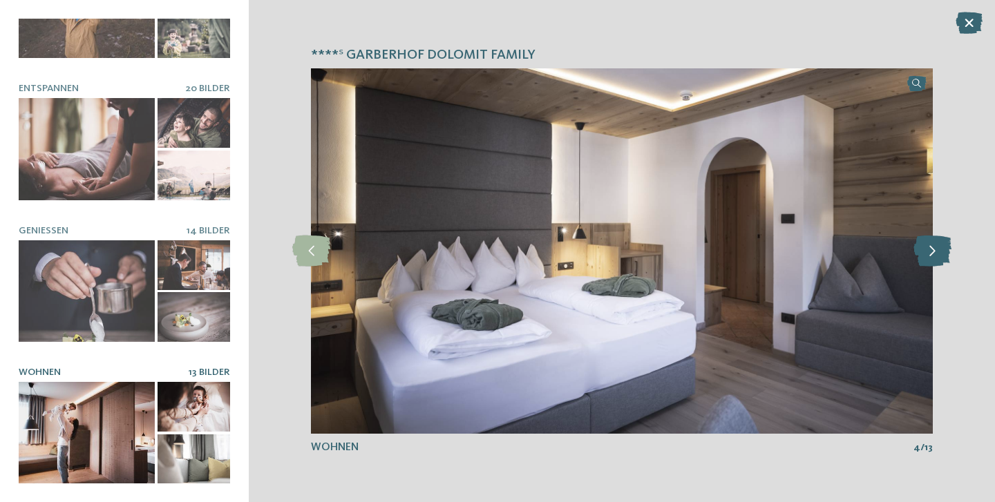
click at [930, 252] on icon at bounding box center [932, 251] width 38 height 31
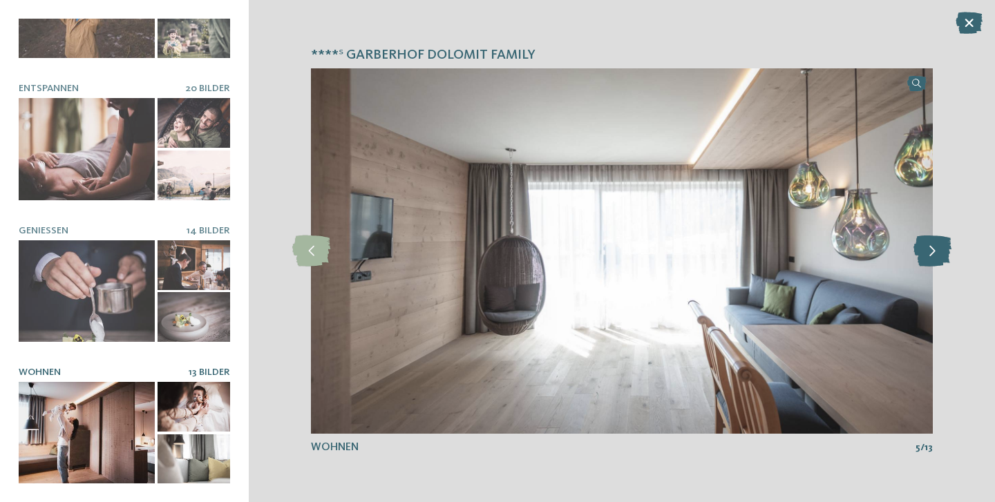
click at [930, 252] on icon at bounding box center [932, 251] width 38 height 31
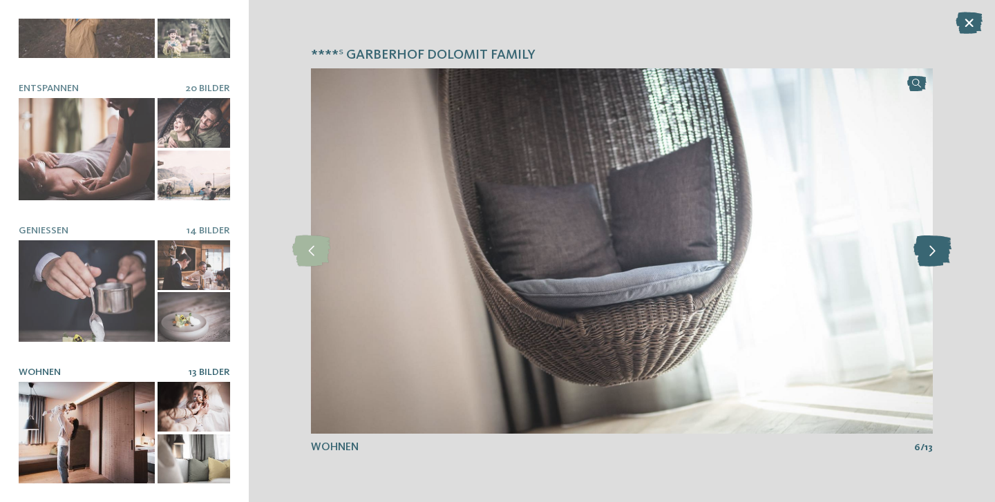
click at [930, 252] on icon at bounding box center [932, 251] width 38 height 31
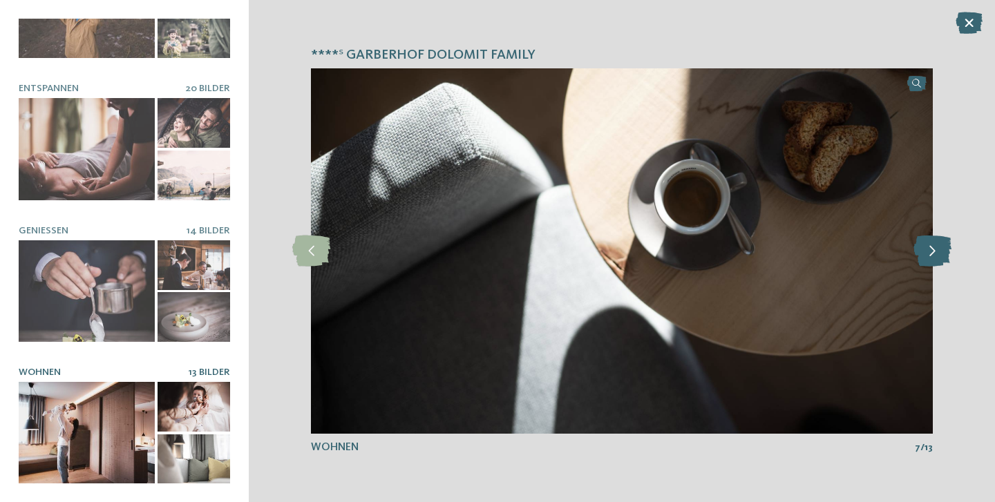
click at [930, 252] on icon at bounding box center [932, 251] width 38 height 31
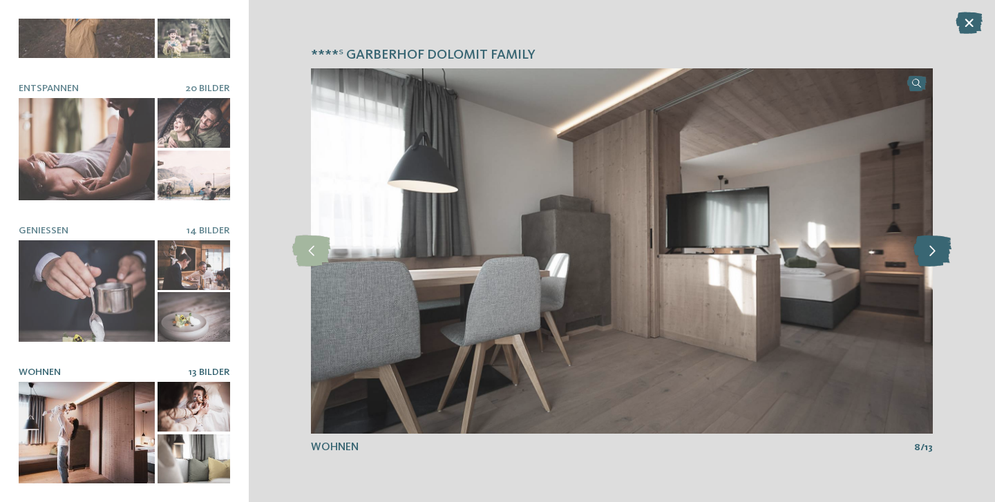
click at [930, 252] on icon at bounding box center [932, 251] width 38 height 31
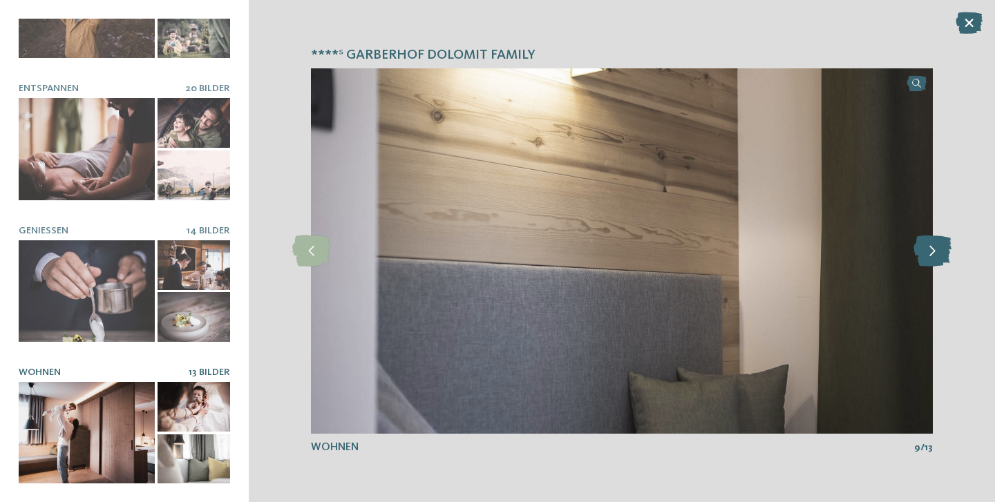
click at [930, 252] on icon at bounding box center [932, 251] width 38 height 31
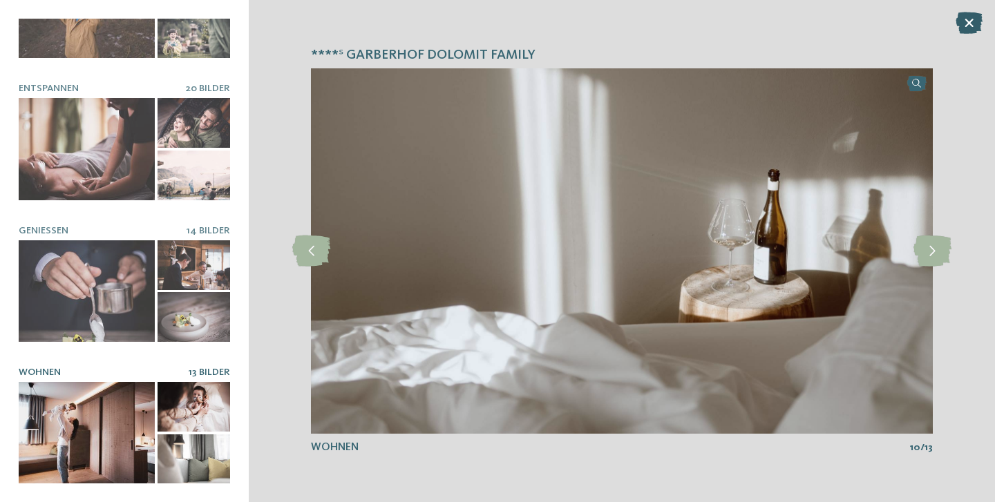
click at [969, 26] on icon at bounding box center [968, 23] width 27 height 22
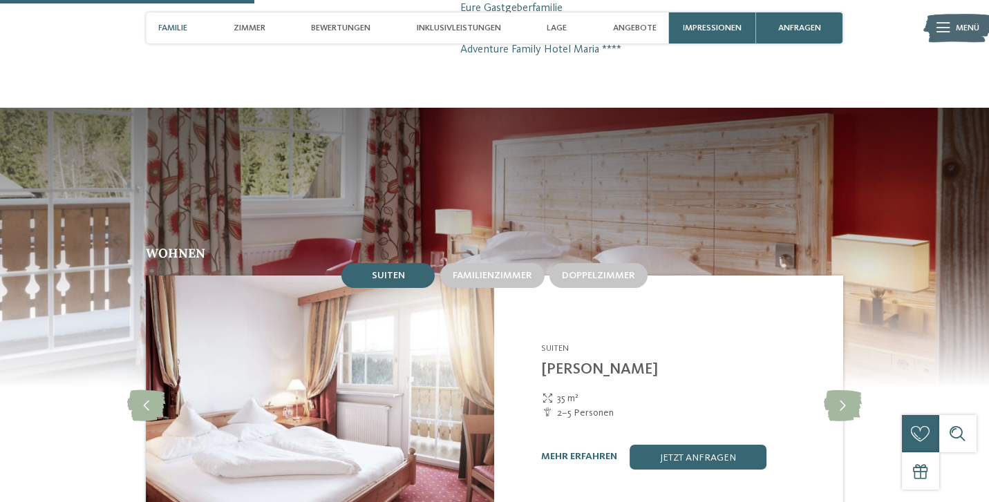
scroll to position [1065, 0]
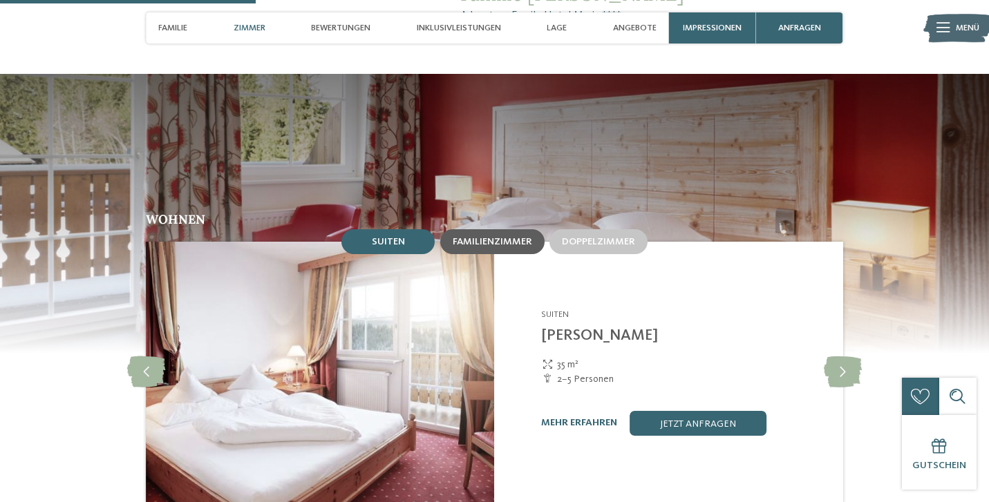
click at [480, 237] on span "Familienzimmer" at bounding box center [491, 242] width 79 height 10
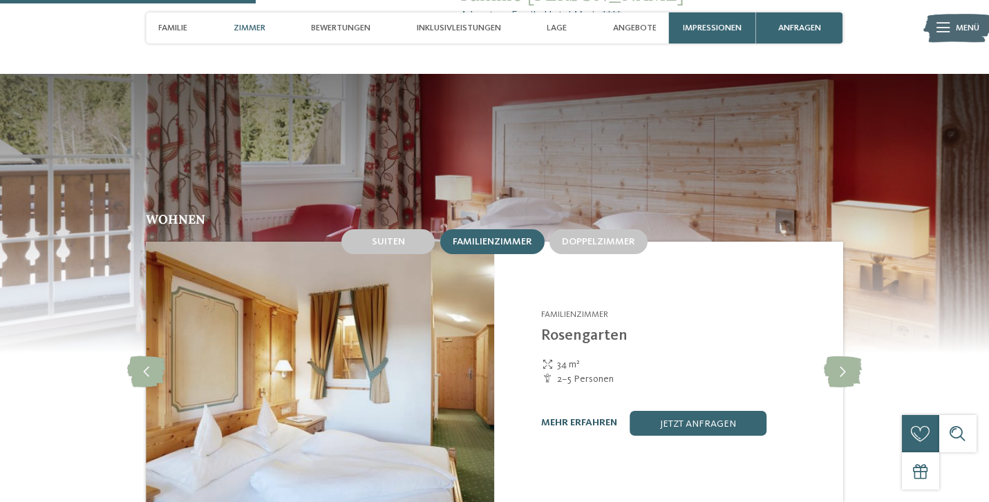
click at [583, 418] on link "mehr erfahren" at bounding box center [579, 423] width 76 height 10
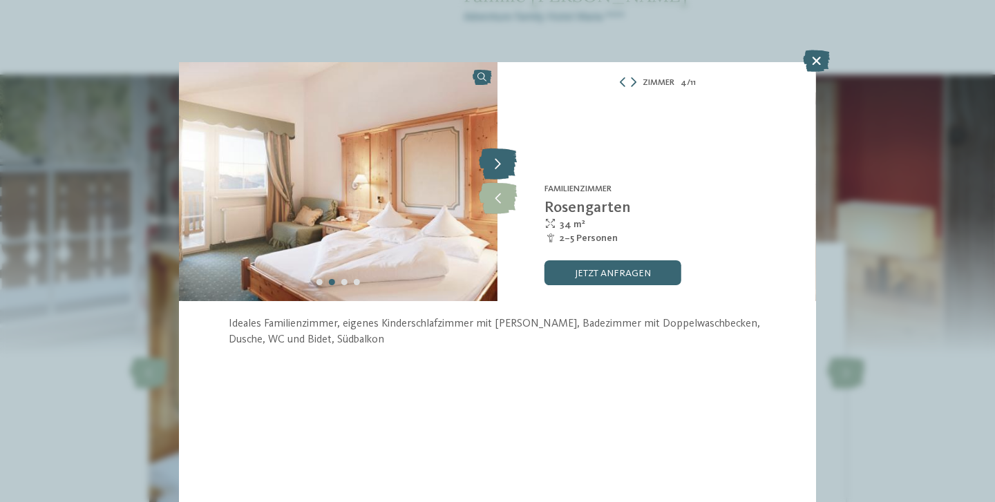
click at [498, 169] on icon at bounding box center [498, 164] width 38 height 31
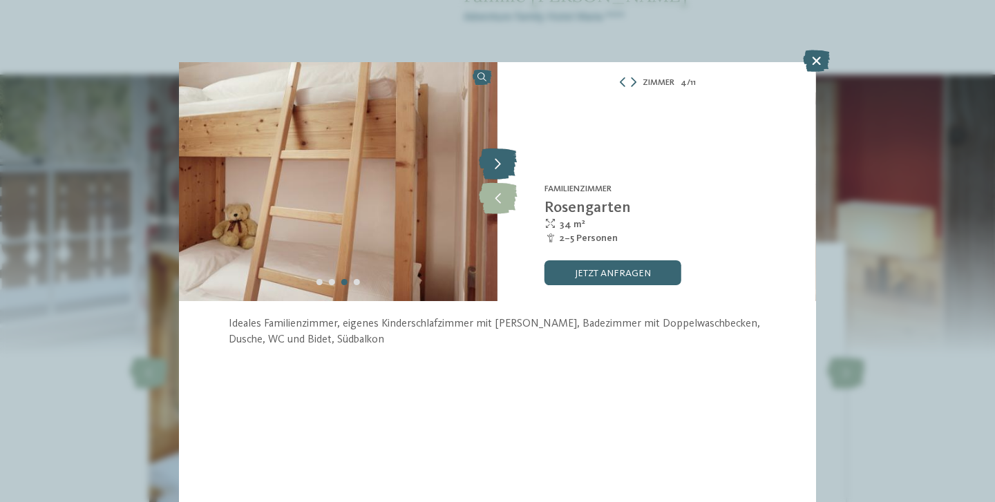
click at [498, 169] on icon at bounding box center [498, 164] width 38 height 31
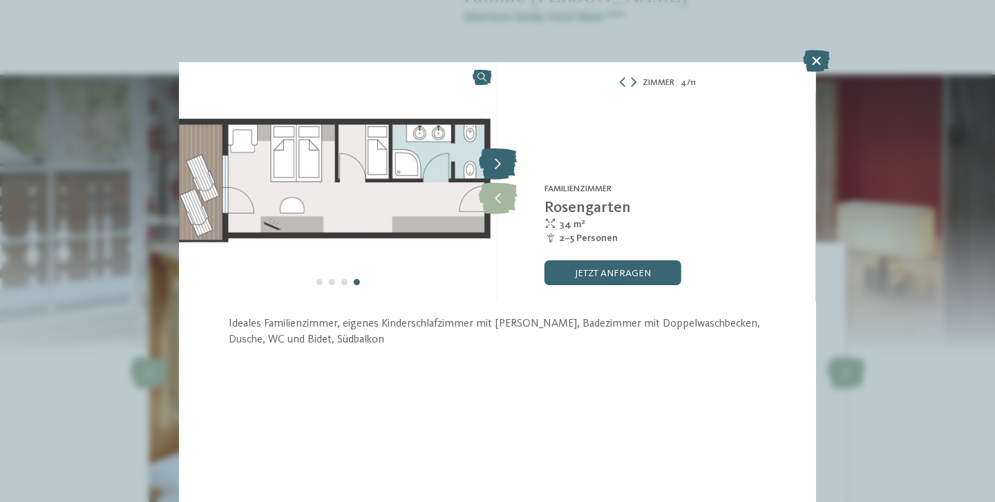
click at [498, 162] on icon at bounding box center [498, 164] width 38 height 31
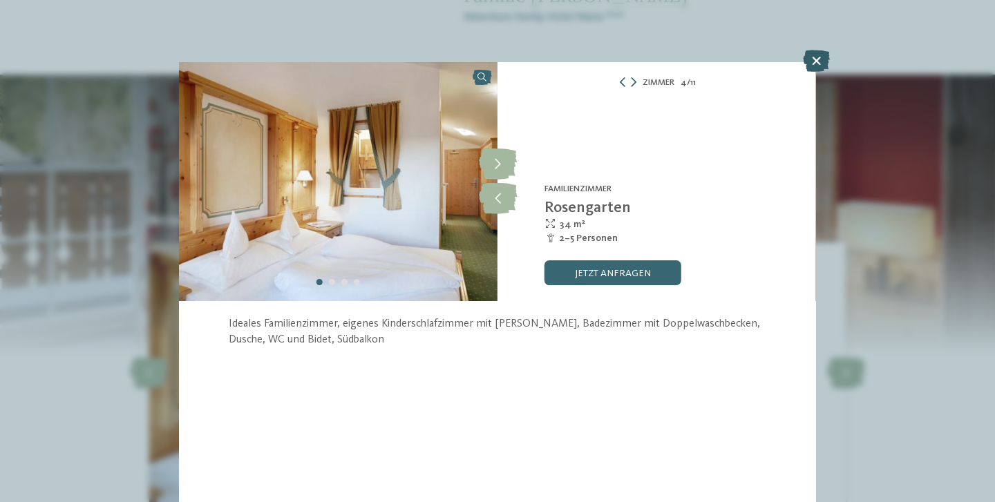
click at [814, 65] on icon at bounding box center [816, 61] width 27 height 22
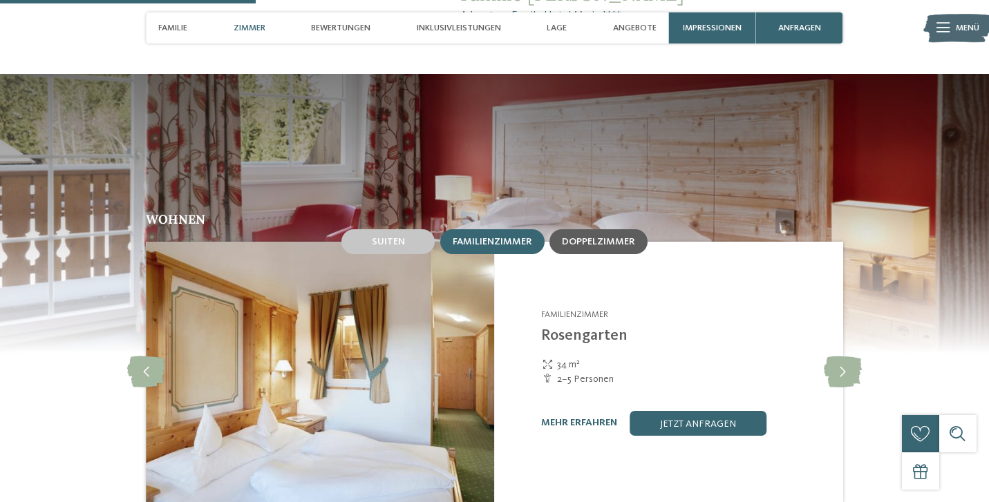
click at [591, 237] on span "Doppelzimmer" at bounding box center [598, 242] width 73 height 10
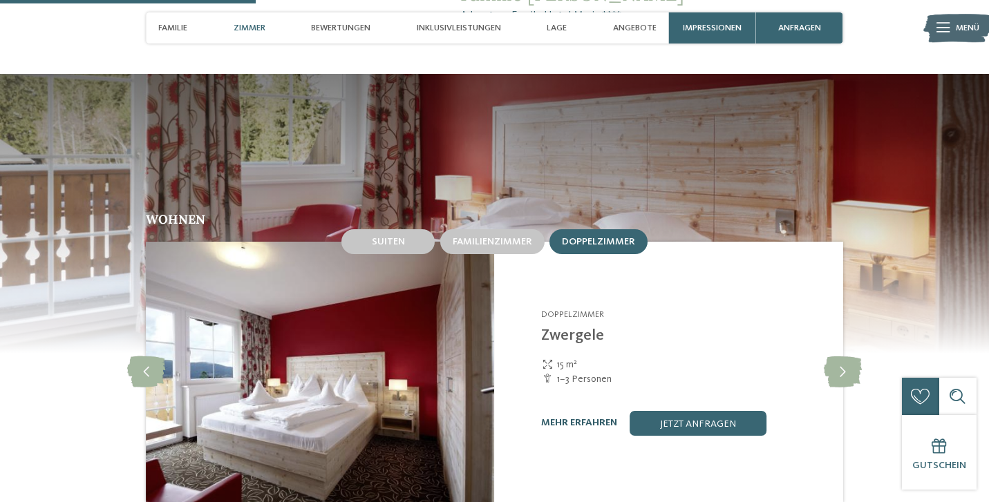
click at [572, 418] on link "mehr erfahren" at bounding box center [579, 423] width 76 height 10
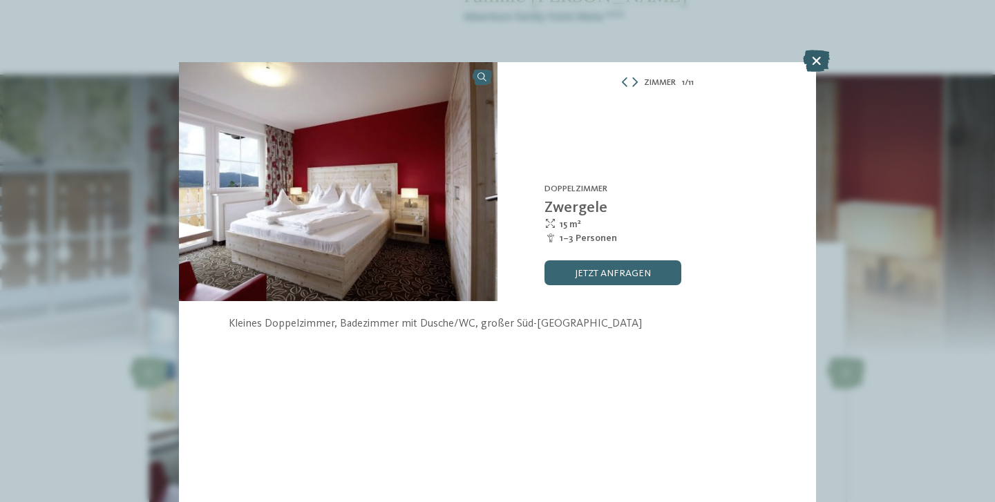
click at [813, 61] on icon at bounding box center [816, 61] width 27 height 22
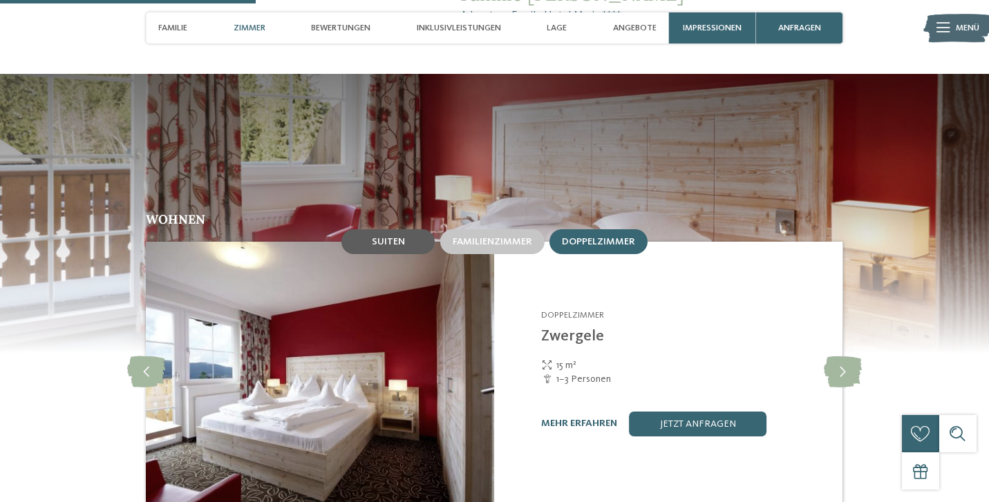
click at [406, 229] on div "Suiten" at bounding box center [387, 241] width 93 height 25
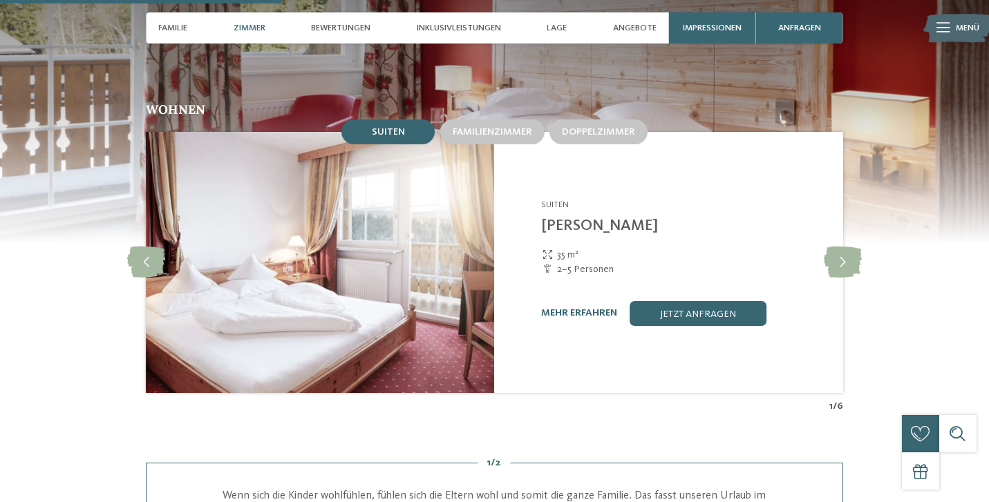
scroll to position [1190, 0]
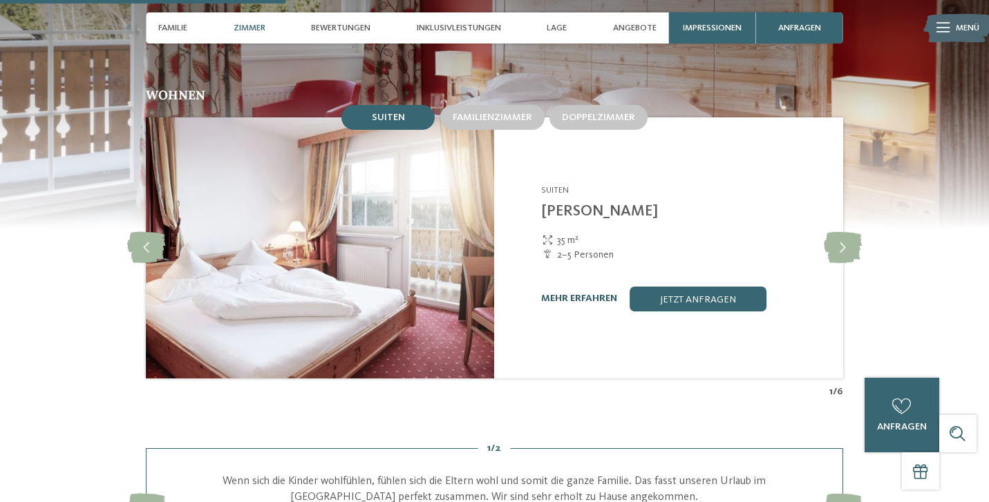
click at [575, 294] on link "mehr erfahren" at bounding box center [579, 299] width 76 height 10
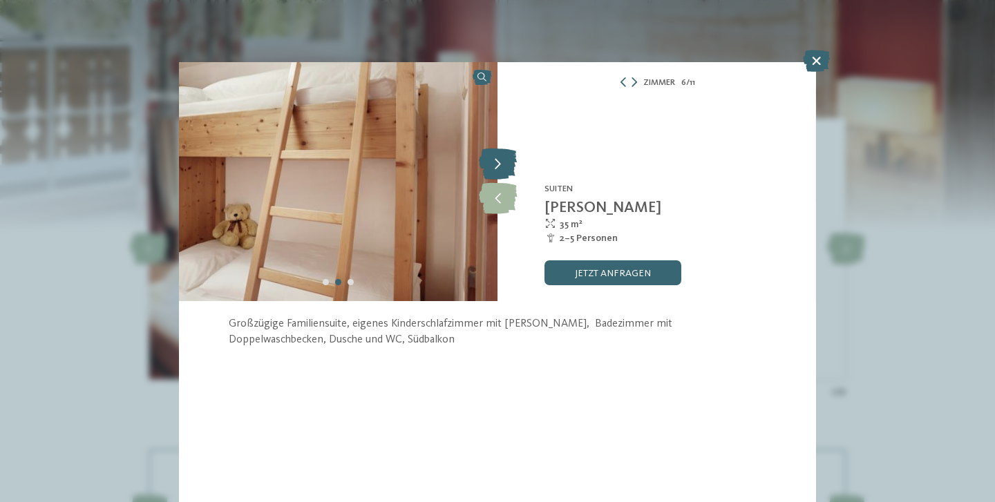
click at [495, 165] on icon at bounding box center [498, 164] width 38 height 31
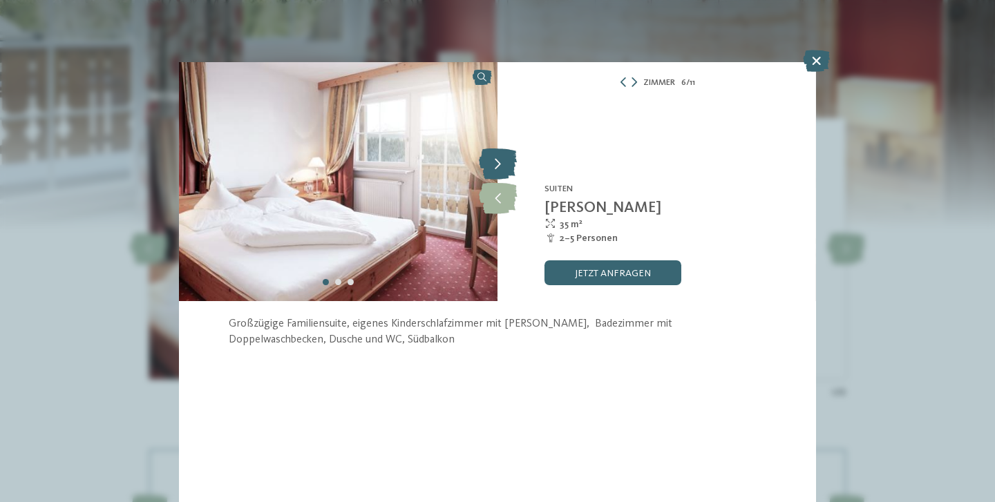
click at [495, 165] on icon at bounding box center [498, 164] width 38 height 31
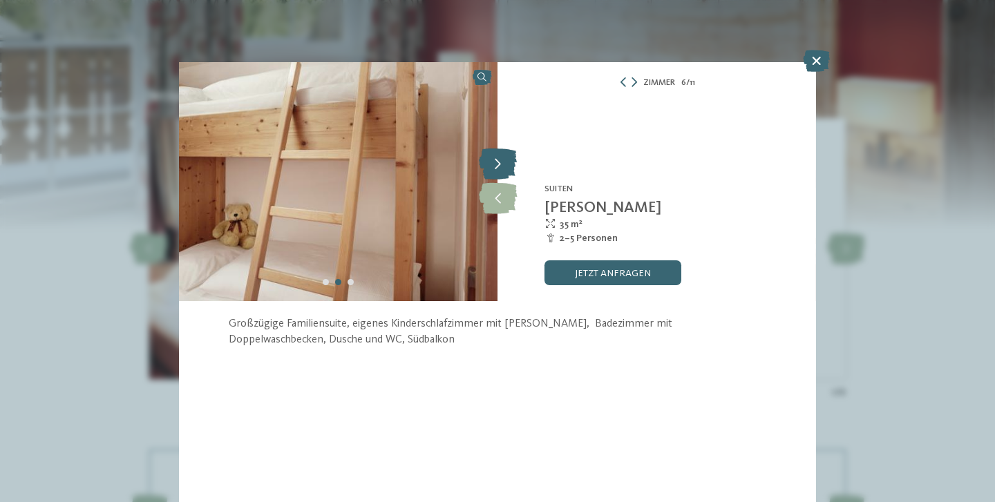
click at [495, 165] on icon at bounding box center [498, 164] width 38 height 31
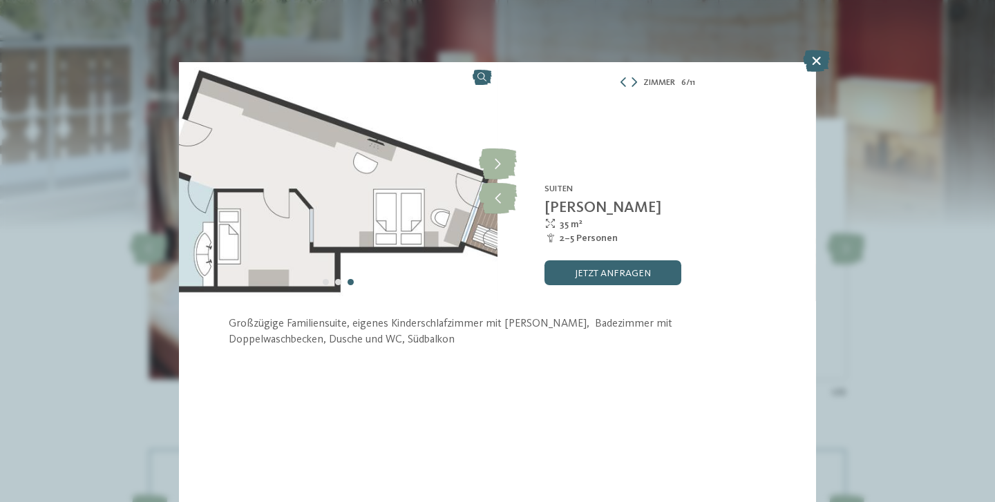
click at [352, 211] on img at bounding box center [338, 181] width 318 height 239
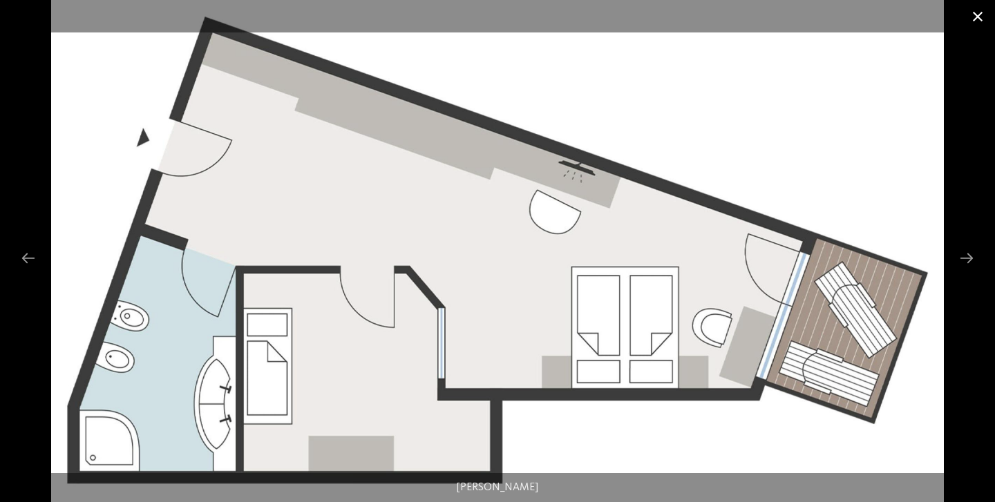
click at [972, 19] on span at bounding box center [977, 16] width 35 height 32
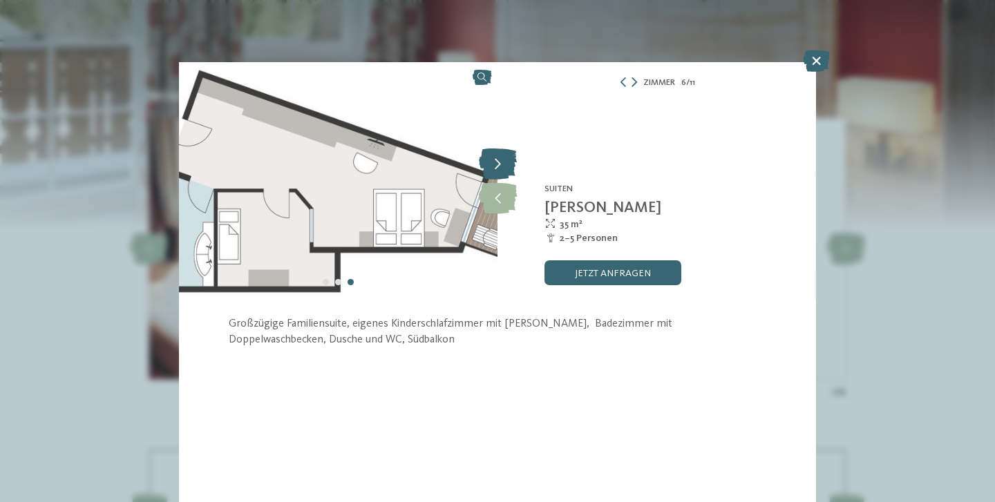
click at [500, 155] on icon at bounding box center [498, 164] width 38 height 31
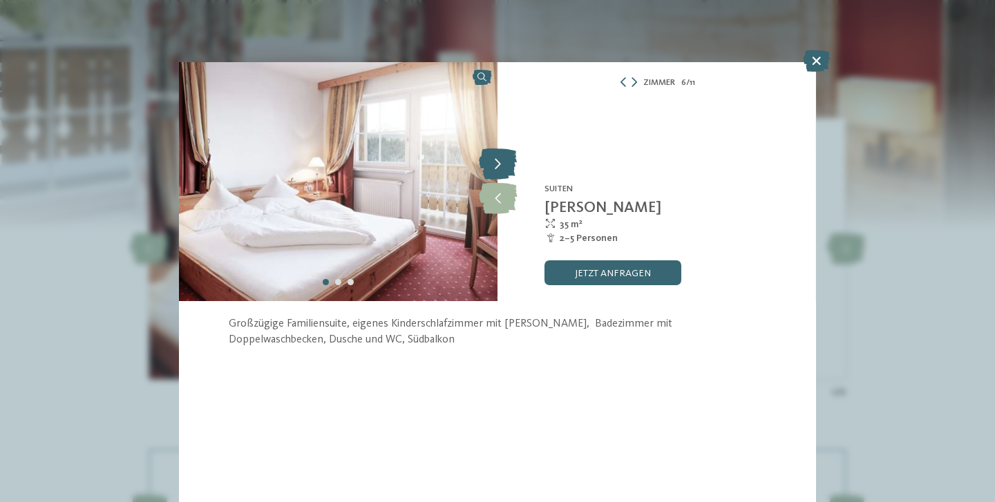
click at [500, 157] on icon at bounding box center [498, 164] width 38 height 31
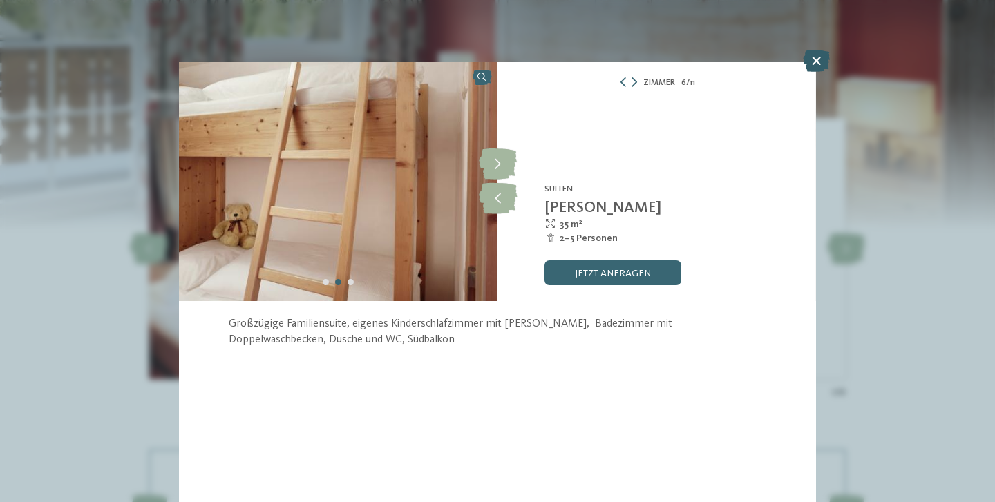
click at [811, 68] on icon at bounding box center [816, 61] width 27 height 22
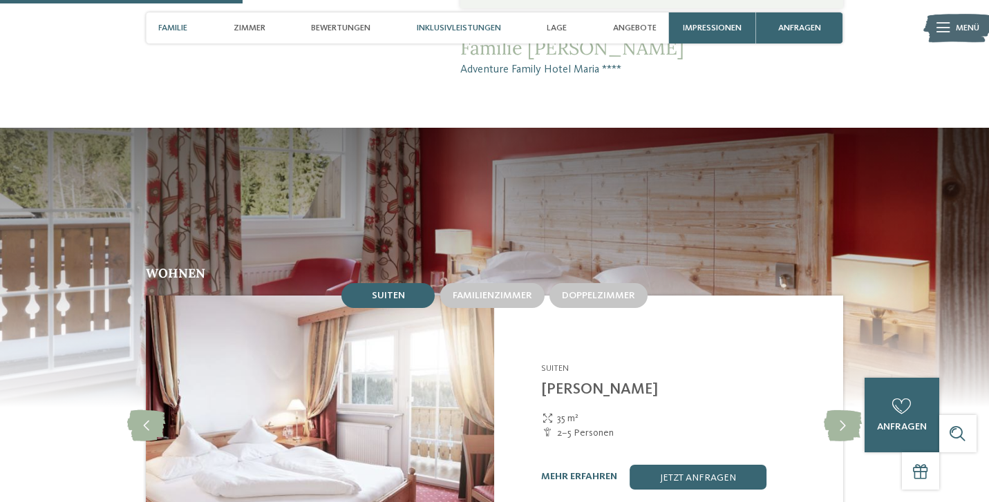
click at [455, 20] on div "Inklusivleistungen" at bounding box center [458, 27] width 97 height 31
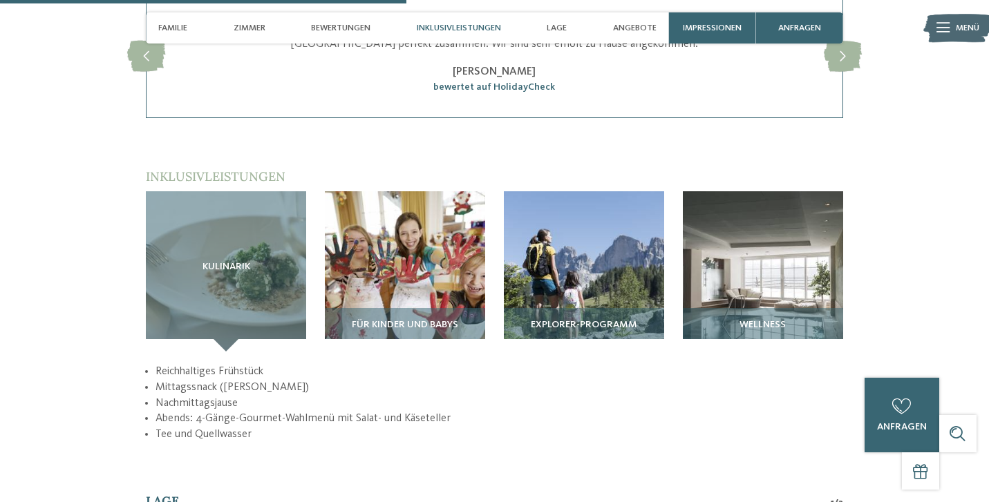
scroll to position [1713, 0]
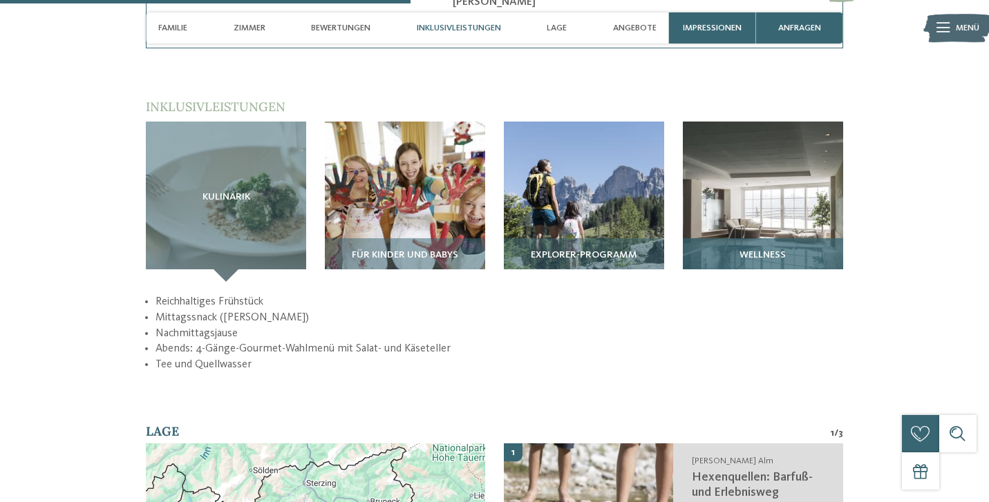
click at [705, 182] on img at bounding box center [763, 202] width 160 height 160
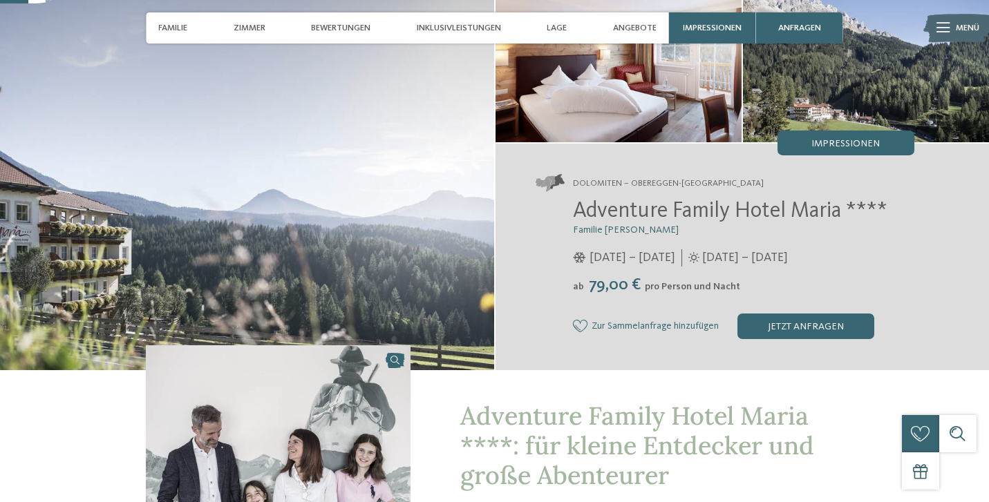
scroll to position [117, 0]
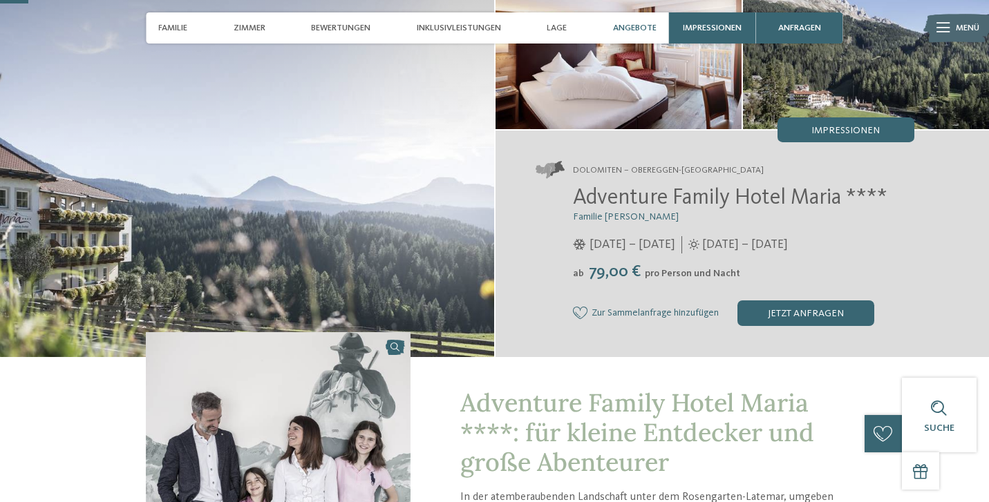
click at [632, 25] on span "Angebote" at bounding box center [635, 28] width 44 height 10
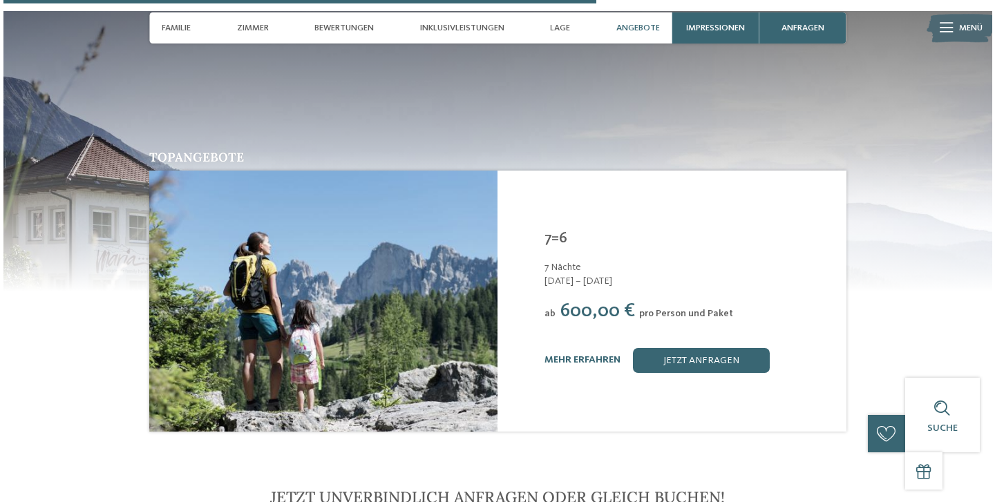
scroll to position [2468, 0]
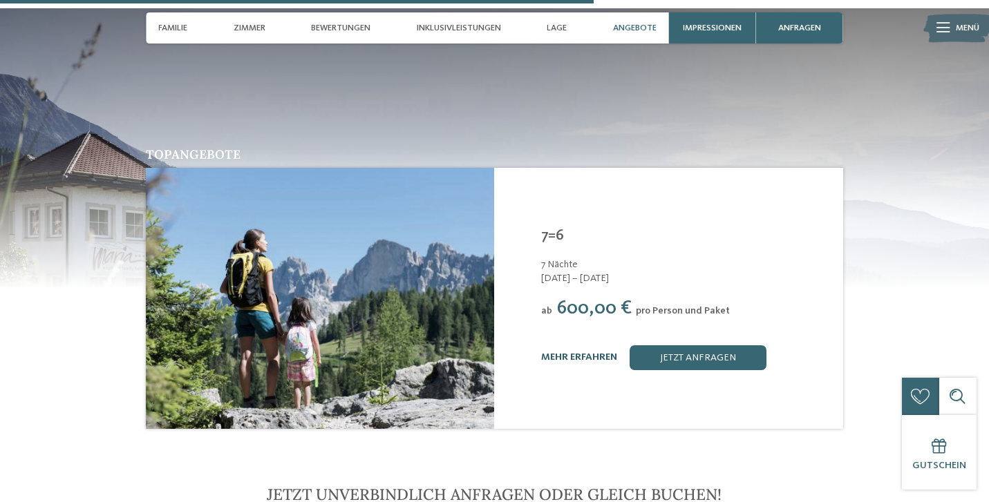
click at [588, 352] on link "mehr erfahren" at bounding box center [579, 357] width 76 height 10
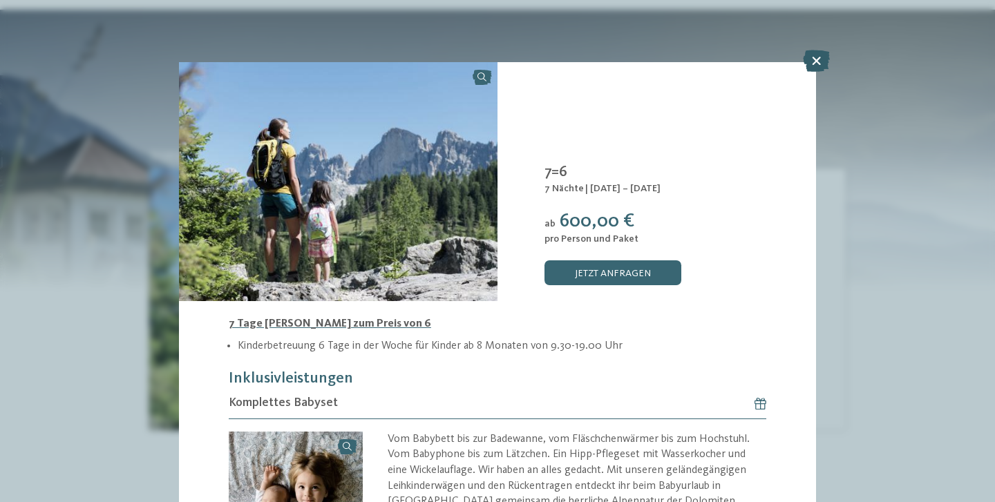
click at [817, 63] on icon at bounding box center [816, 61] width 27 height 22
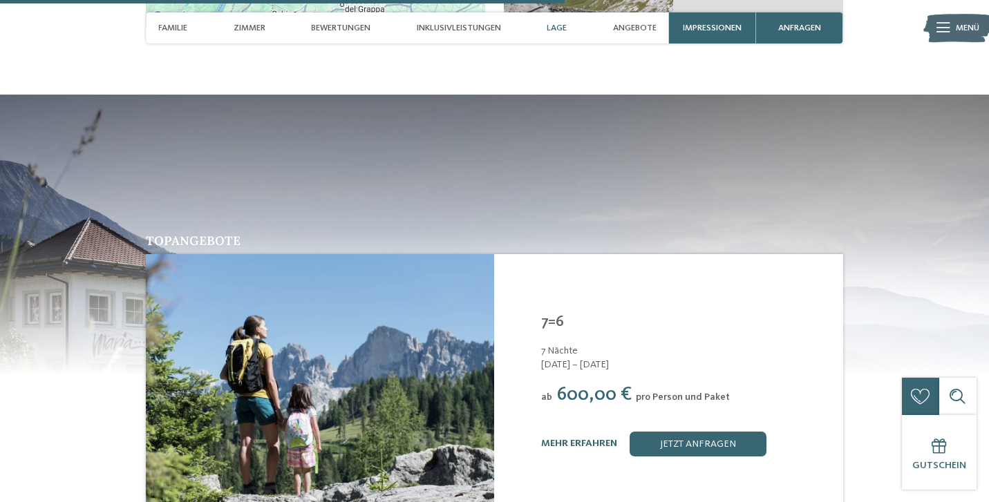
scroll to position [2347, 0]
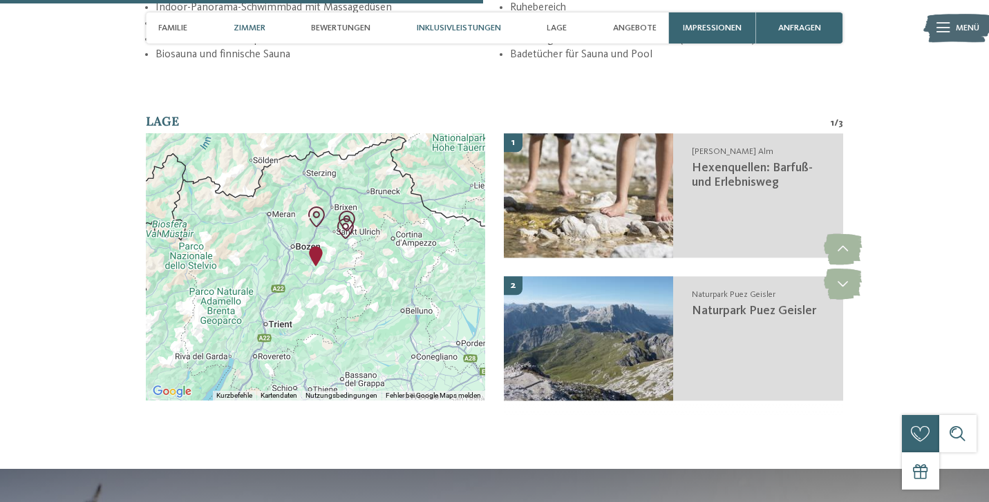
click at [247, 27] on span "Zimmer" at bounding box center [249, 28] width 32 height 10
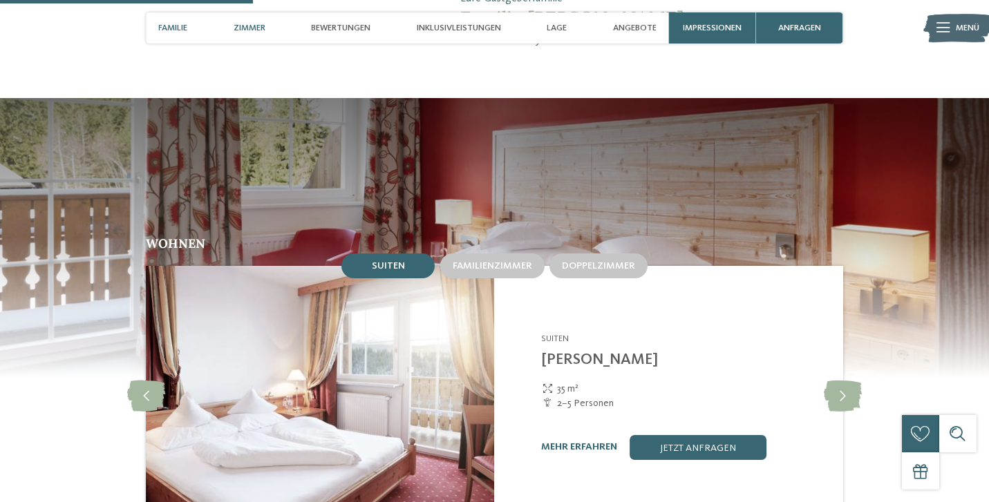
scroll to position [1040, 0]
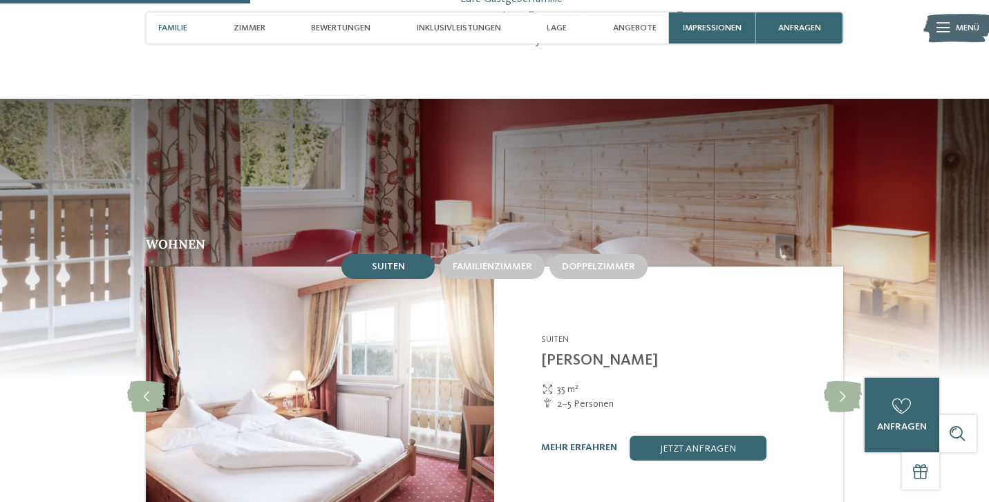
click at [170, 32] on span "Familie" at bounding box center [172, 28] width 29 height 10
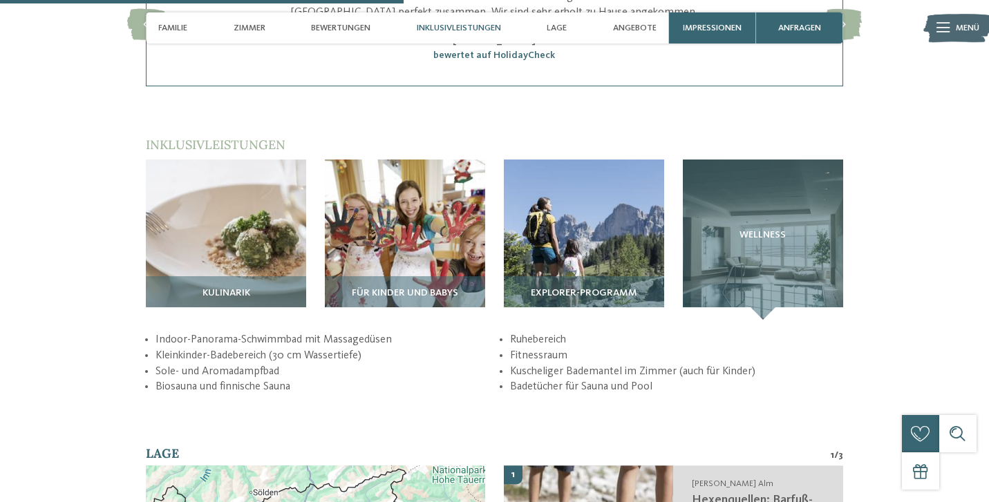
scroll to position [1677, 0]
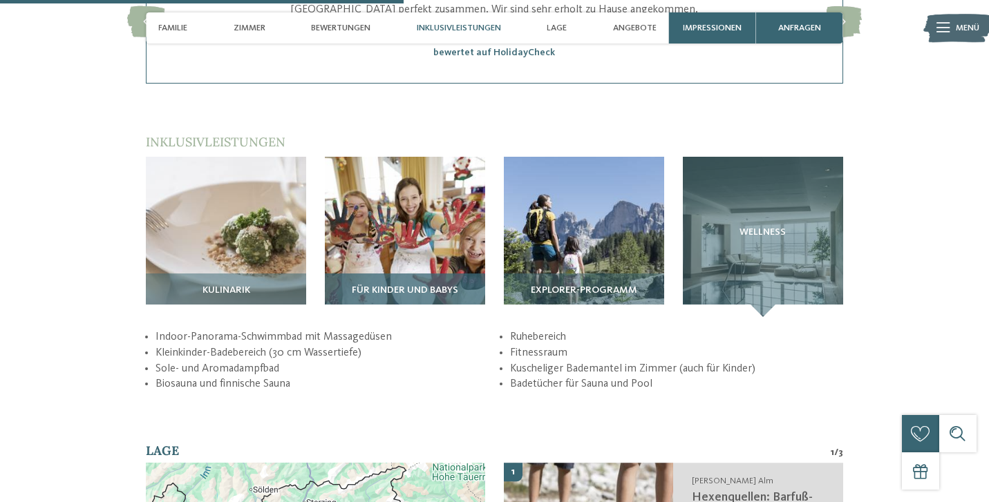
click at [392, 285] on span "Für Kinder und Babys" at bounding box center [405, 290] width 106 height 11
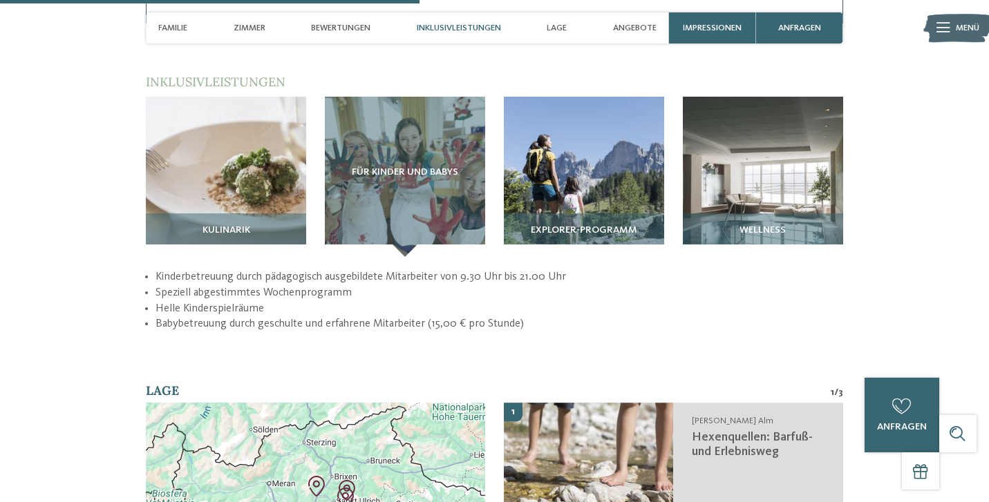
scroll to position [1744, 0]
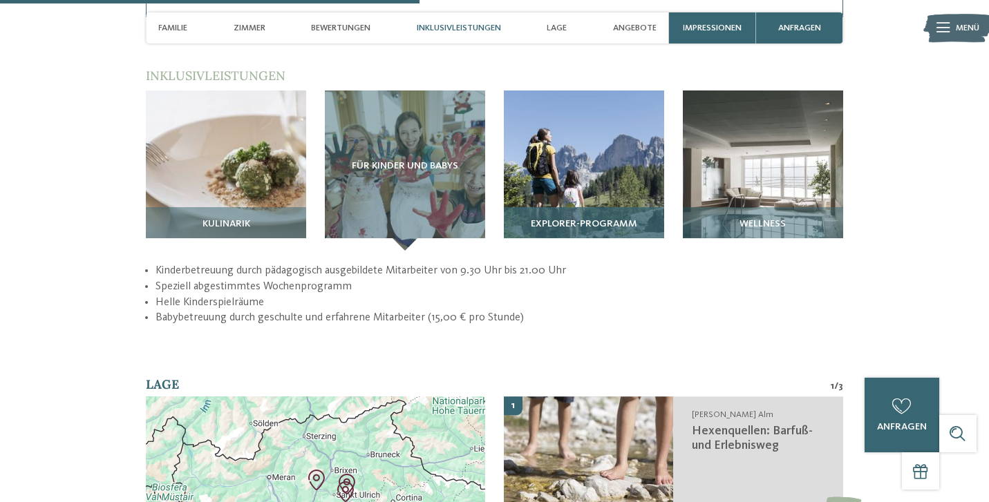
click at [599, 184] on img at bounding box center [584, 170] width 160 height 160
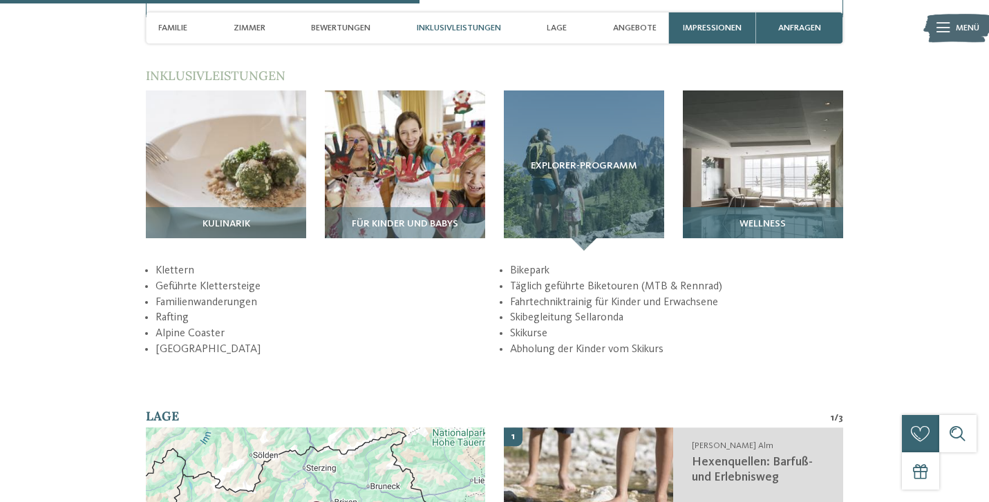
click at [753, 145] on img at bounding box center [763, 170] width 160 height 160
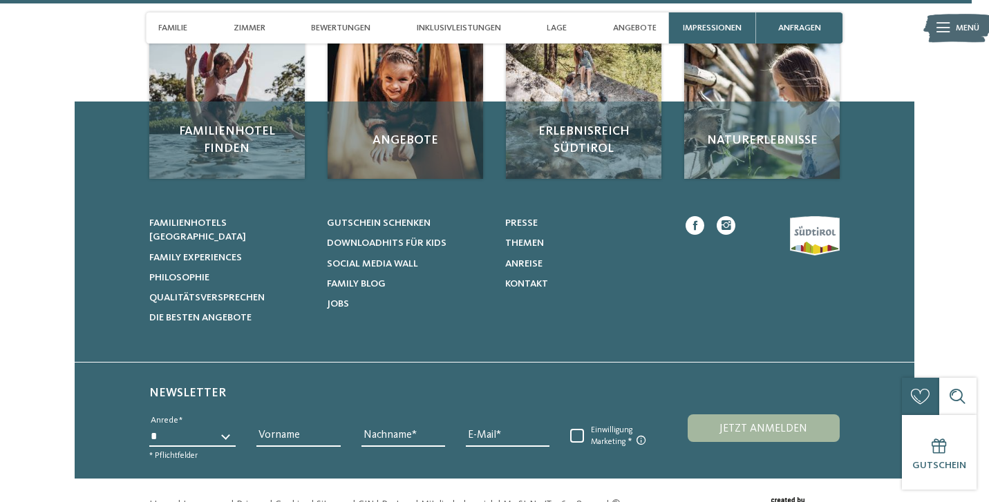
scroll to position [4063, 0]
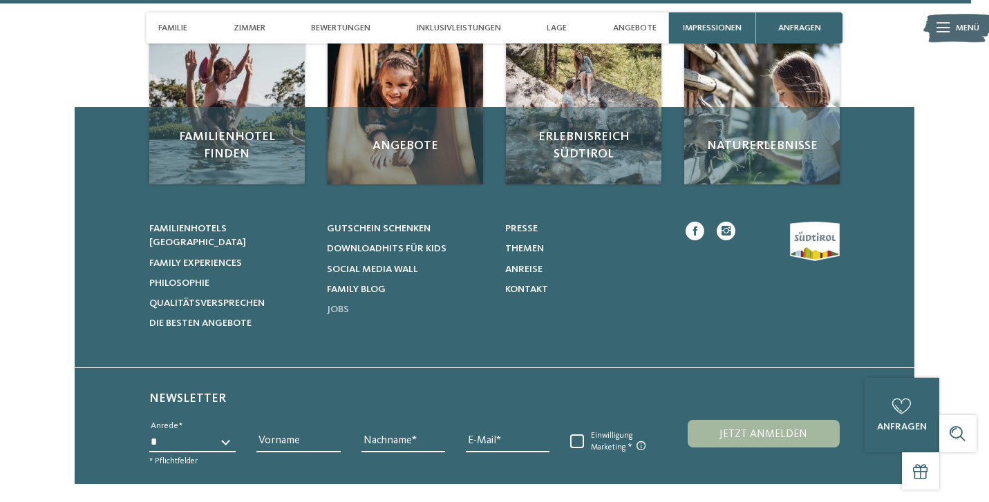
click at [337, 305] on span "Jobs" at bounding box center [338, 310] width 22 height 10
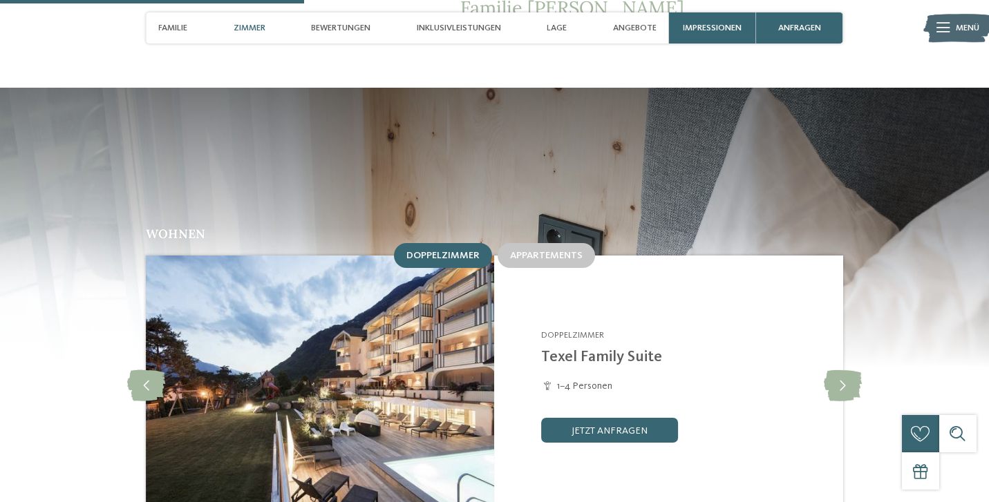
scroll to position [1320, 0]
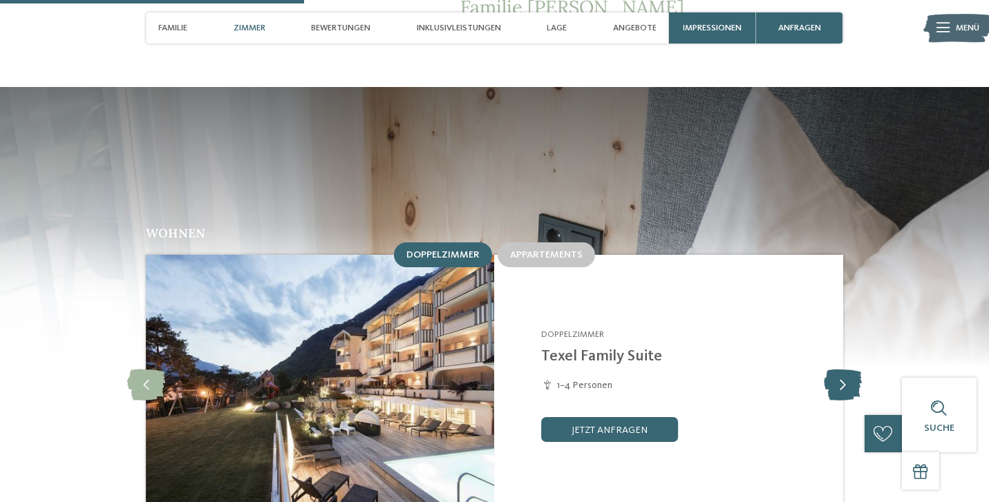
click at [839, 370] on icon at bounding box center [842, 385] width 38 height 31
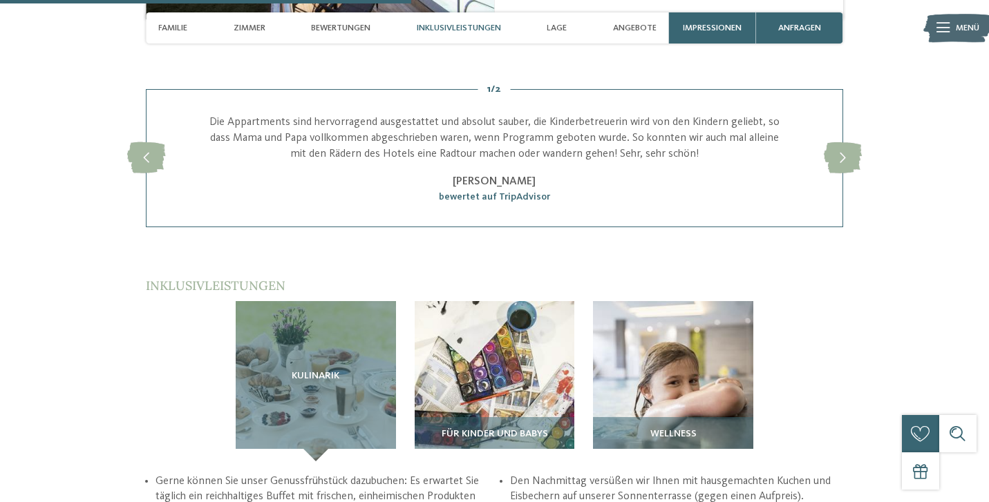
scroll to position [1831, 0]
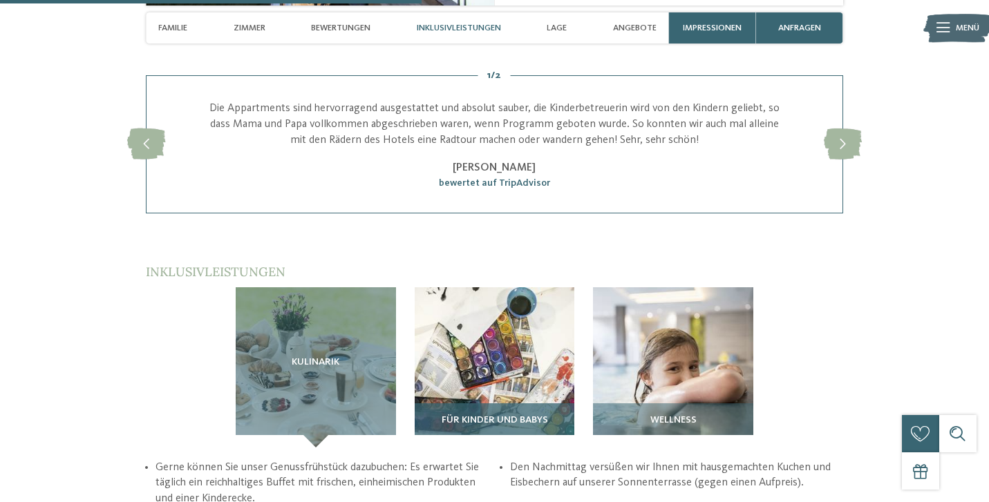
click at [465, 403] on div "Für Kinder und Babys" at bounding box center [494, 425] width 160 height 44
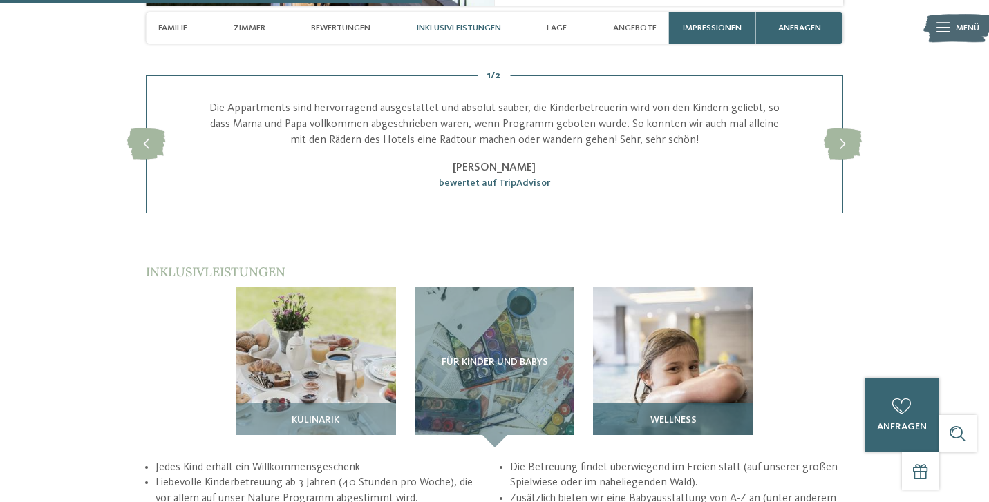
click at [660, 287] on img at bounding box center [673, 367] width 160 height 160
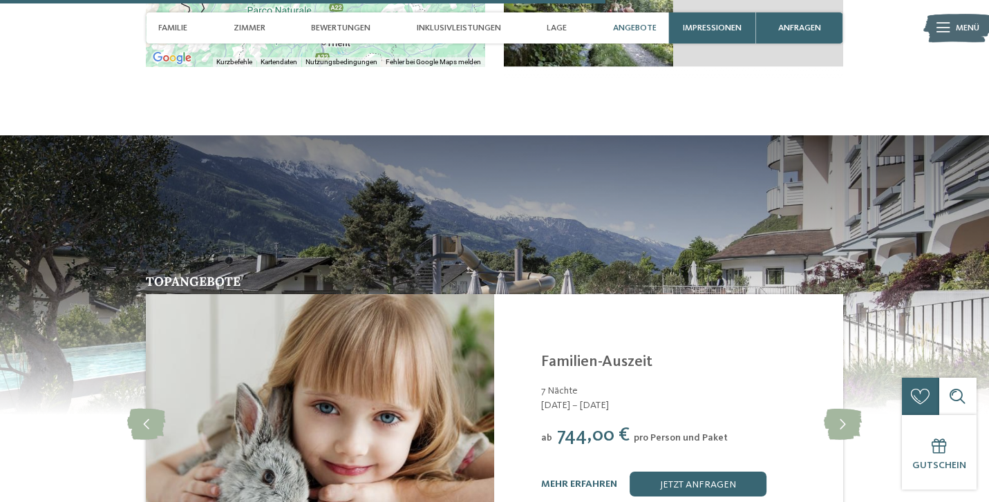
scroll to position [2644, 0]
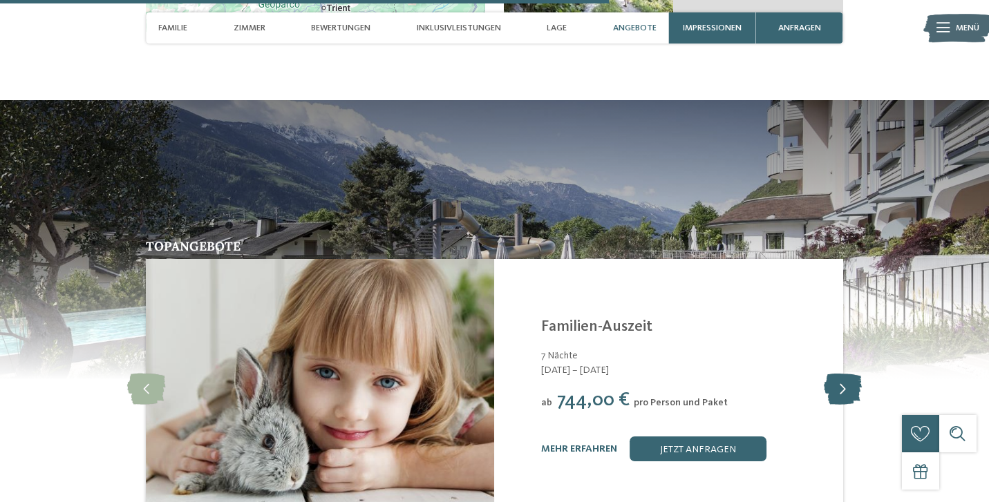
click at [839, 374] on icon at bounding box center [842, 389] width 38 height 31
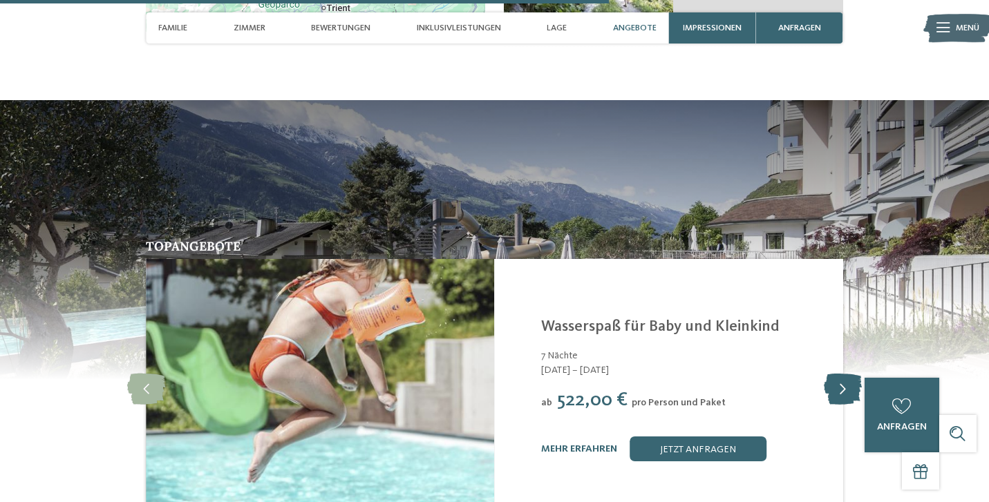
click at [839, 374] on icon at bounding box center [842, 389] width 38 height 31
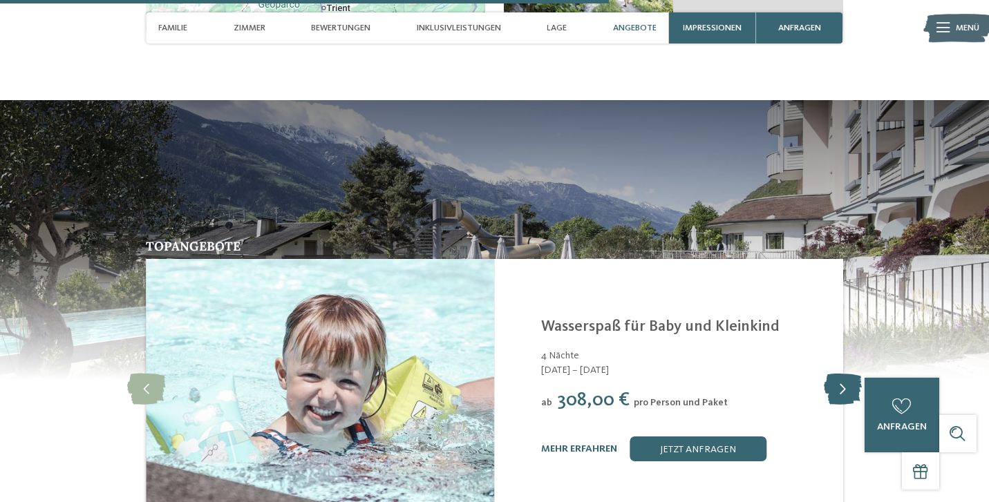
click at [839, 374] on icon at bounding box center [842, 389] width 38 height 31
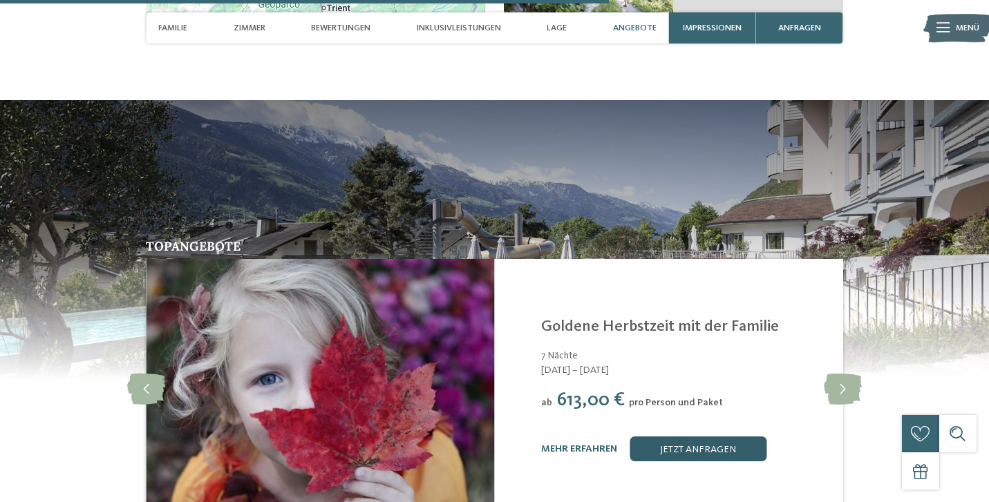
click at [665, 437] on link "jetzt anfragen" at bounding box center [697, 449] width 137 height 25
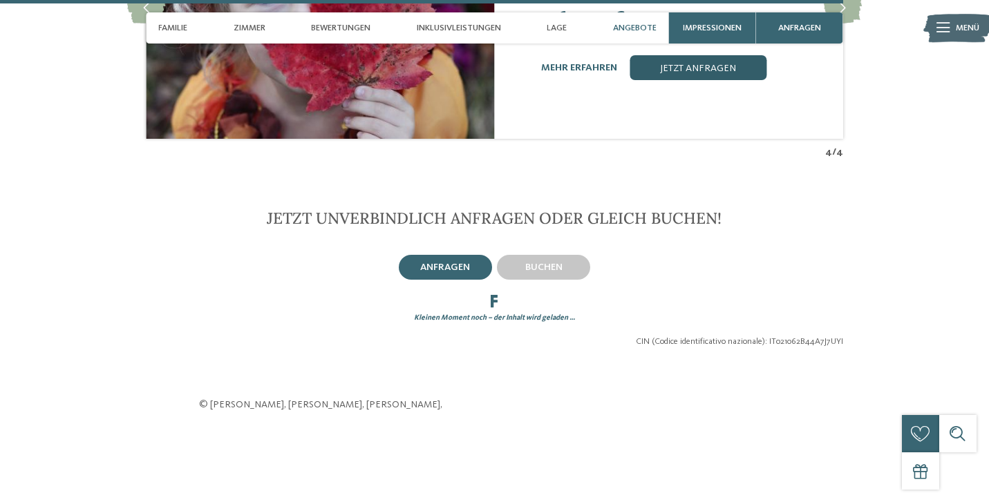
scroll to position [3081, 0]
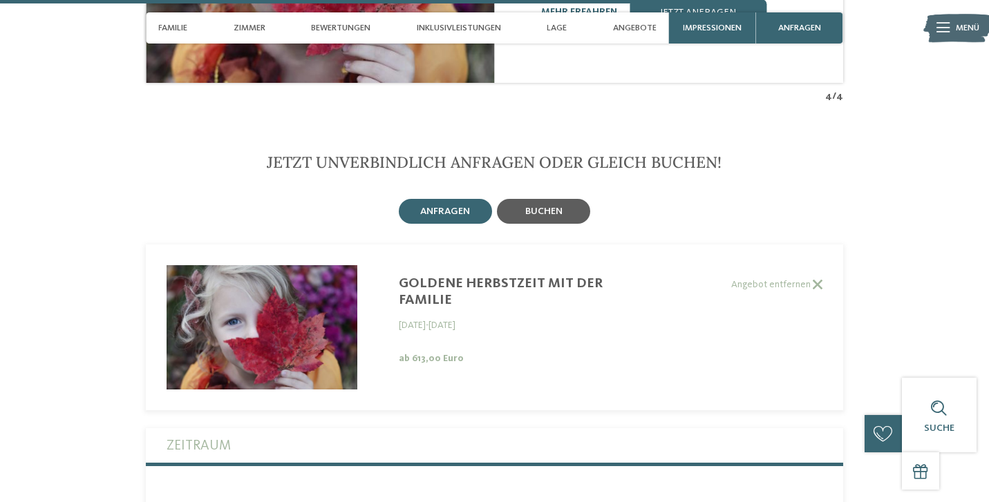
click at [540, 207] on span "buchen" at bounding box center [543, 212] width 37 height 10
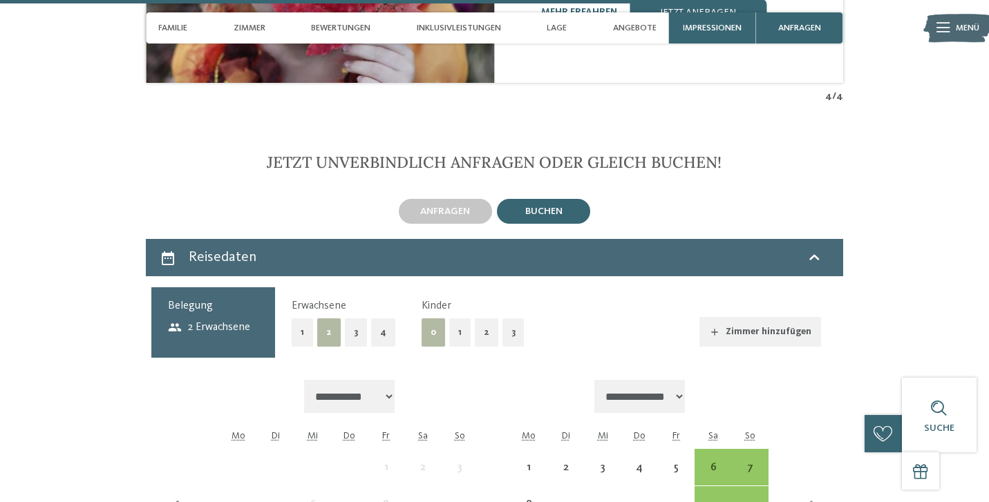
click at [484, 318] on button "2" at bounding box center [486, 332] width 23 height 28
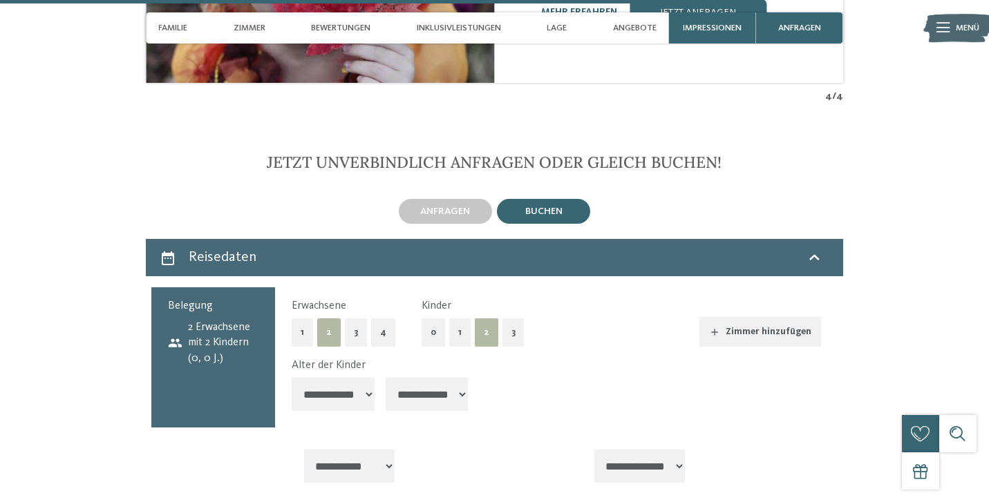
select select "*"
click at [404, 358] on div "**********" at bounding box center [556, 387] width 528 height 59
select select "*"
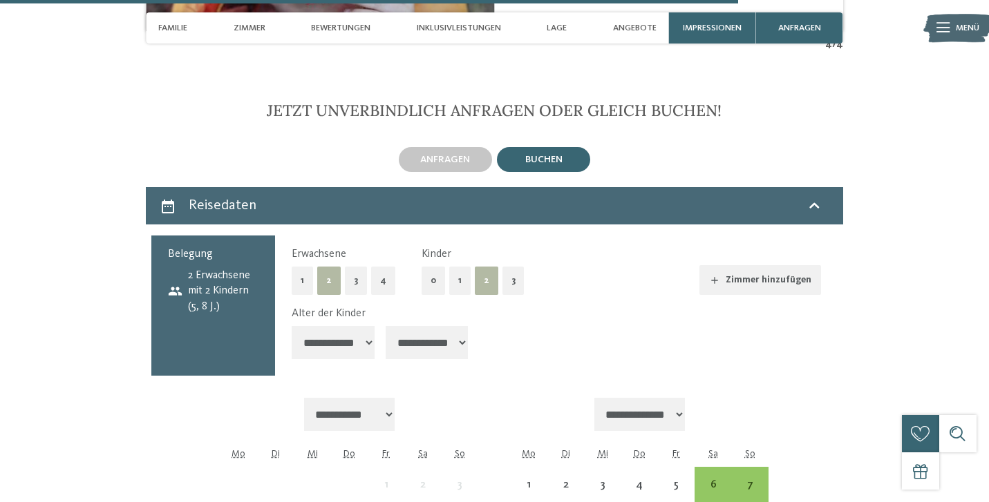
scroll to position [3145, 0]
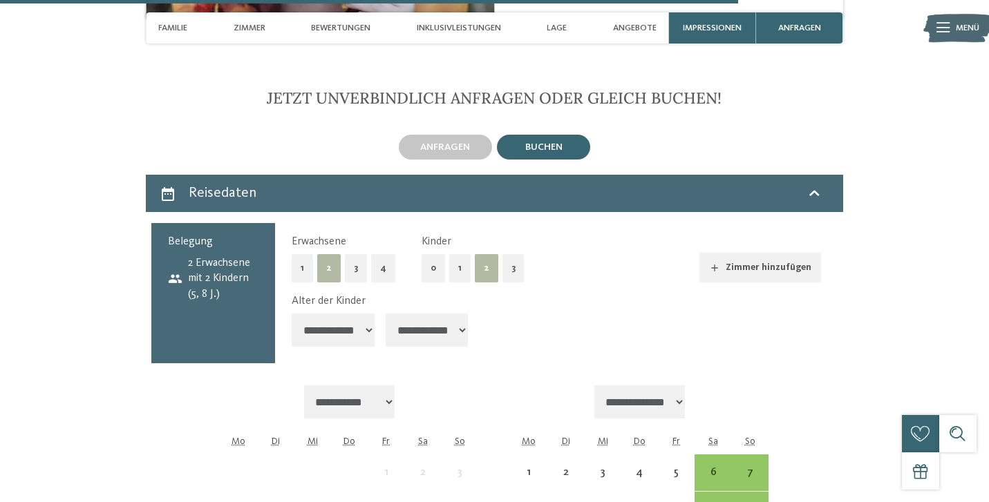
select select "**********"
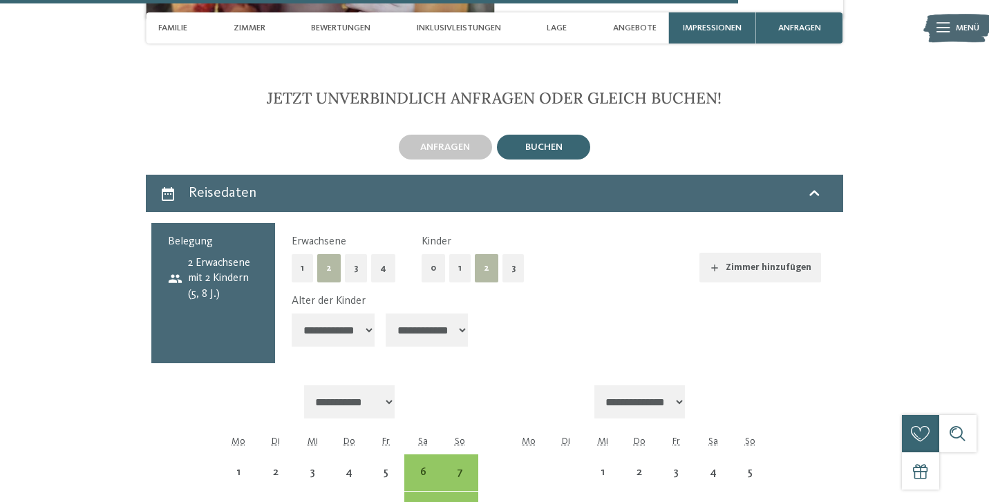
select select "**********"
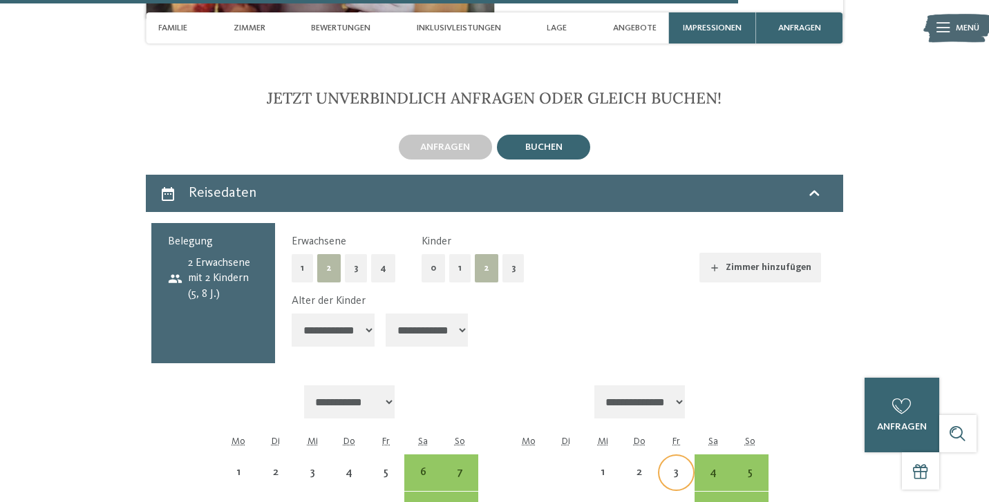
click at [673, 467] on div "3" at bounding box center [676, 484] width 34 height 34
select select "**********"
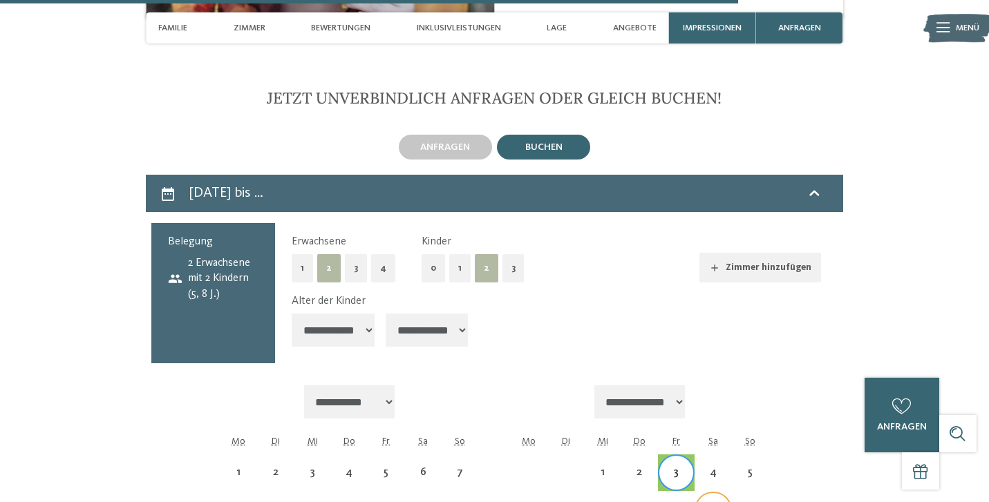
click at [698, 493] on div "11" at bounding box center [713, 510] width 34 height 34
select select "**********"
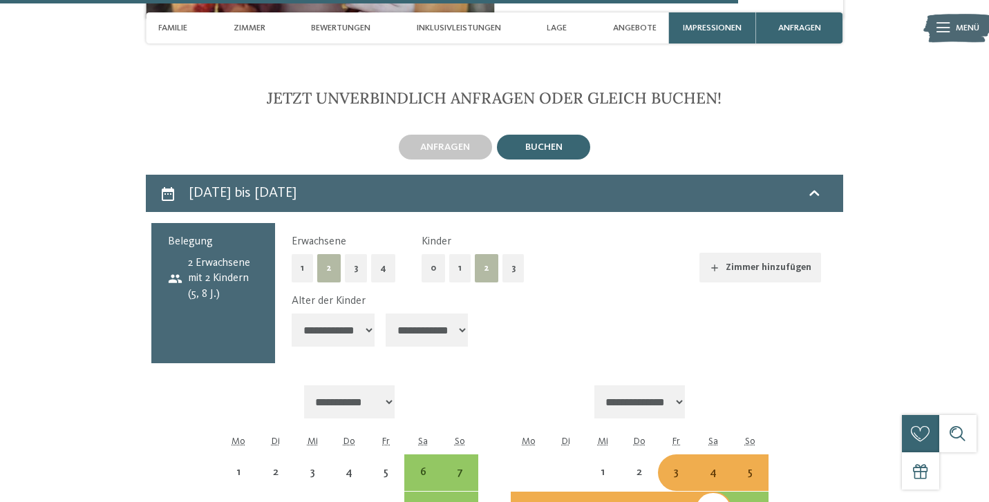
click at [718, 467] on div "4" at bounding box center [713, 484] width 34 height 34
select select "**********"
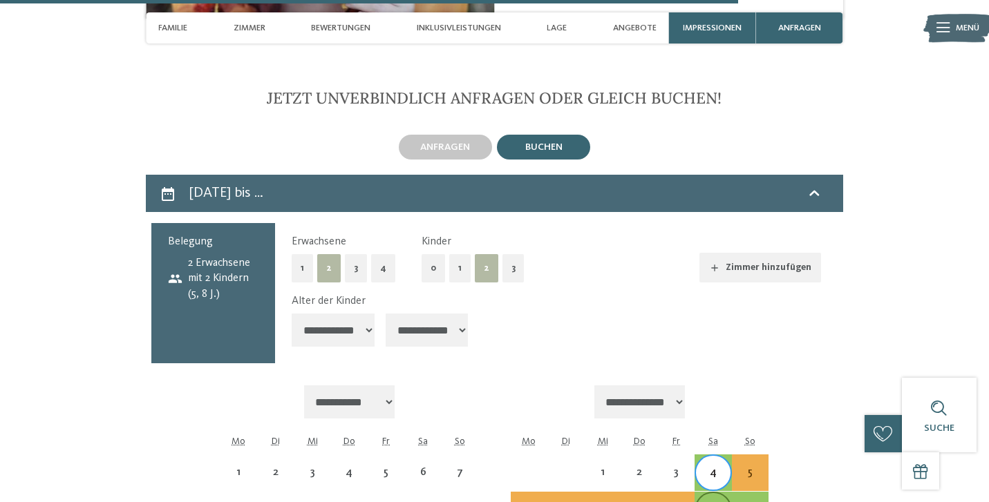
select select "**********"
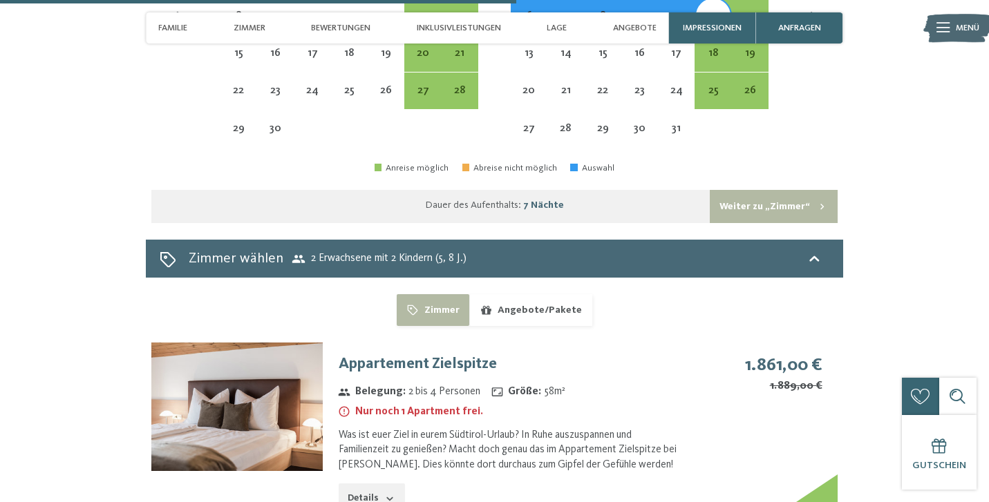
scroll to position [3661, 0]
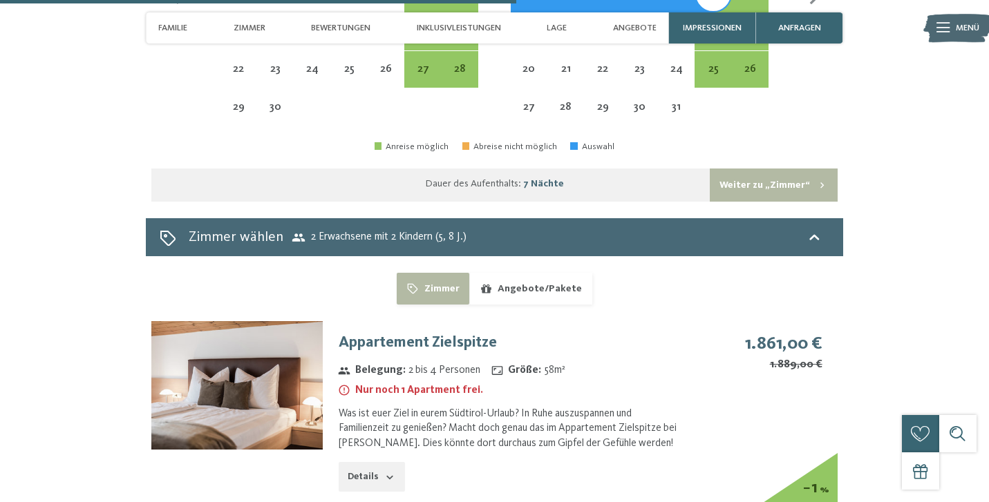
click at [367, 462] on button "Details" at bounding box center [371, 477] width 66 height 30
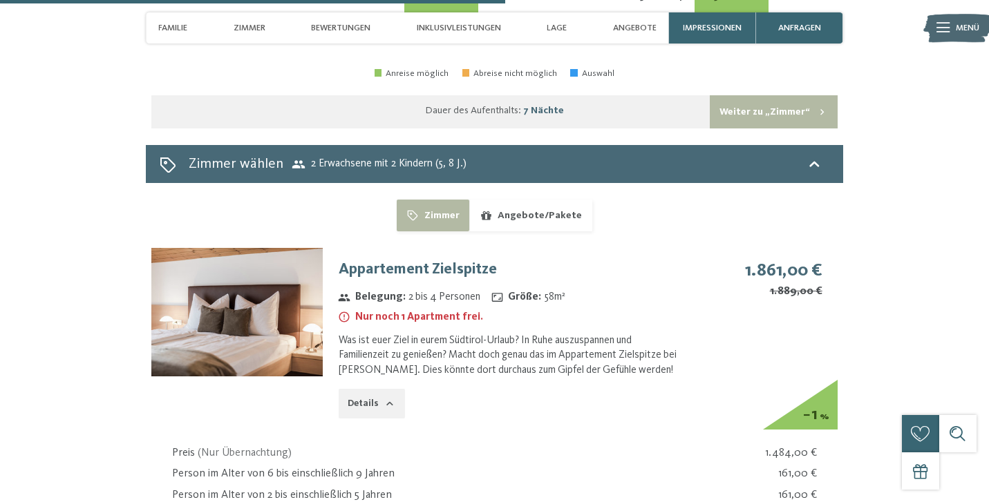
scroll to position [3734, 0]
click at [245, 248] on img at bounding box center [236, 312] width 171 height 128
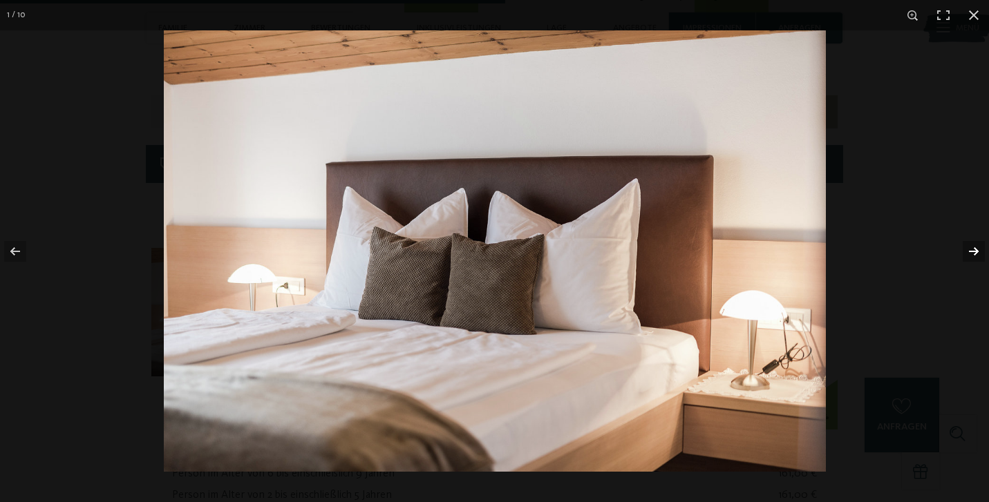
click at [966, 249] on button "button" at bounding box center [964, 251] width 48 height 69
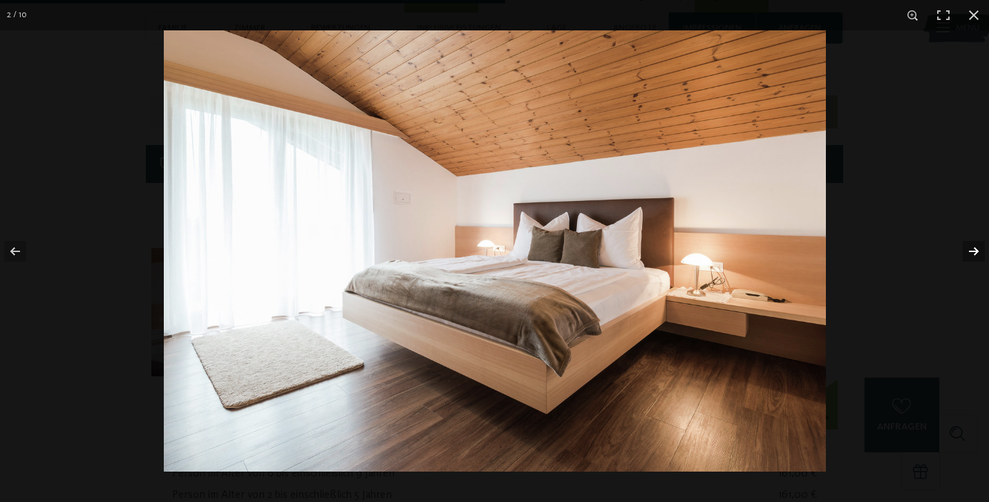
click at [966, 249] on button "button" at bounding box center [964, 251] width 48 height 69
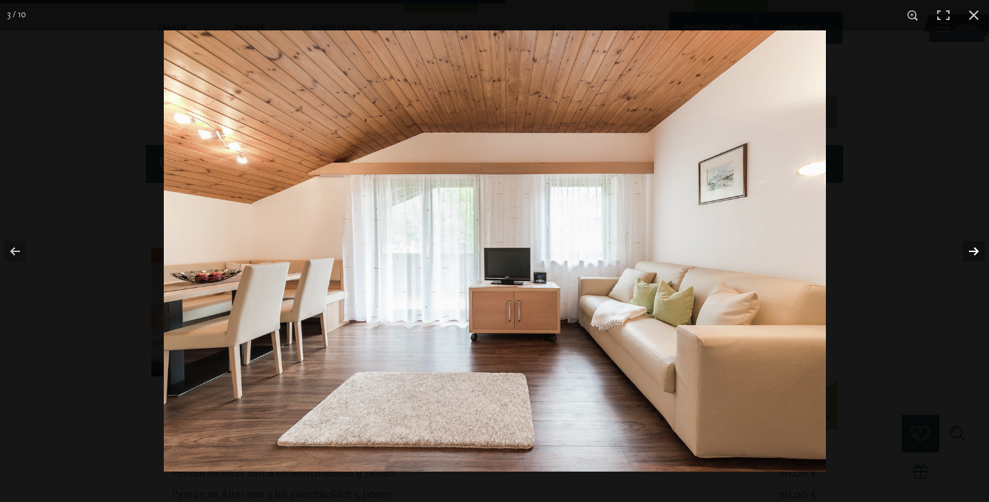
click at [968, 252] on button "button" at bounding box center [964, 251] width 48 height 69
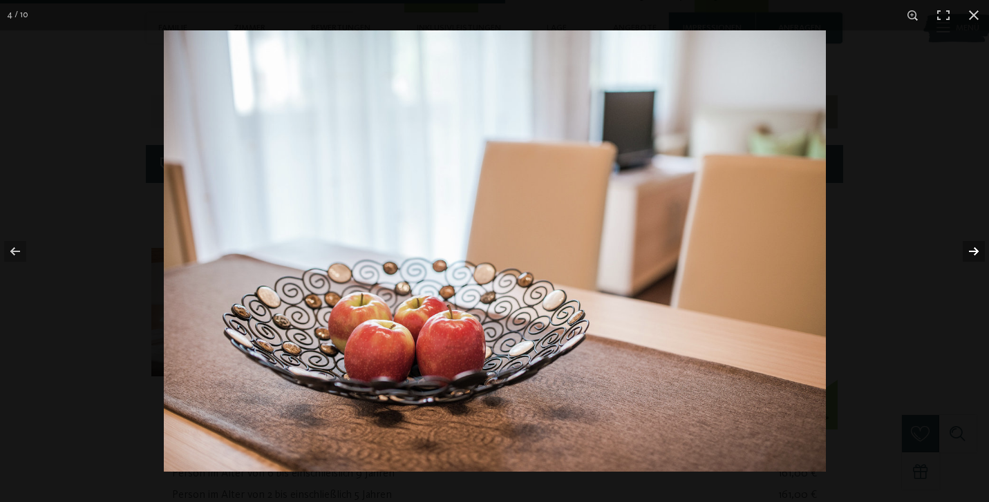
click at [968, 252] on button "button" at bounding box center [964, 251] width 48 height 69
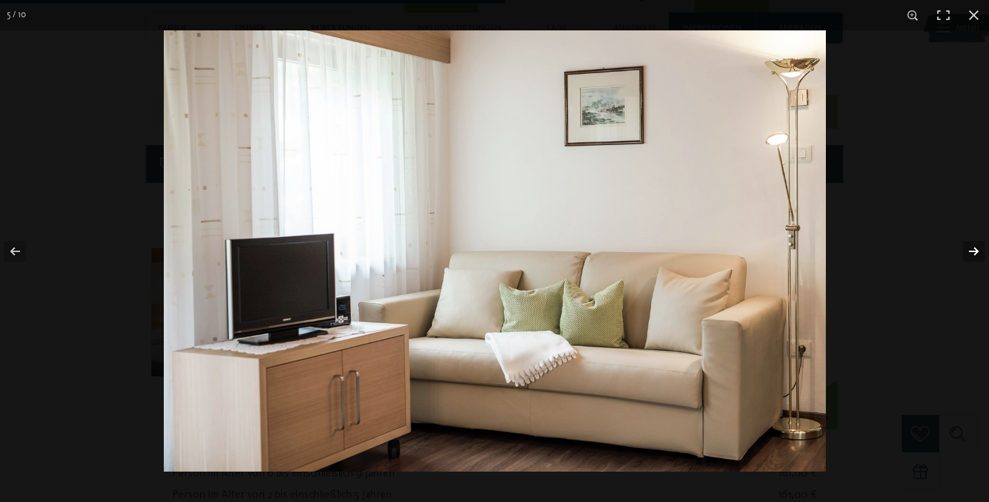
click at [968, 252] on button "button" at bounding box center [964, 251] width 48 height 69
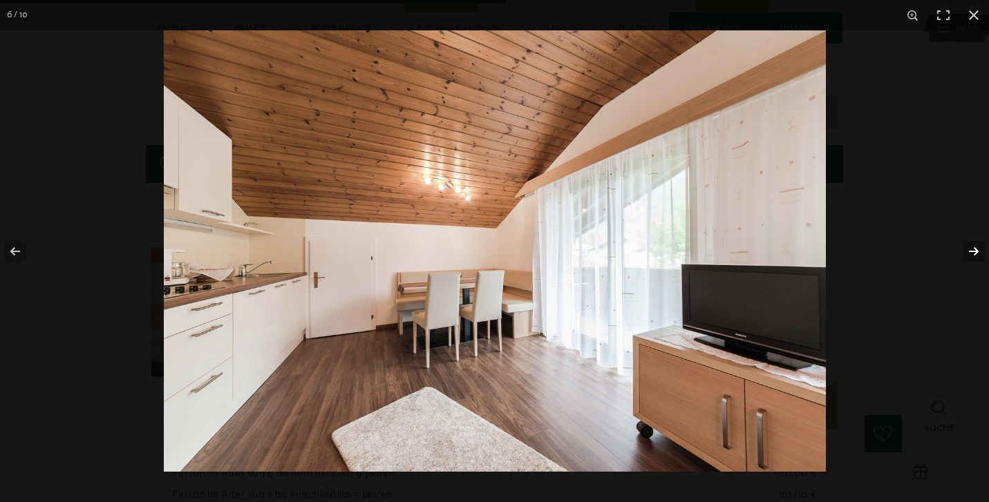
click at [968, 252] on button "button" at bounding box center [964, 251] width 48 height 69
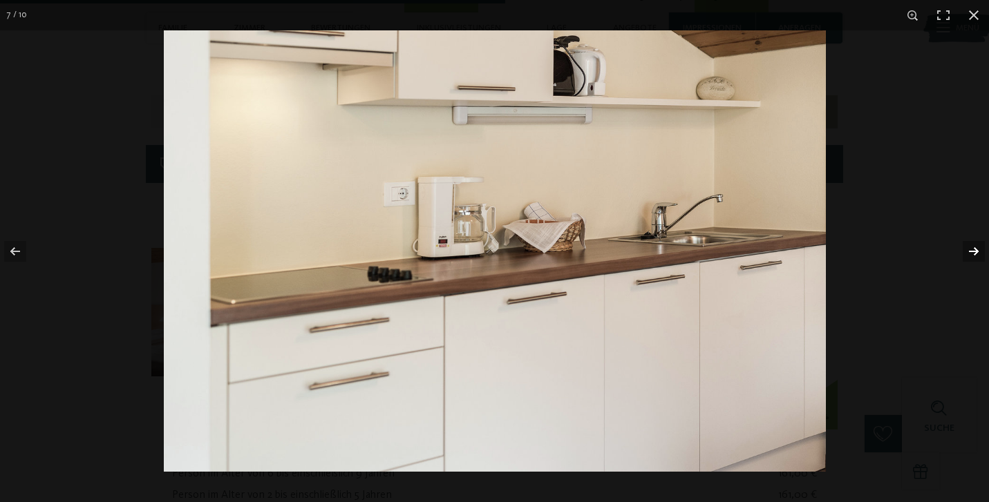
click at [968, 252] on button "button" at bounding box center [964, 251] width 48 height 69
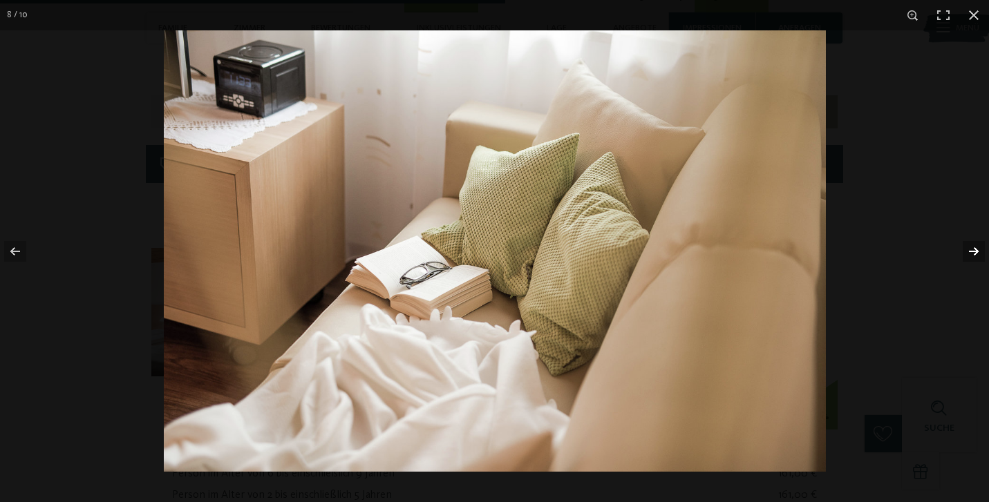
click at [968, 252] on button "button" at bounding box center [964, 251] width 48 height 69
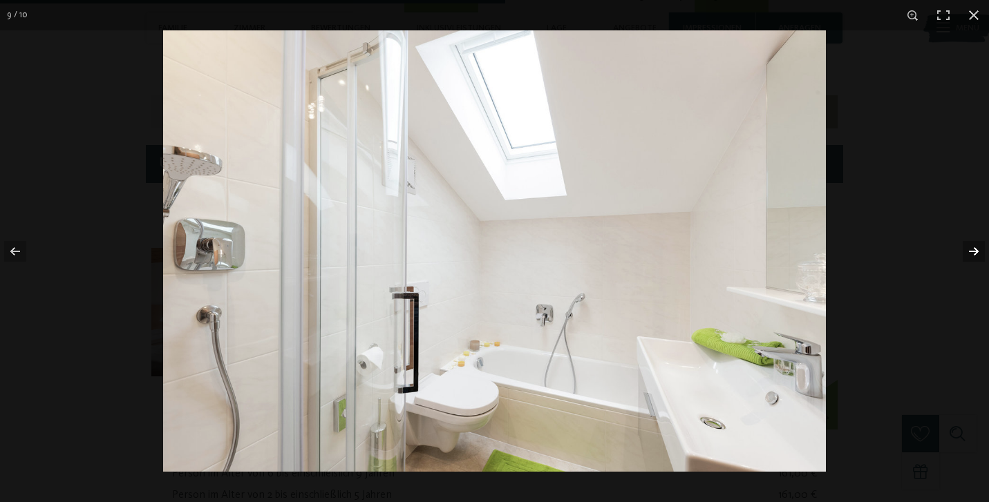
click at [972, 254] on button "button" at bounding box center [964, 251] width 48 height 69
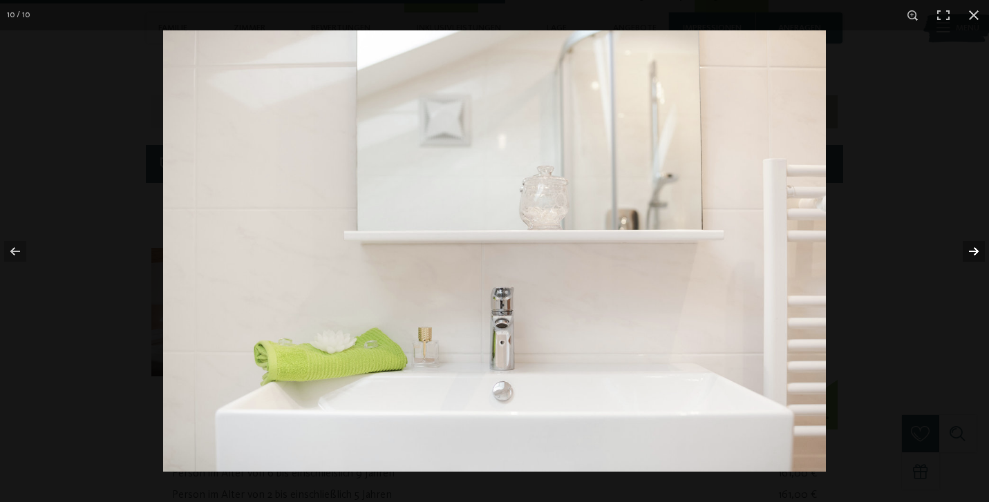
click at [972, 254] on button "button" at bounding box center [964, 251] width 48 height 69
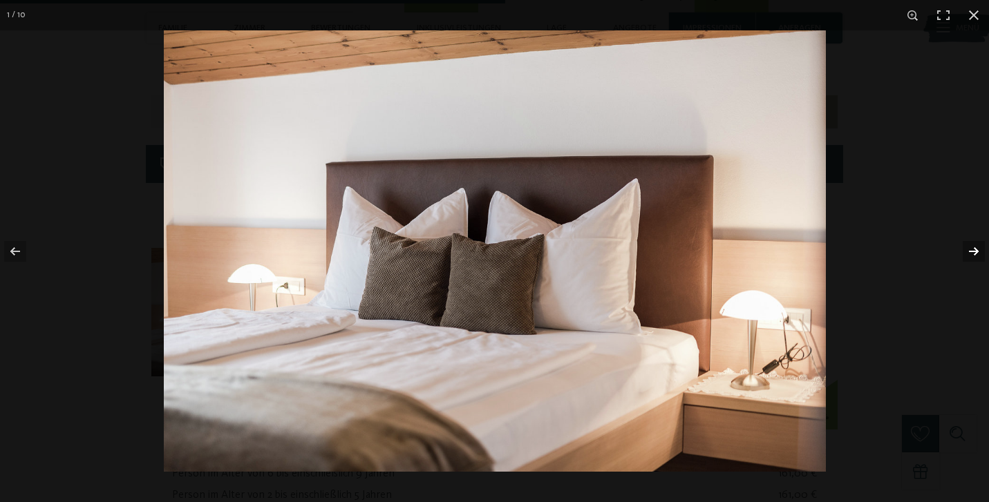
click at [972, 254] on button "button" at bounding box center [964, 251] width 48 height 69
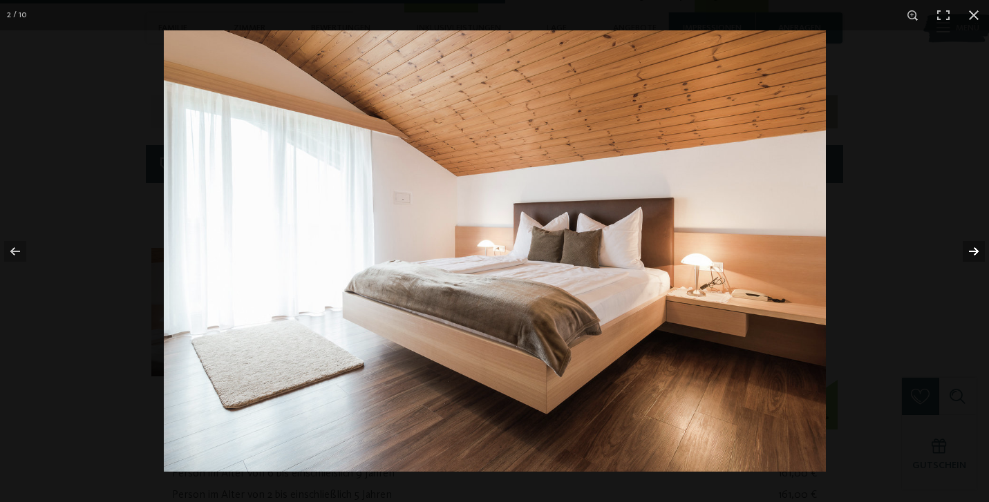
click at [972, 254] on button "button" at bounding box center [964, 251] width 48 height 69
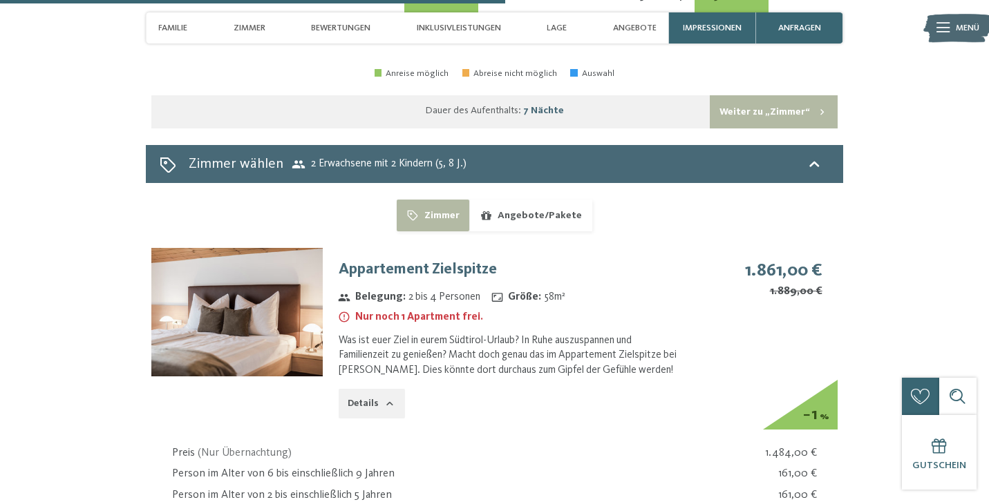
click at [0, 0] on div "3 / 10" at bounding box center [0, 0] width 0 height 0
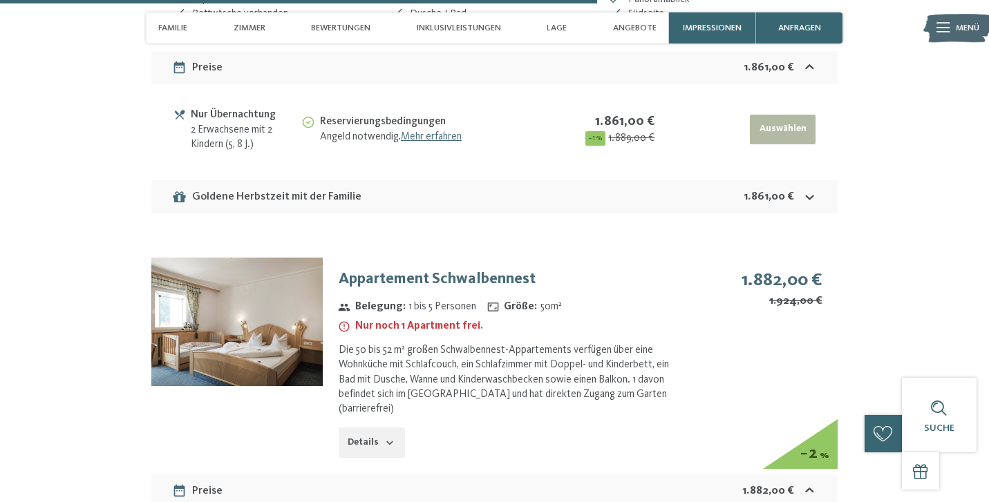
scroll to position [4425, 0]
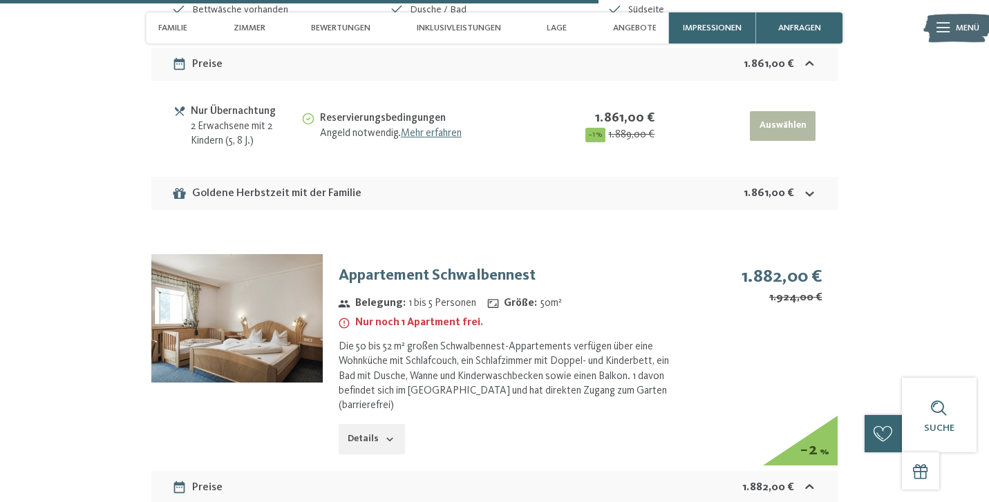
click at [379, 424] on button "Details" at bounding box center [371, 439] width 66 height 30
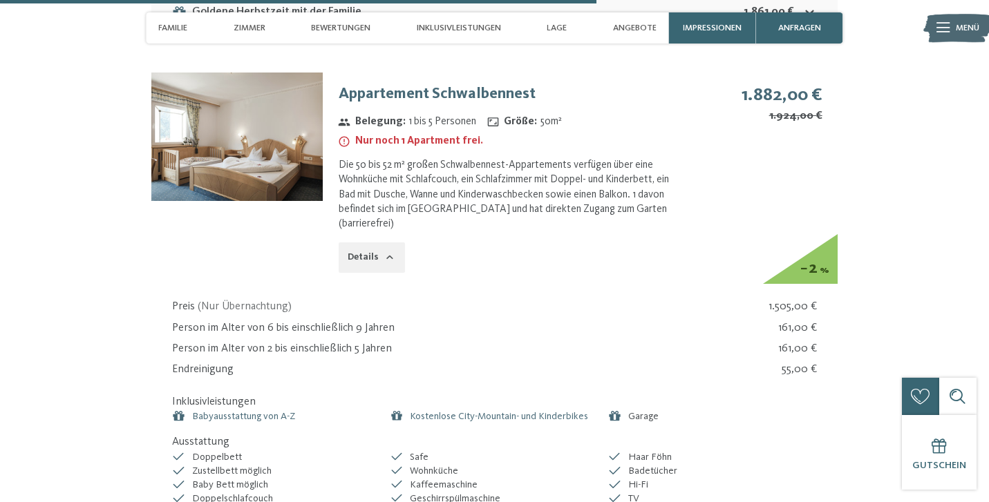
scroll to position [4586, 0]
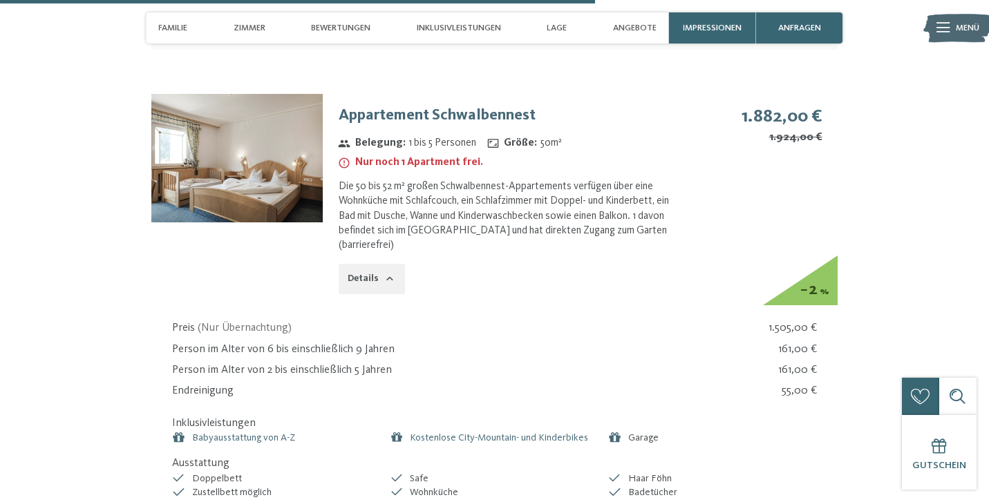
click at [368, 264] on button "Details" at bounding box center [371, 279] width 66 height 30
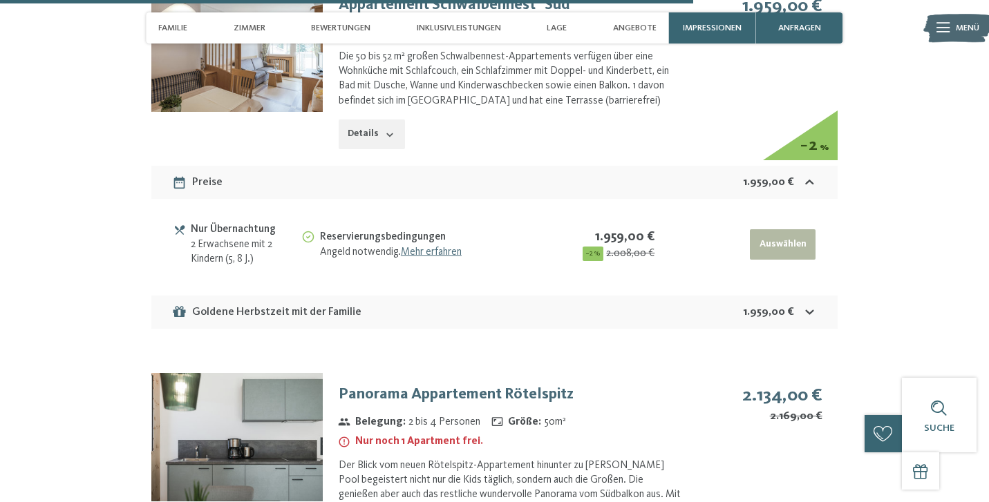
scroll to position [5122, 0]
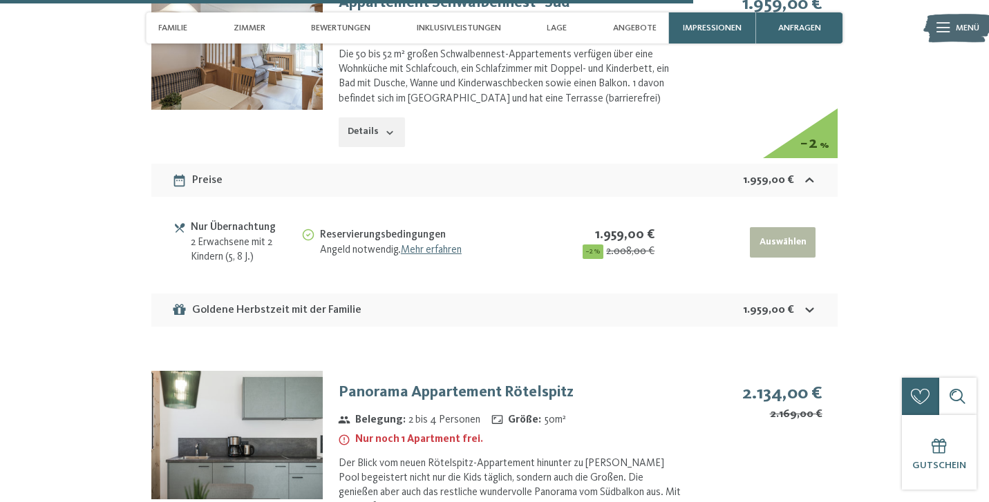
click at [272, 371] on img at bounding box center [236, 435] width 171 height 128
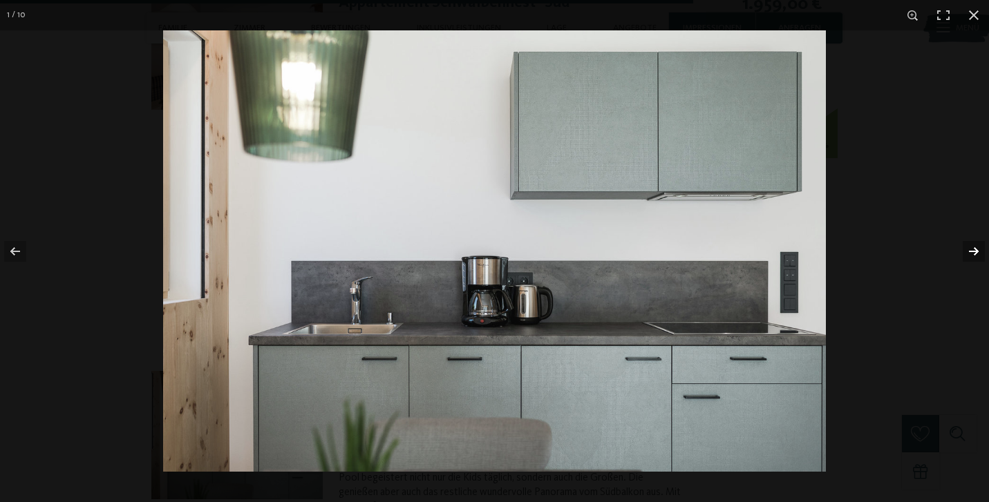
click at [966, 253] on button "button" at bounding box center [964, 251] width 48 height 69
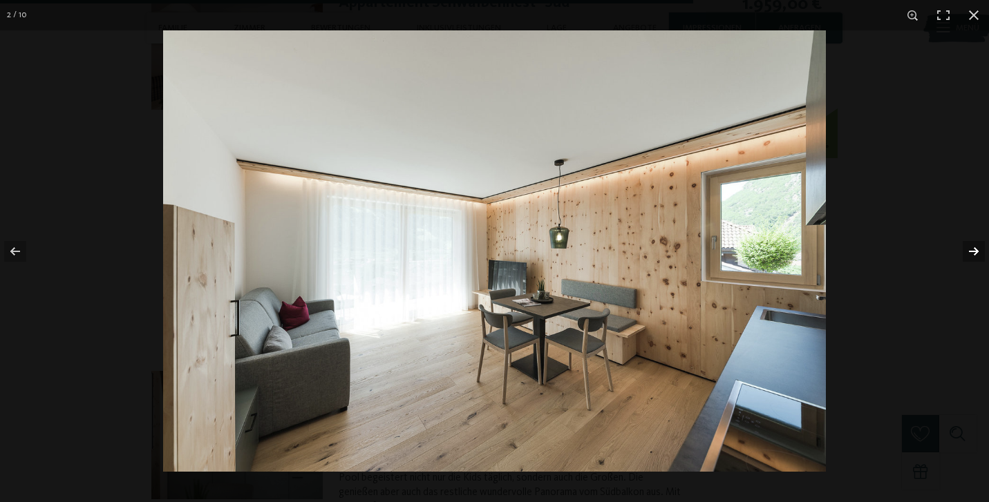
click at [966, 253] on button "button" at bounding box center [964, 251] width 48 height 69
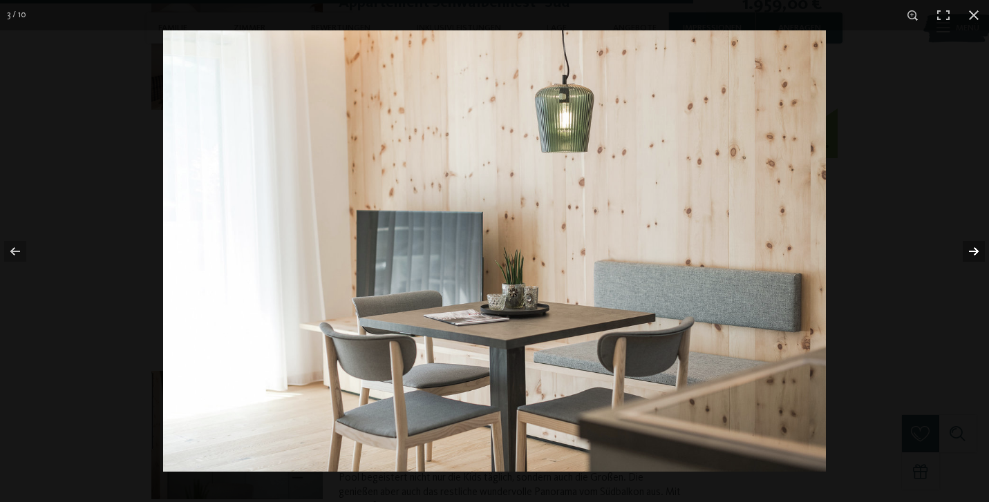
click at [966, 253] on button "button" at bounding box center [964, 251] width 48 height 69
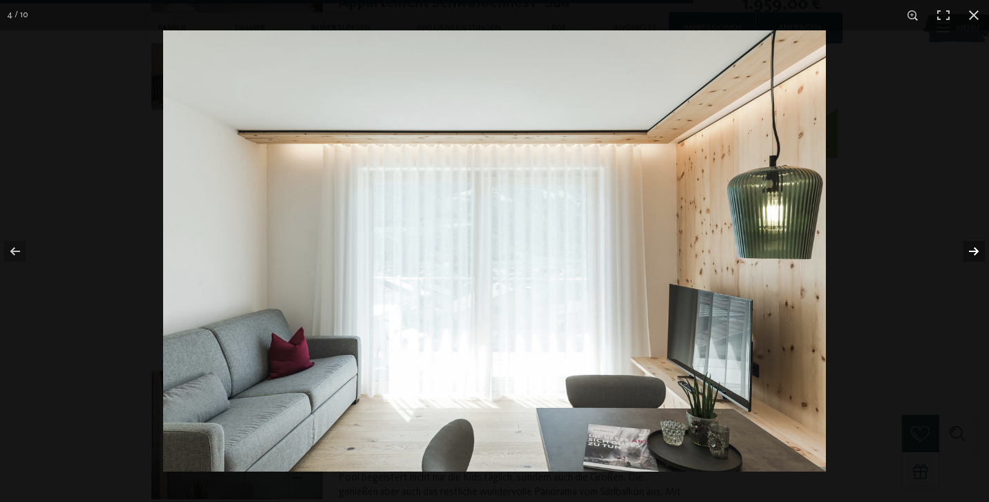
click at [966, 253] on button "button" at bounding box center [964, 251] width 48 height 69
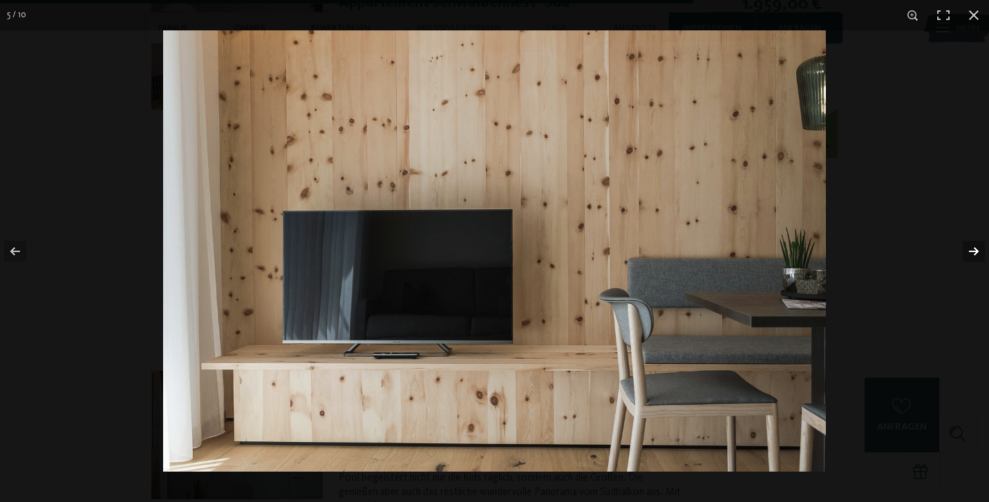
click at [966, 253] on button "button" at bounding box center [964, 251] width 48 height 69
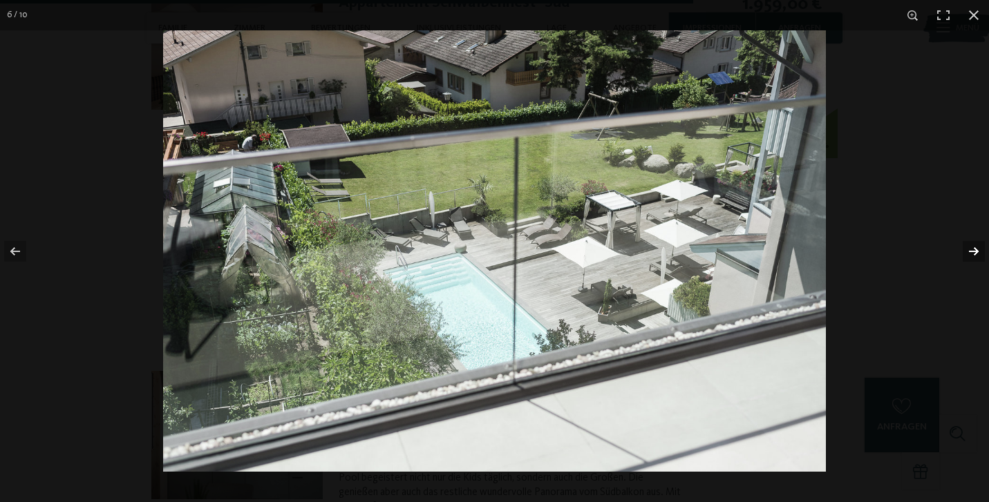
click at [966, 253] on button "button" at bounding box center [964, 251] width 48 height 69
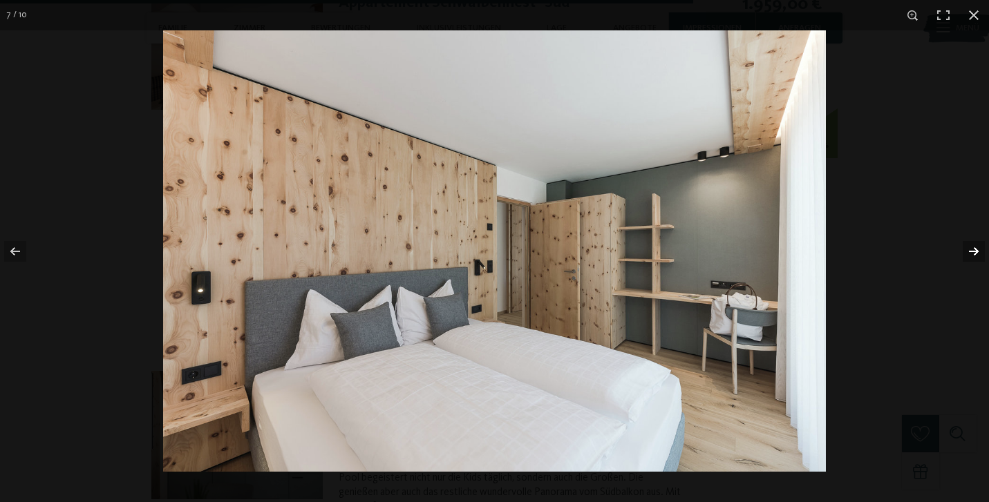
click at [966, 253] on button "button" at bounding box center [964, 251] width 48 height 69
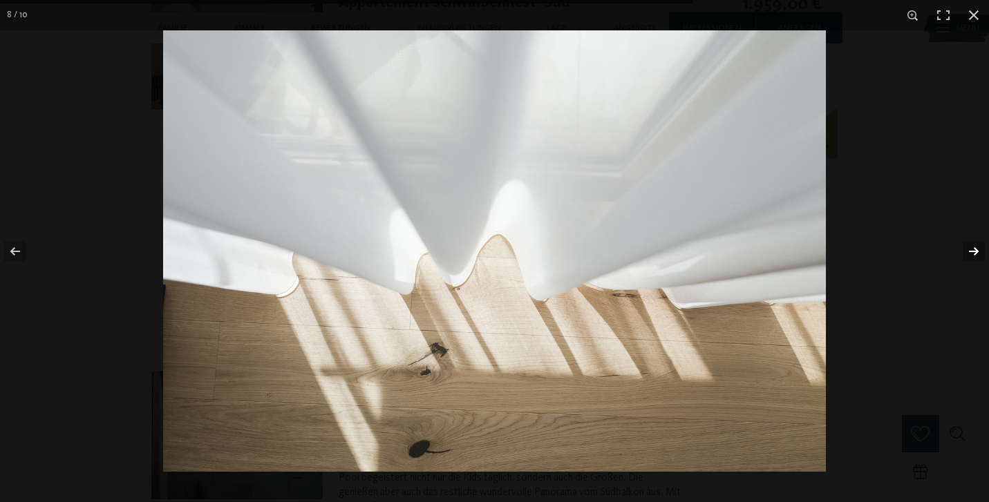
click at [966, 253] on button "button" at bounding box center [964, 251] width 48 height 69
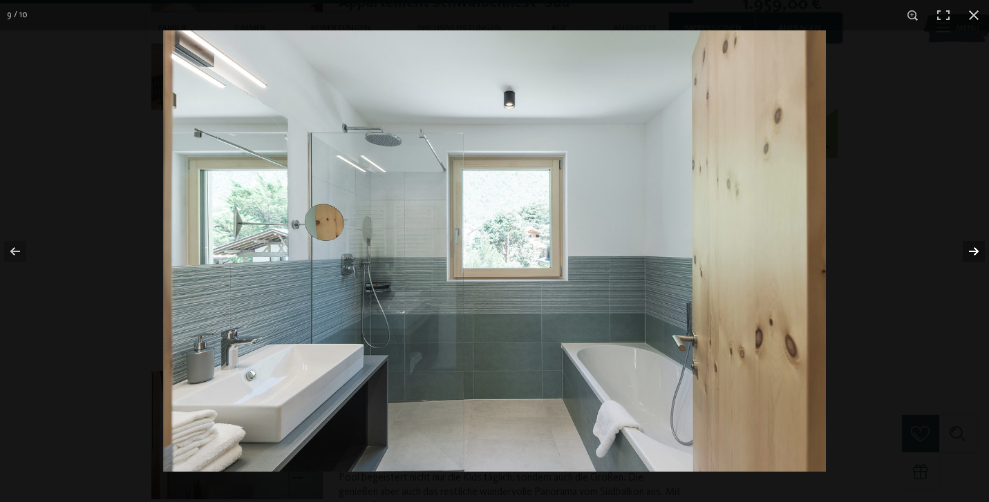
click at [966, 253] on button "button" at bounding box center [964, 251] width 48 height 69
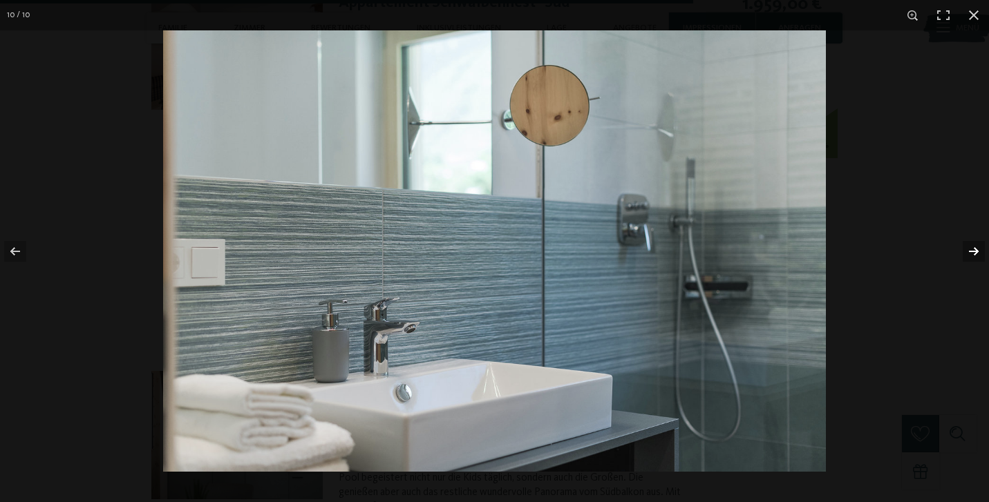
click at [966, 253] on button "button" at bounding box center [964, 251] width 48 height 69
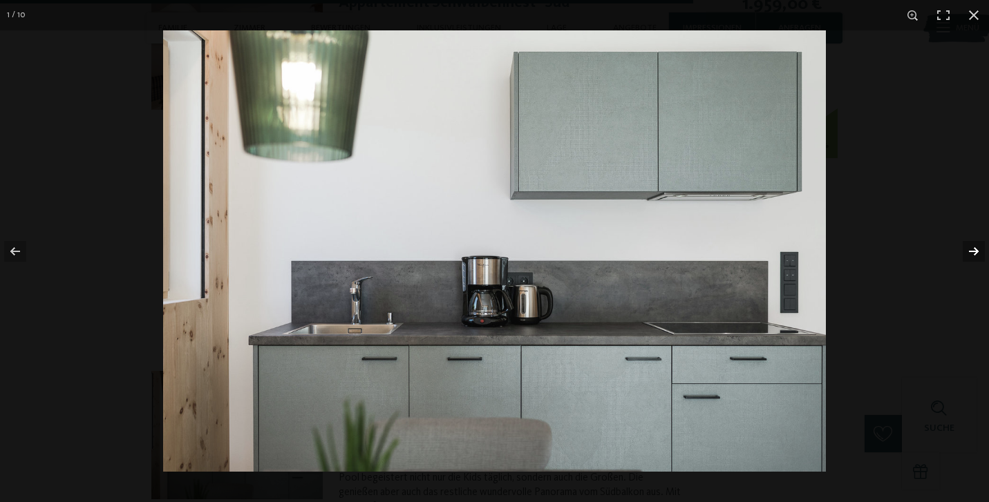
click at [966, 253] on button "button" at bounding box center [964, 251] width 48 height 69
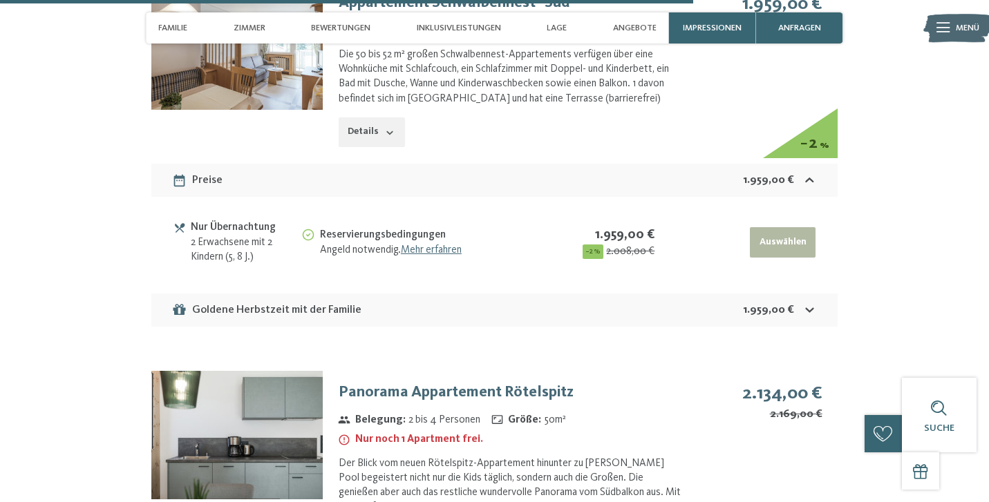
click at [0, 0] on button "button" at bounding box center [0, 0] width 0 height 0
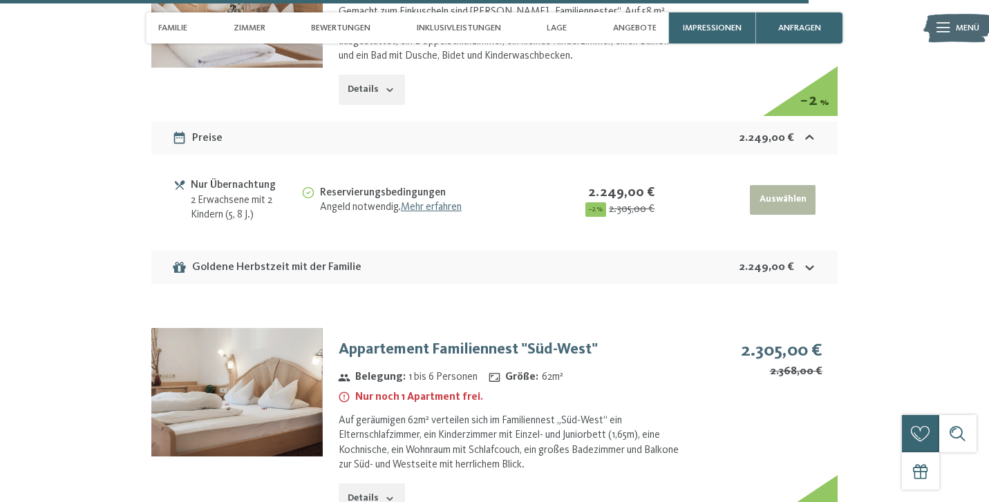
scroll to position [5977, 0]
click at [280, 328] on img at bounding box center [236, 392] width 171 height 128
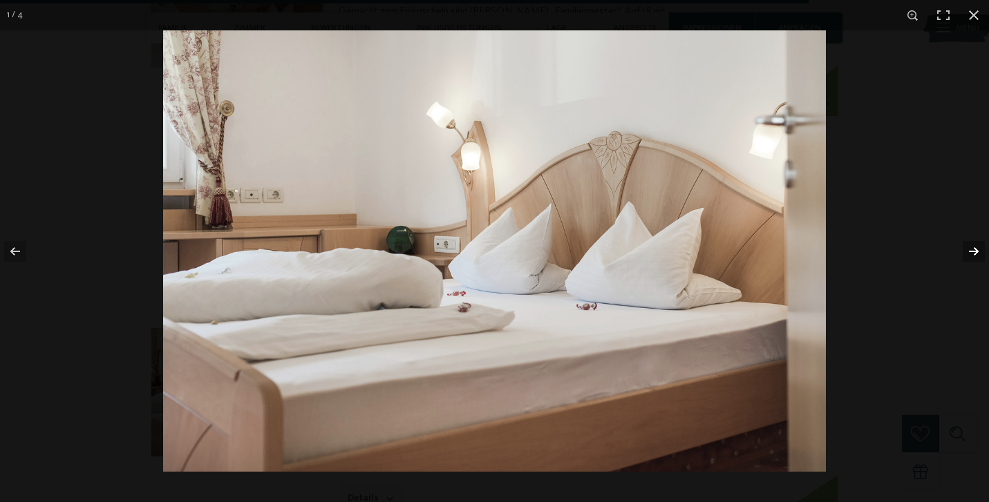
click at [975, 254] on button "button" at bounding box center [964, 251] width 48 height 69
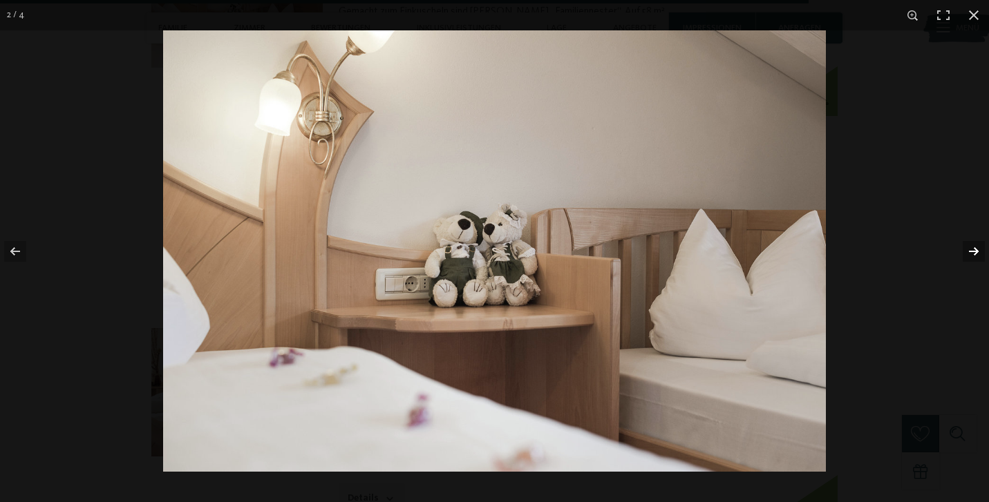
click at [975, 254] on button "button" at bounding box center [964, 251] width 48 height 69
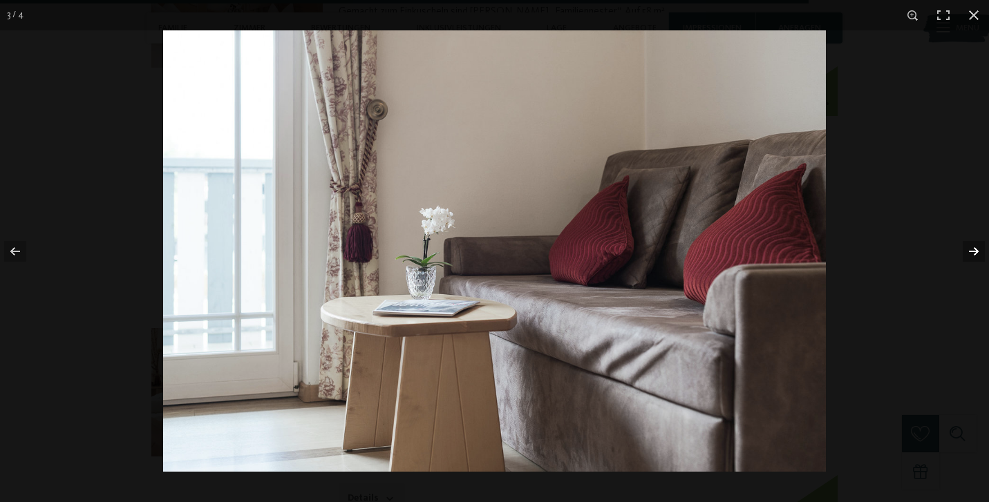
click at [975, 254] on button "button" at bounding box center [964, 251] width 48 height 69
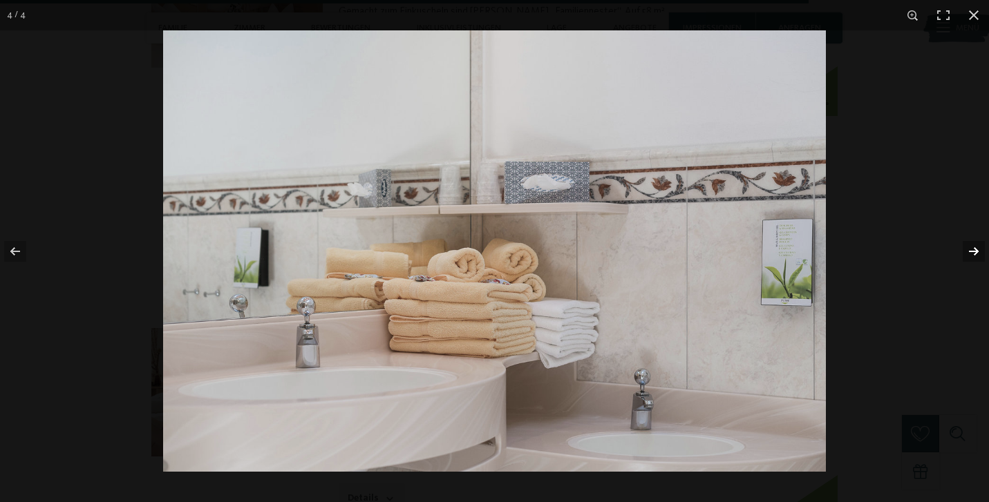
click at [975, 254] on button "button" at bounding box center [964, 251] width 48 height 69
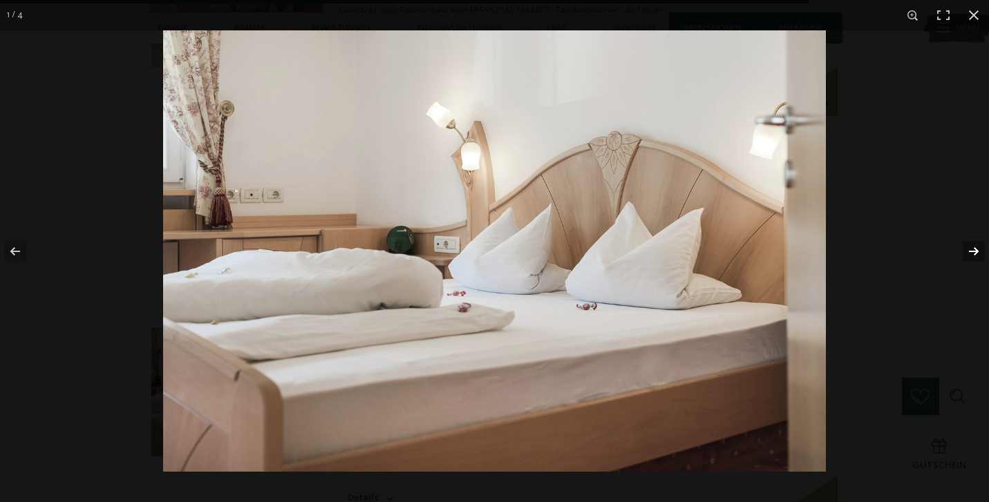
click at [975, 254] on button "button" at bounding box center [964, 251] width 48 height 69
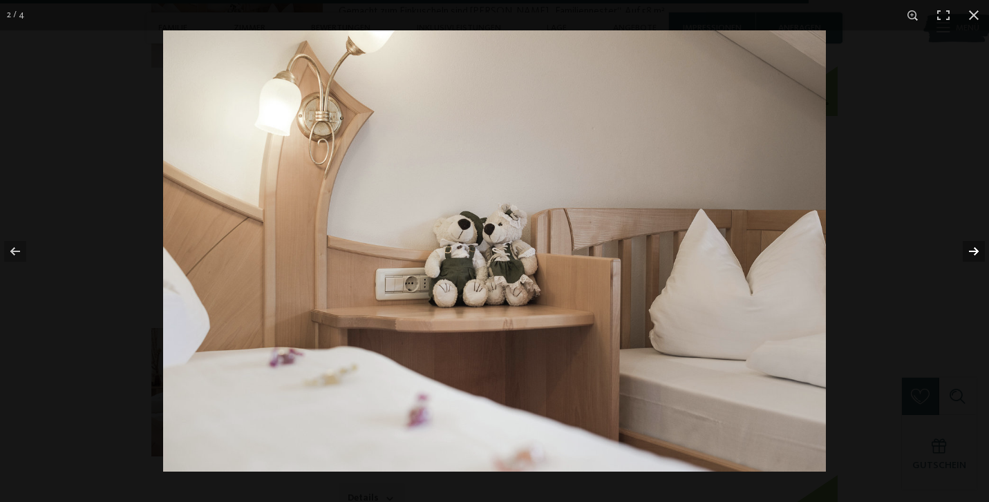
click at [975, 254] on button "button" at bounding box center [964, 251] width 48 height 69
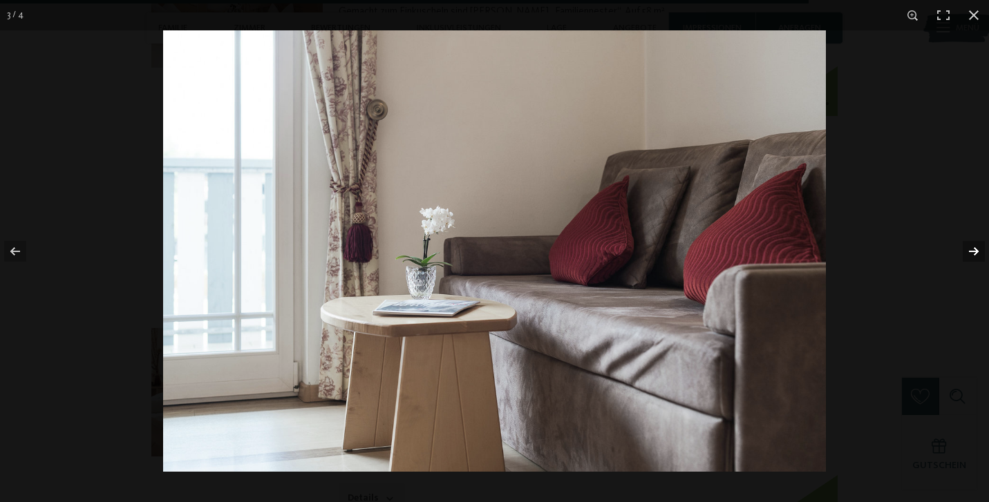
click at [975, 254] on button "button" at bounding box center [964, 251] width 48 height 69
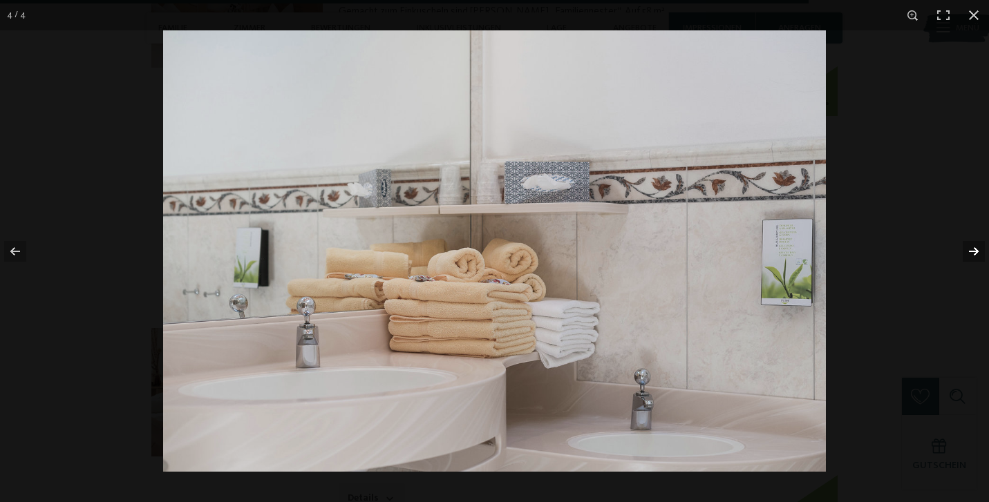
click at [975, 254] on button "button" at bounding box center [964, 251] width 48 height 69
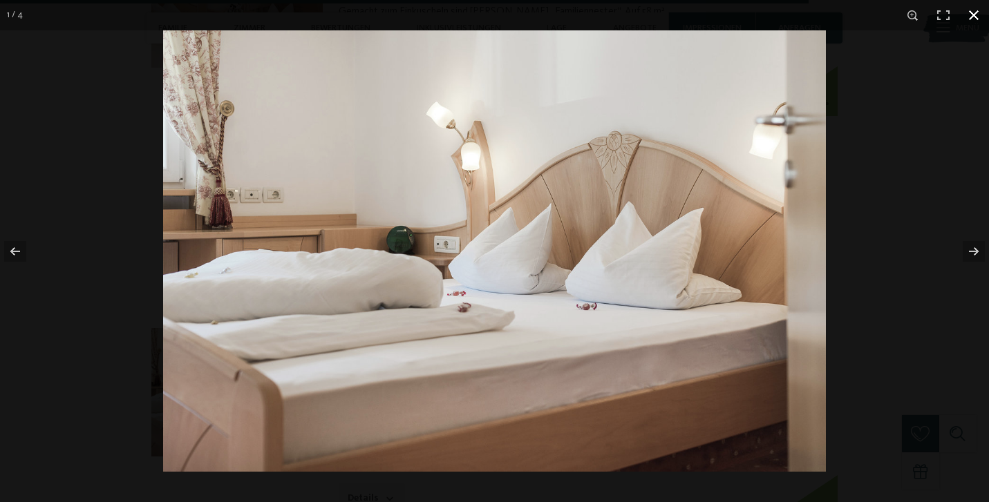
click at [974, 16] on button "button" at bounding box center [973, 15] width 30 height 30
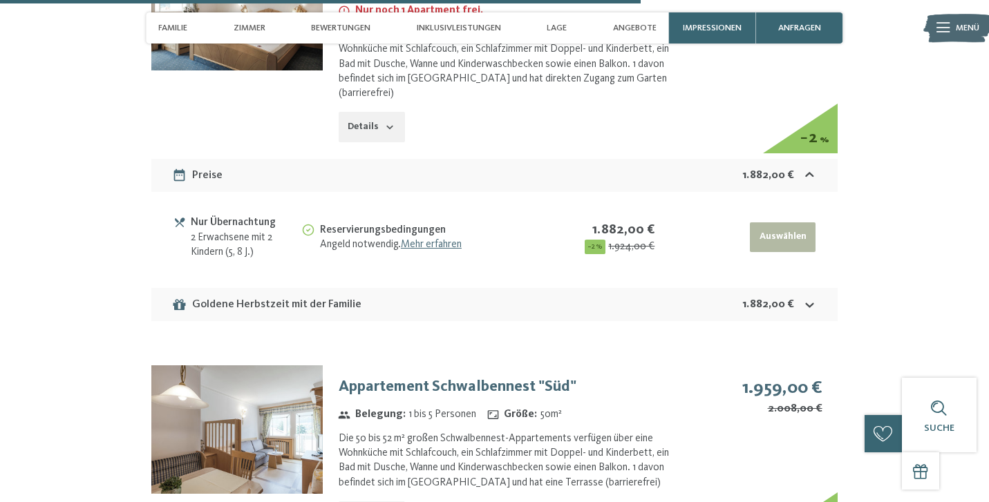
scroll to position [4728, 0]
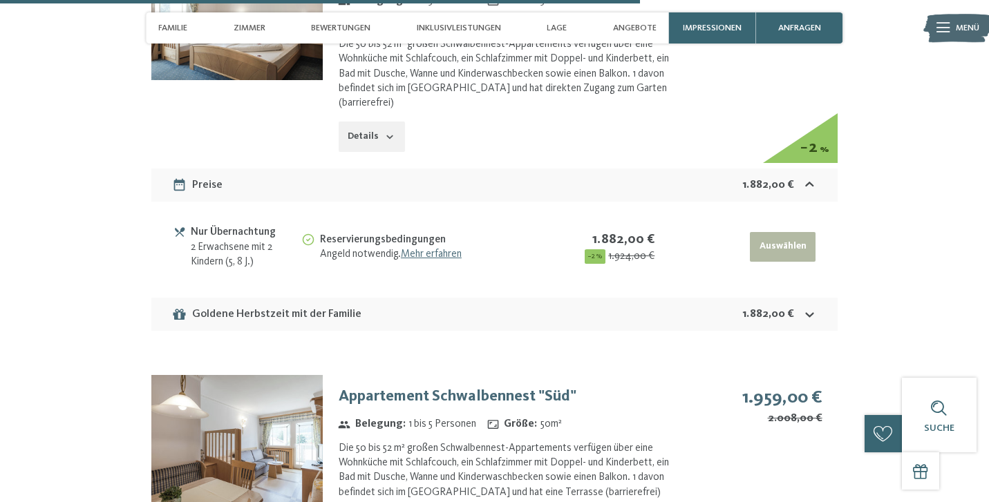
click at [240, 375] on img at bounding box center [236, 439] width 171 height 128
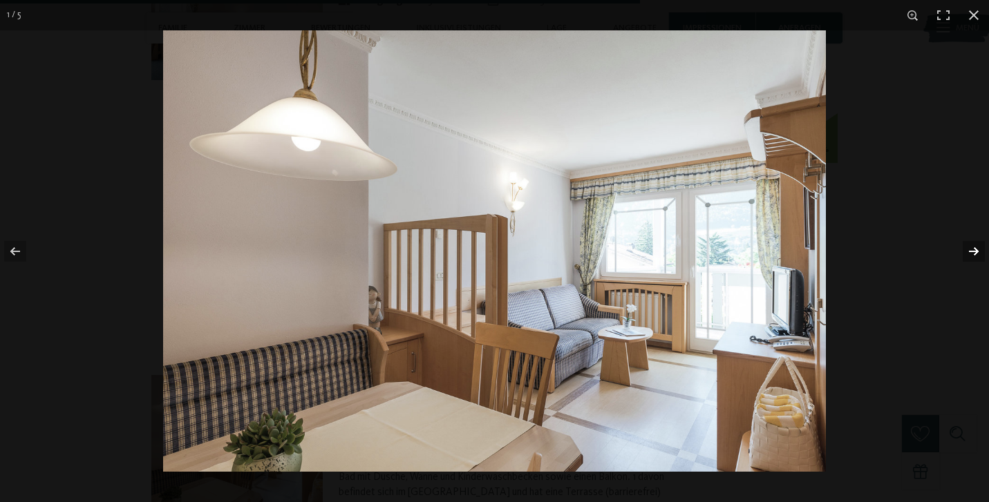
click at [972, 256] on button "button" at bounding box center [964, 251] width 48 height 69
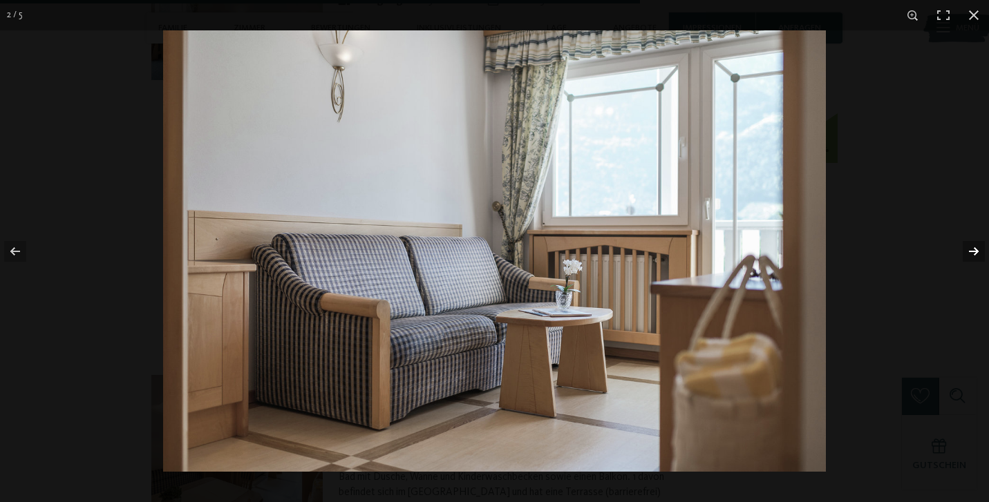
click at [972, 256] on button "button" at bounding box center [964, 251] width 48 height 69
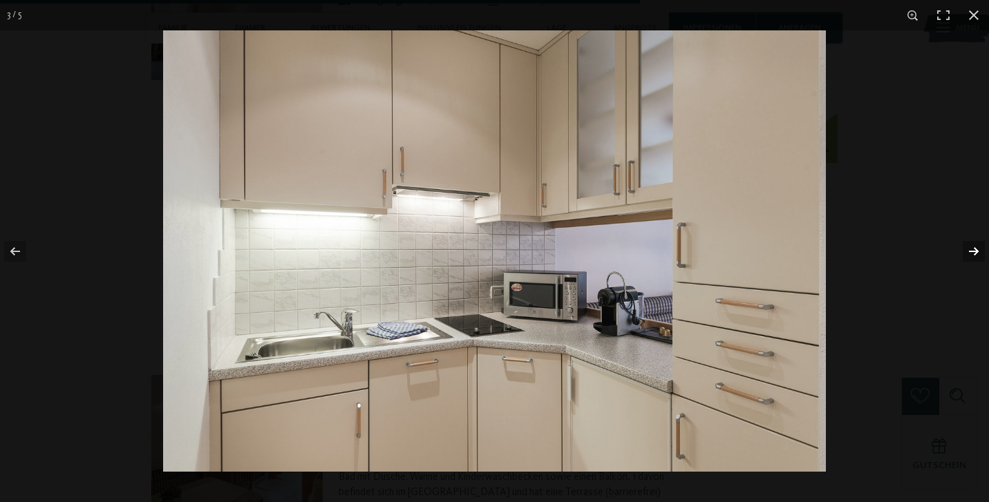
click at [972, 256] on button "button" at bounding box center [964, 251] width 48 height 69
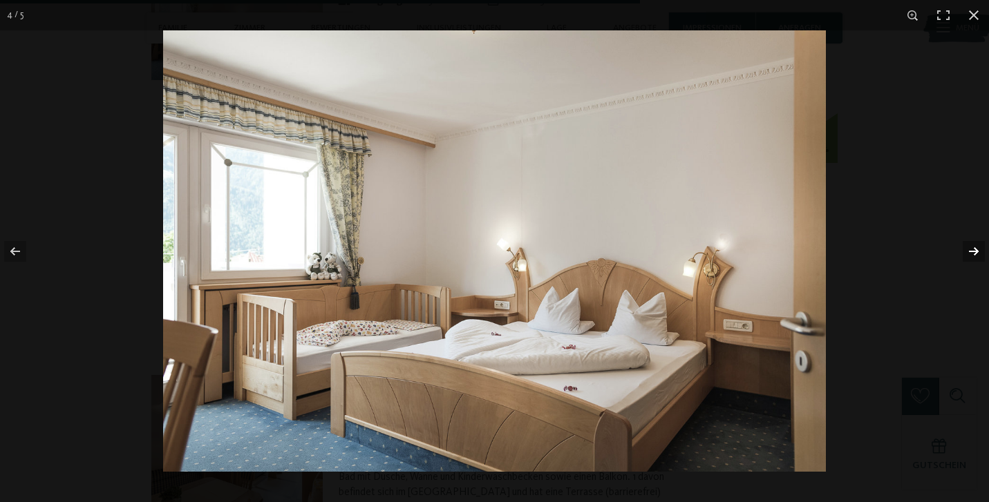
click at [972, 256] on button "button" at bounding box center [964, 251] width 48 height 69
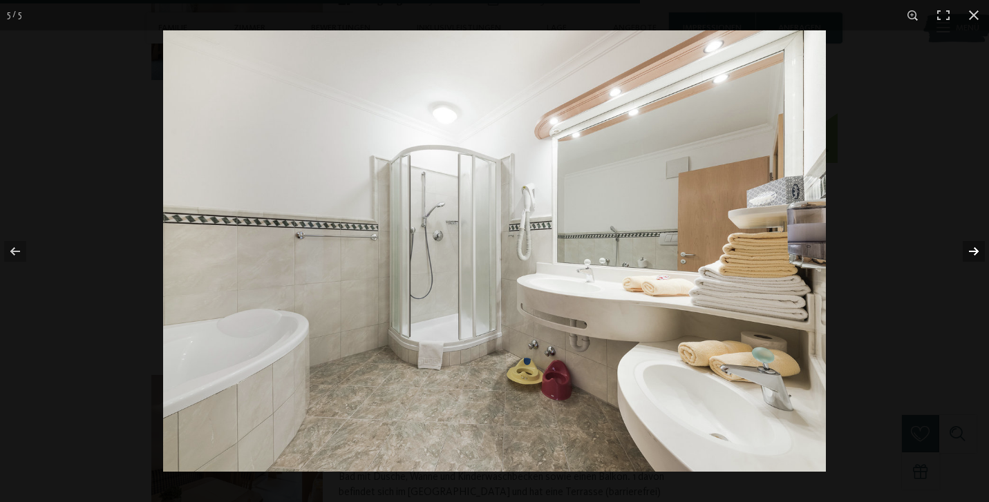
click at [972, 256] on button "button" at bounding box center [964, 251] width 48 height 69
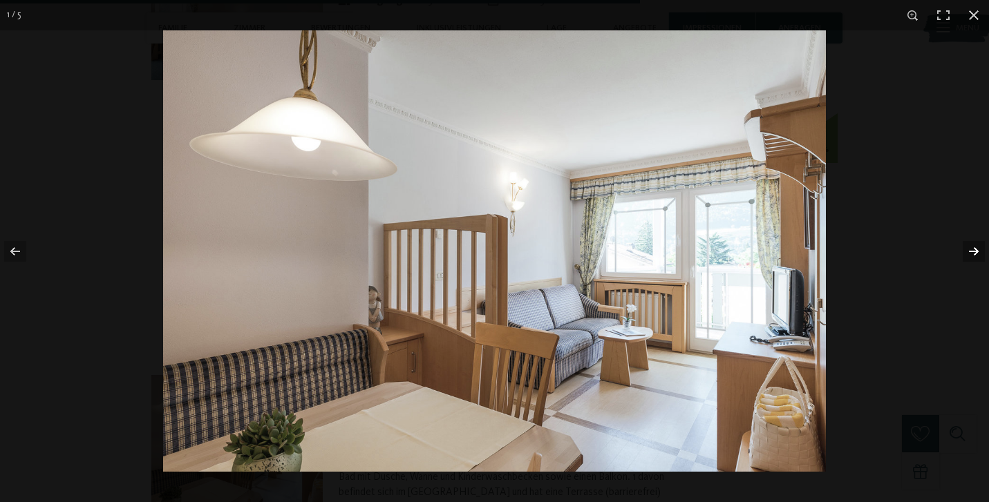
click at [972, 256] on button "button" at bounding box center [964, 251] width 48 height 69
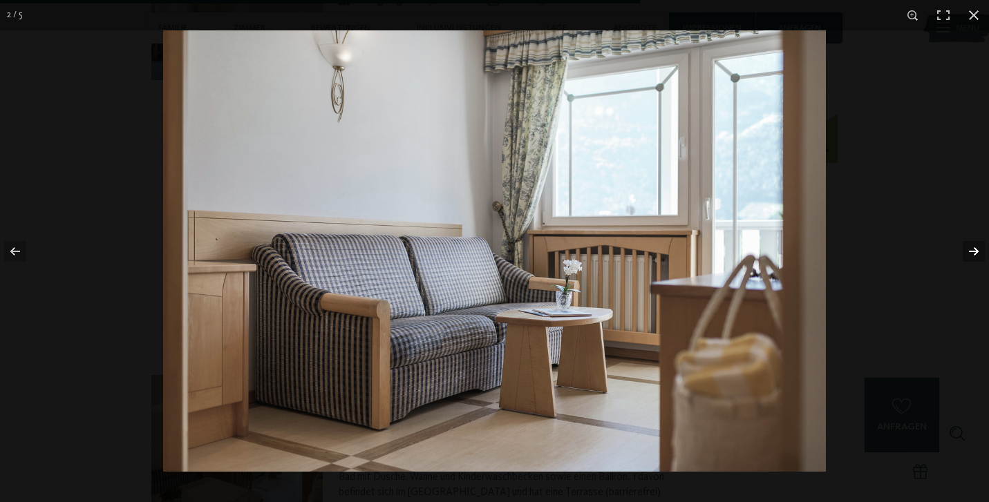
click at [977, 251] on button "button" at bounding box center [964, 251] width 48 height 69
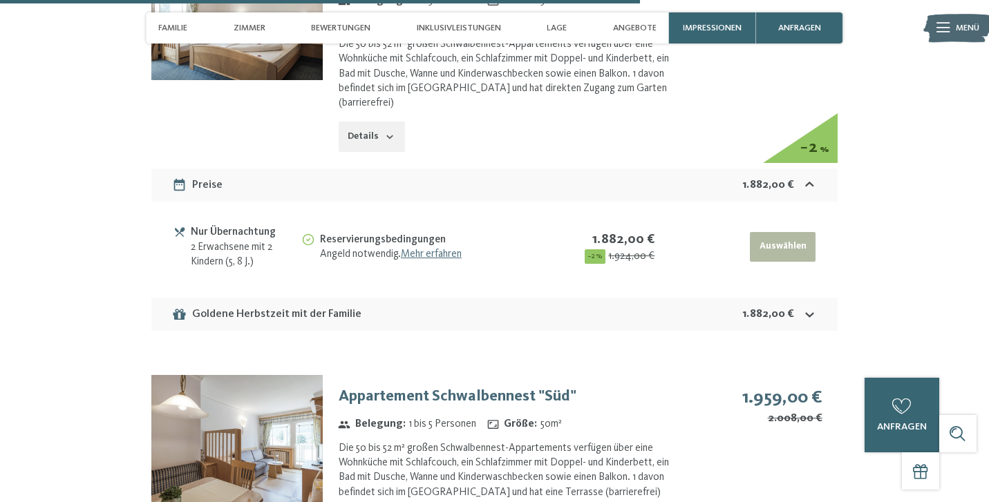
click at [0, 0] on button "button" at bounding box center [0, 0] width 0 height 0
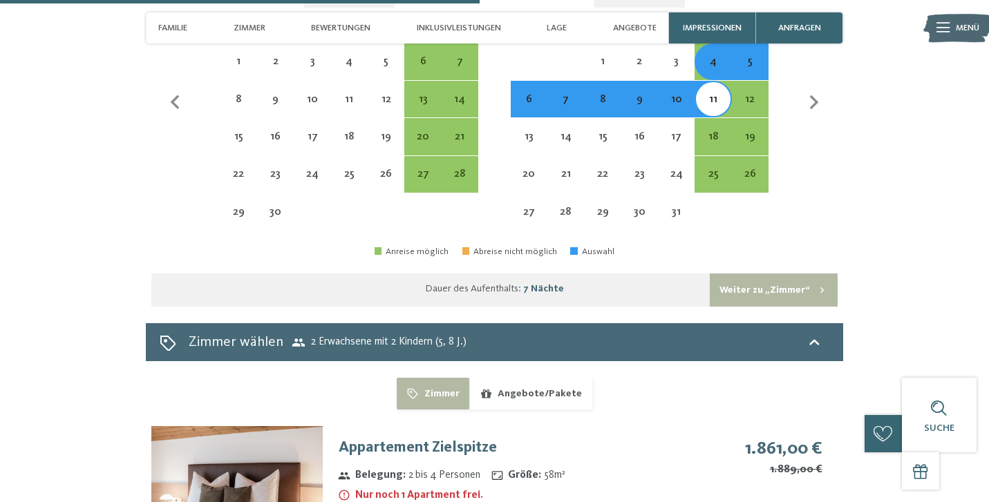
scroll to position [3536, 0]
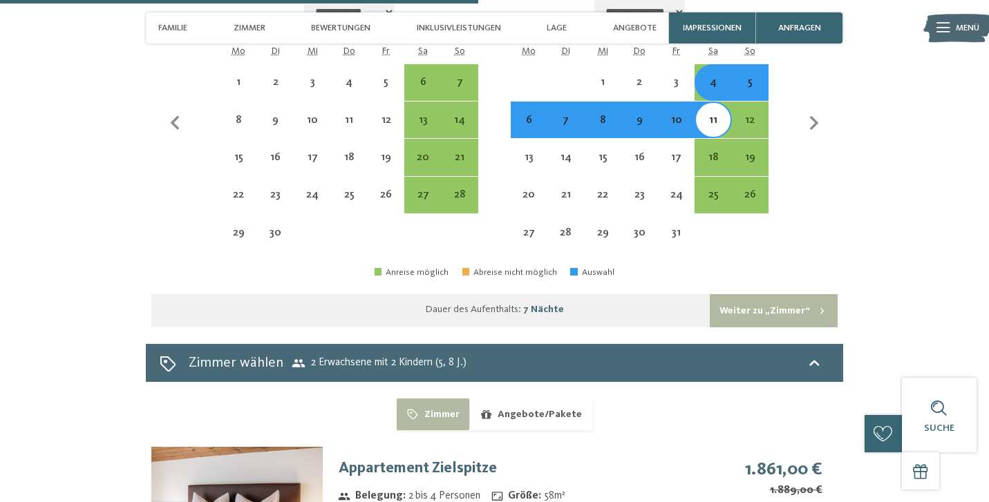
click at [251, 447] on img at bounding box center [236, 511] width 171 height 128
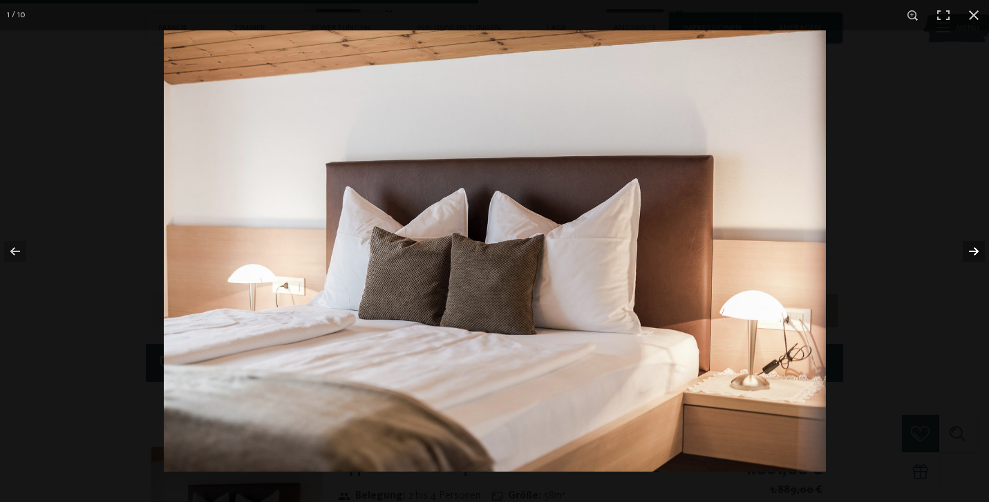
click at [966, 256] on button "button" at bounding box center [964, 251] width 48 height 69
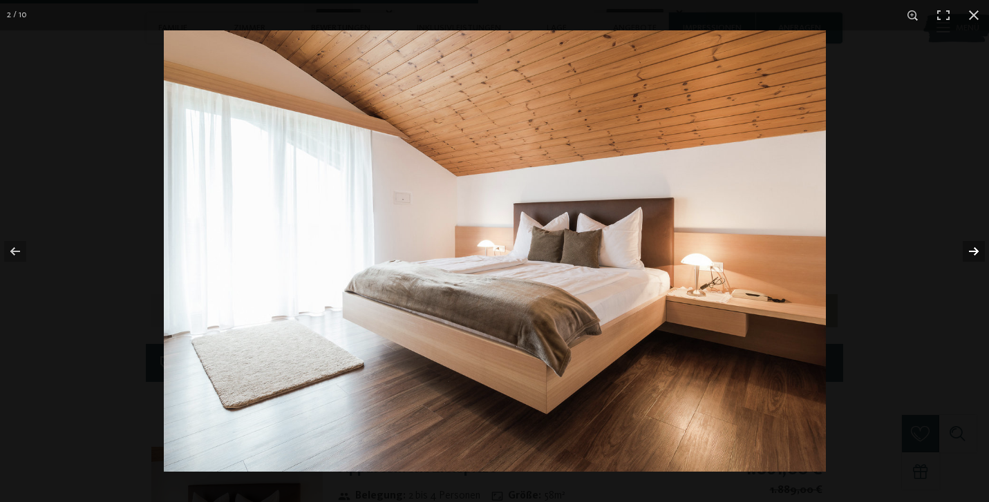
click at [966, 256] on button "button" at bounding box center [964, 251] width 48 height 69
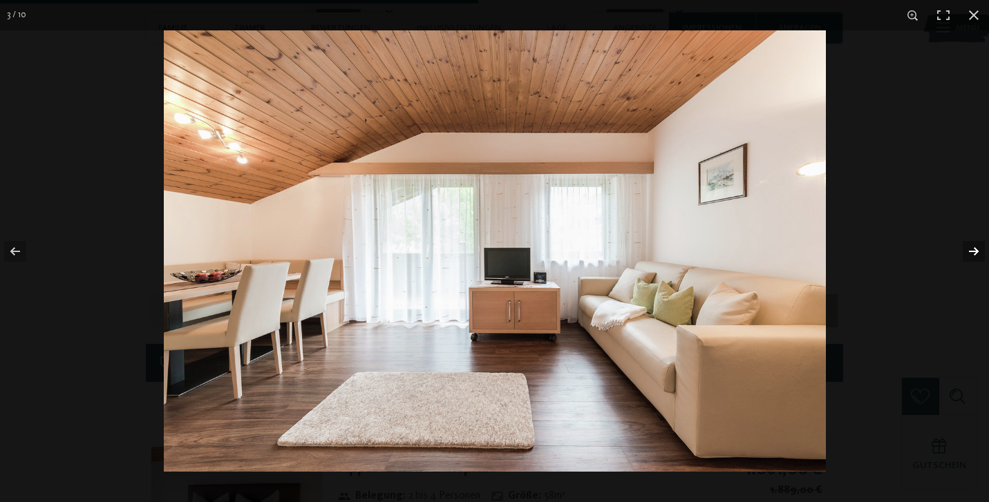
click at [966, 256] on button "button" at bounding box center [964, 251] width 48 height 69
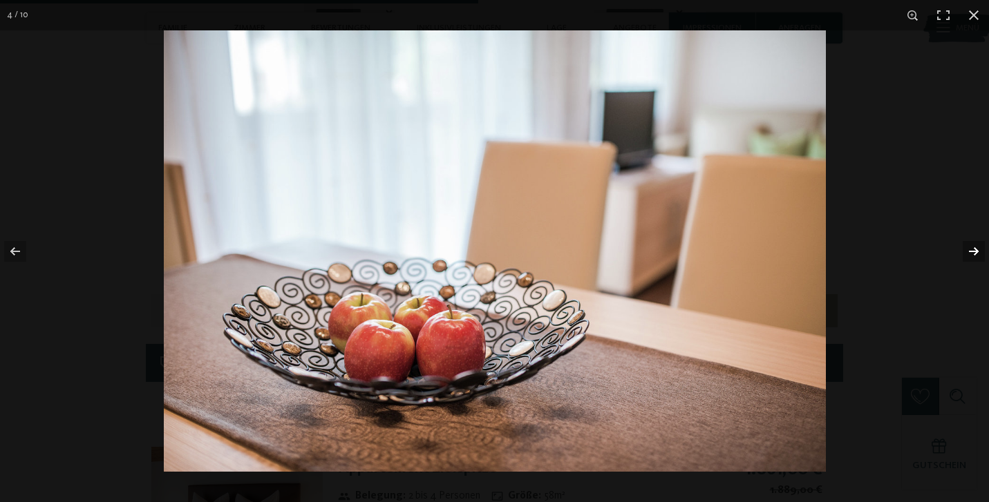
click at [968, 249] on button "button" at bounding box center [964, 251] width 48 height 69
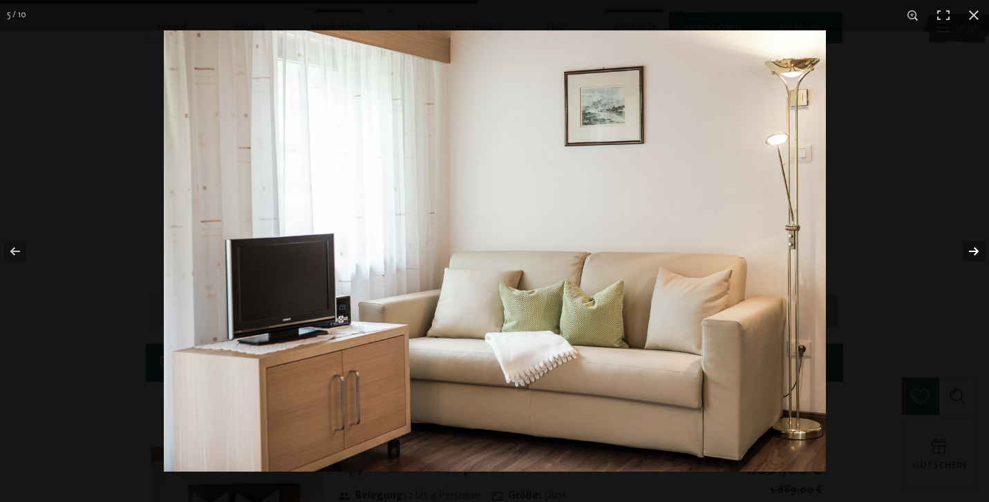
click at [967, 245] on button "button" at bounding box center [964, 251] width 48 height 69
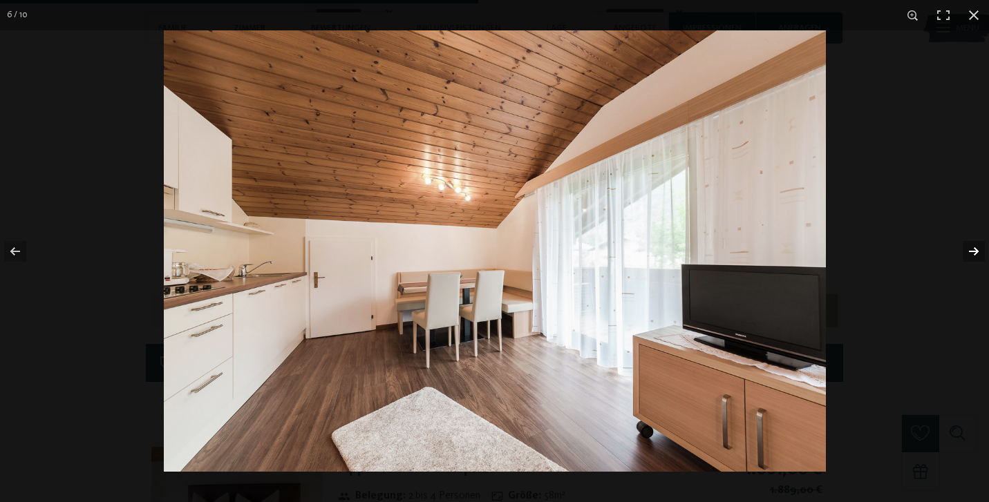
click at [973, 251] on button "button" at bounding box center [964, 251] width 48 height 69
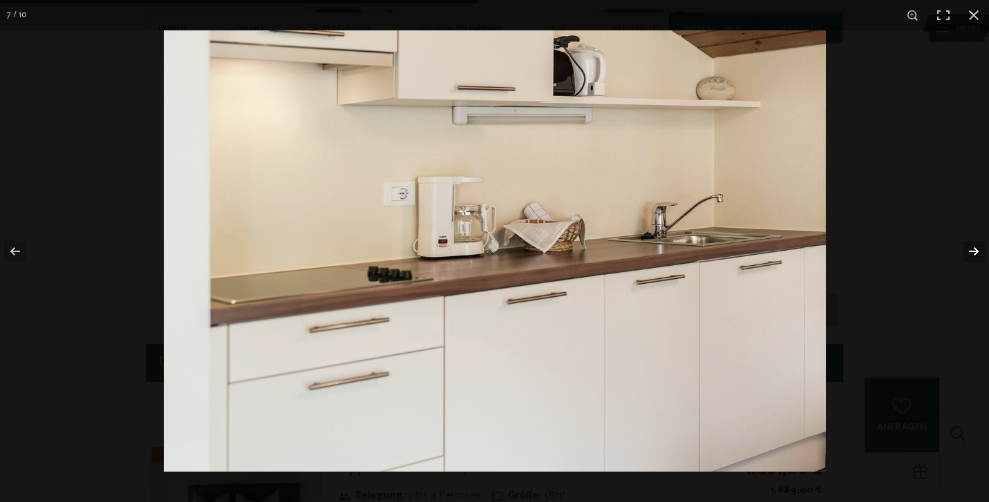
click at [973, 251] on button "button" at bounding box center [964, 251] width 48 height 69
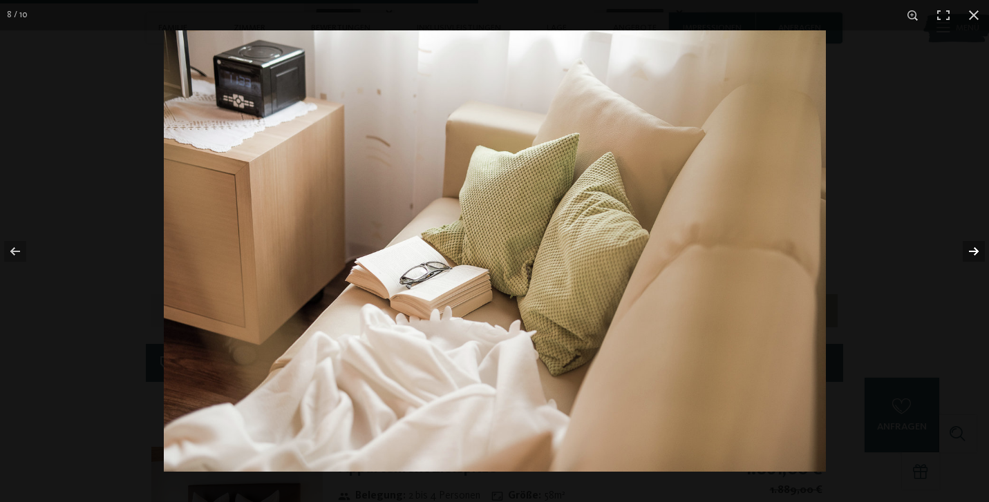
click at [973, 251] on button "button" at bounding box center [964, 251] width 48 height 69
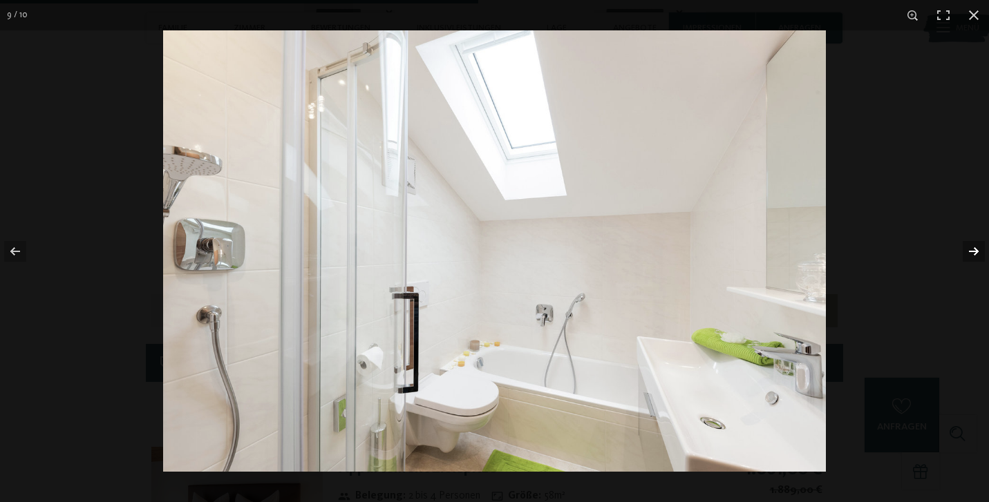
click at [973, 251] on button "button" at bounding box center [964, 251] width 48 height 69
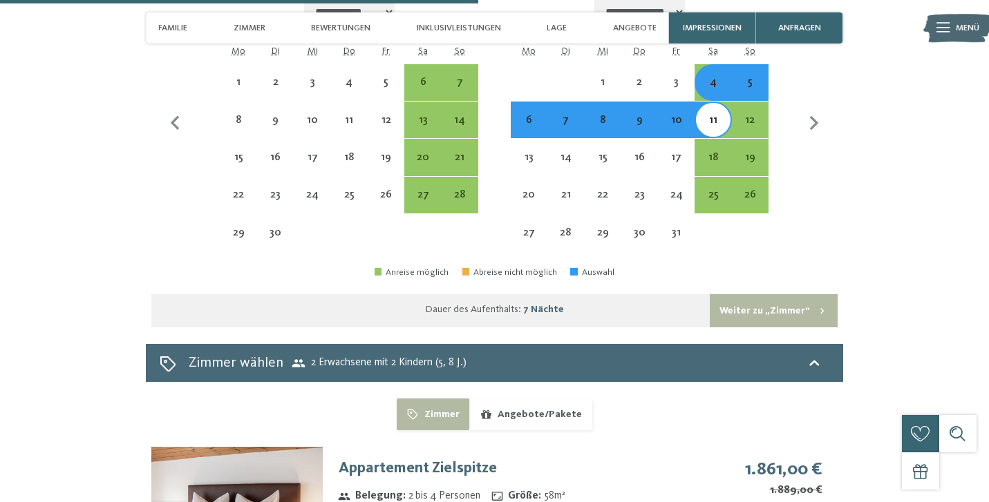
click at [0, 0] on button "button" at bounding box center [0, 0] width 0 height 0
